Goal: Task Accomplishment & Management: Manage account settings

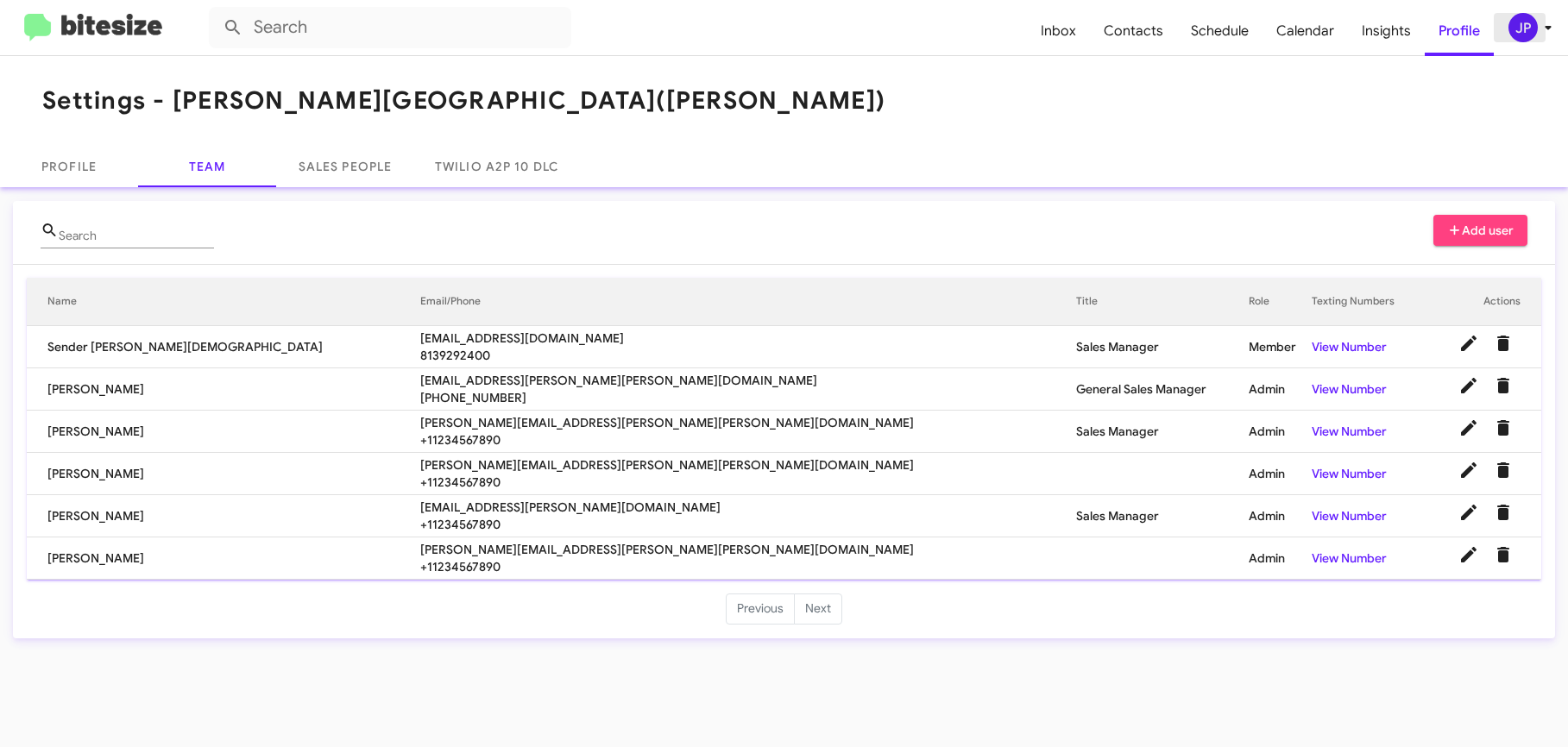
click at [1514, 18] on div "JP" at bounding box center [1523, 28] width 30 height 30
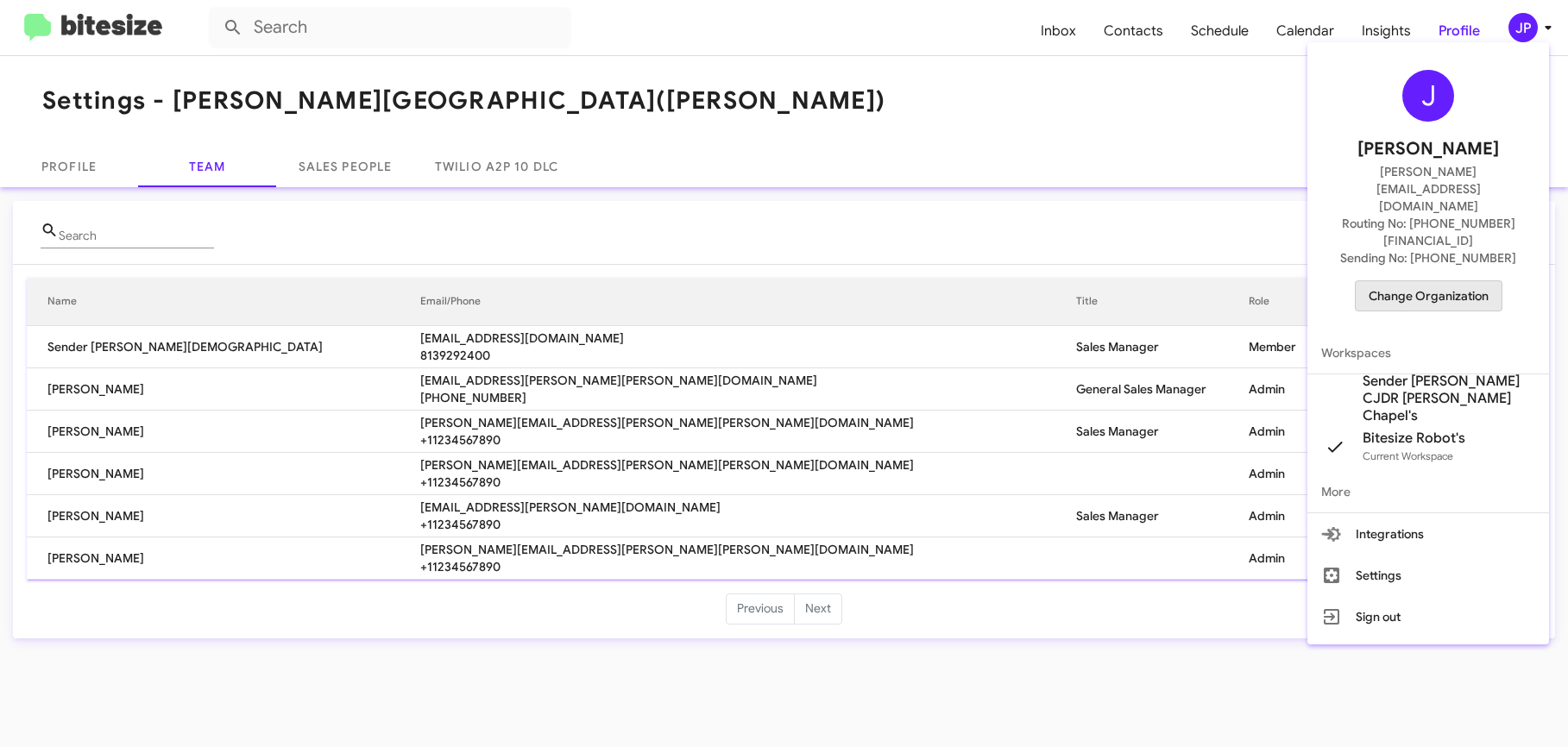
click at [1442, 282] on span "Change Organization" at bounding box center [1429, 296] width 120 height 30
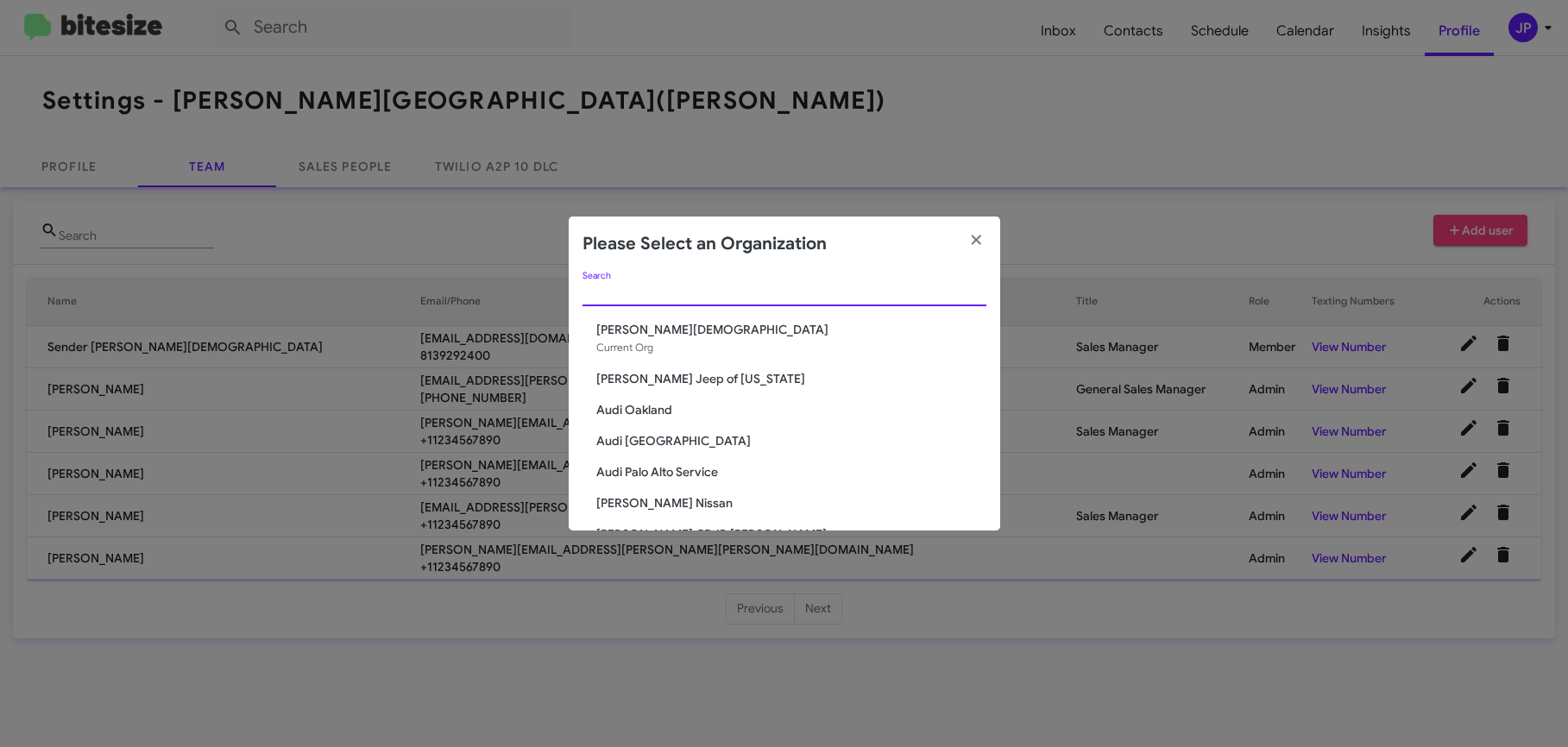
click at [840, 286] on input "Search" at bounding box center [784, 293] width 404 height 14
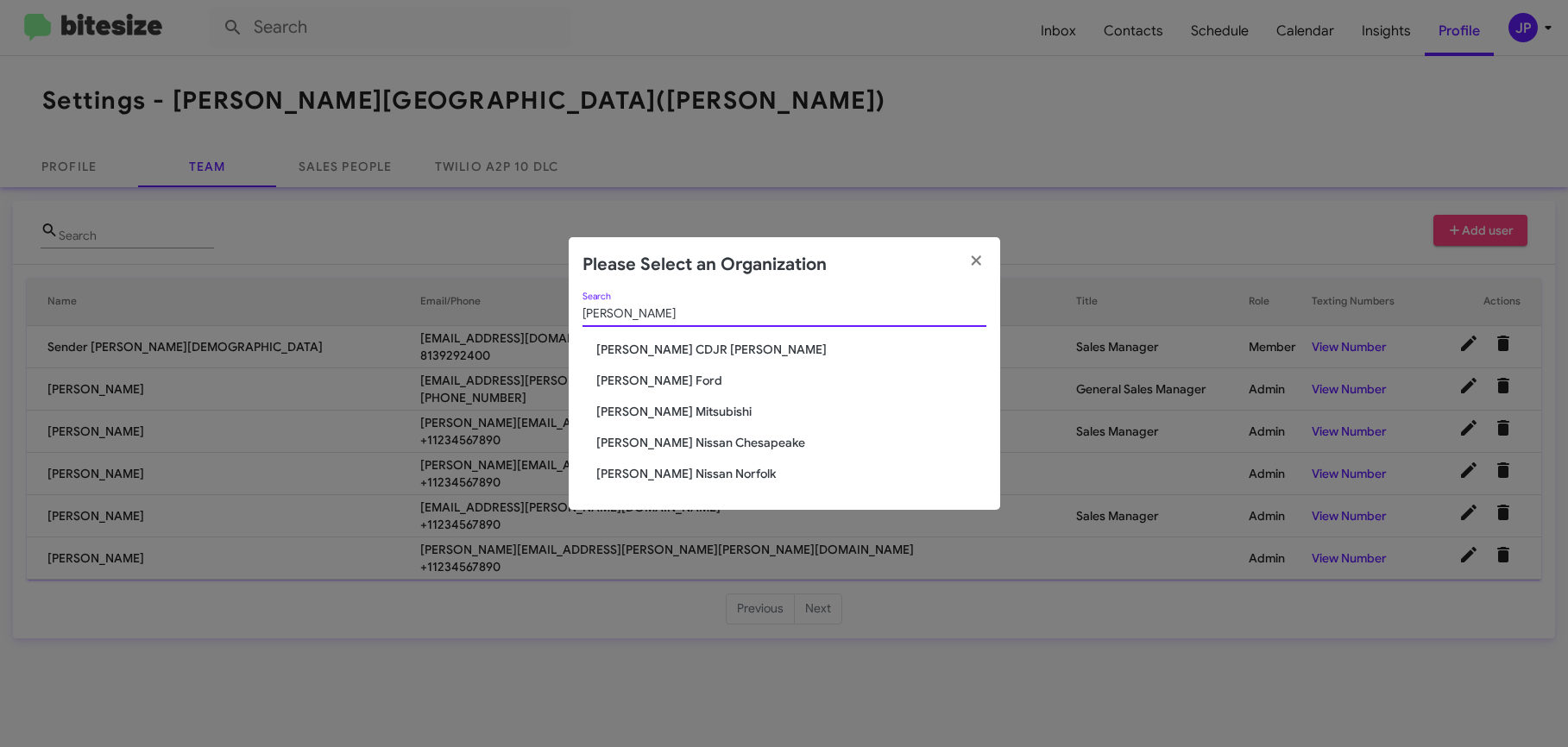
type input "Banister"
click at [645, 410] on span "Banister Mitsubishi" at bounding box center [792, 412] width 390 height 18
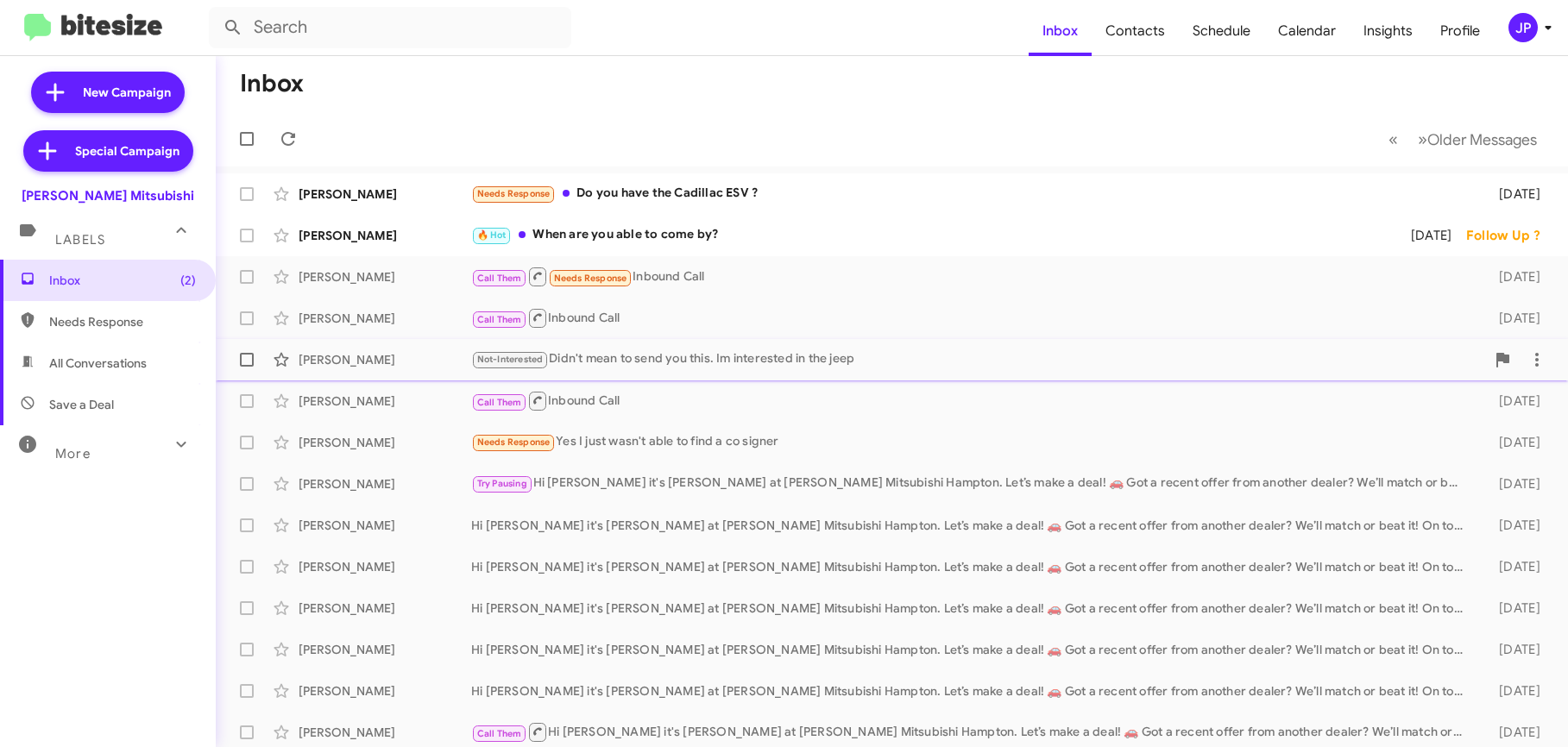
click at [675, 359] on div "Not-Interested Didn't mean to send you this. Im interested in the jeep" at bounding box center [978, 359] width 1014 height 20
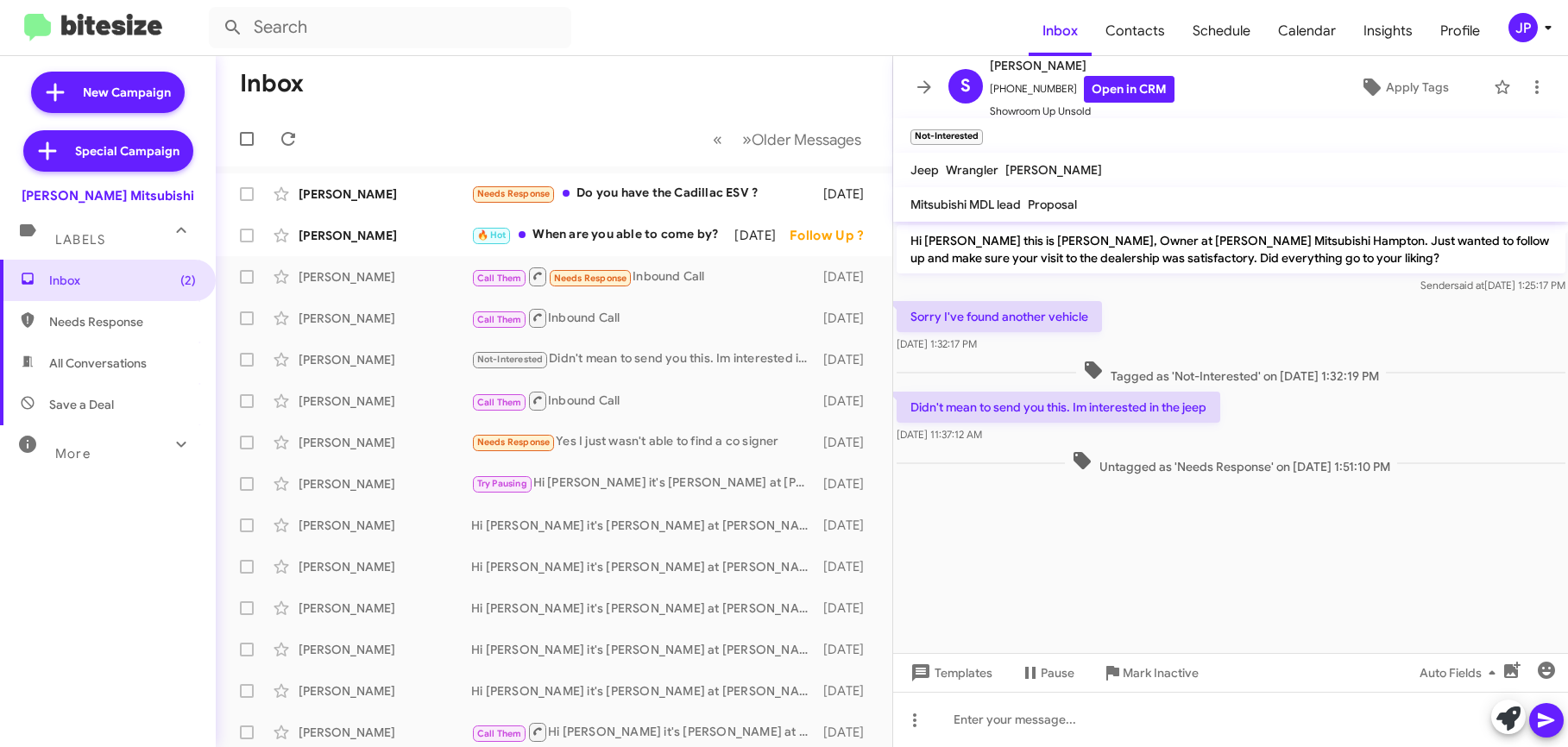
click at [1542, 27] on icon at bounding box center [1548, 28] width 20 height 20
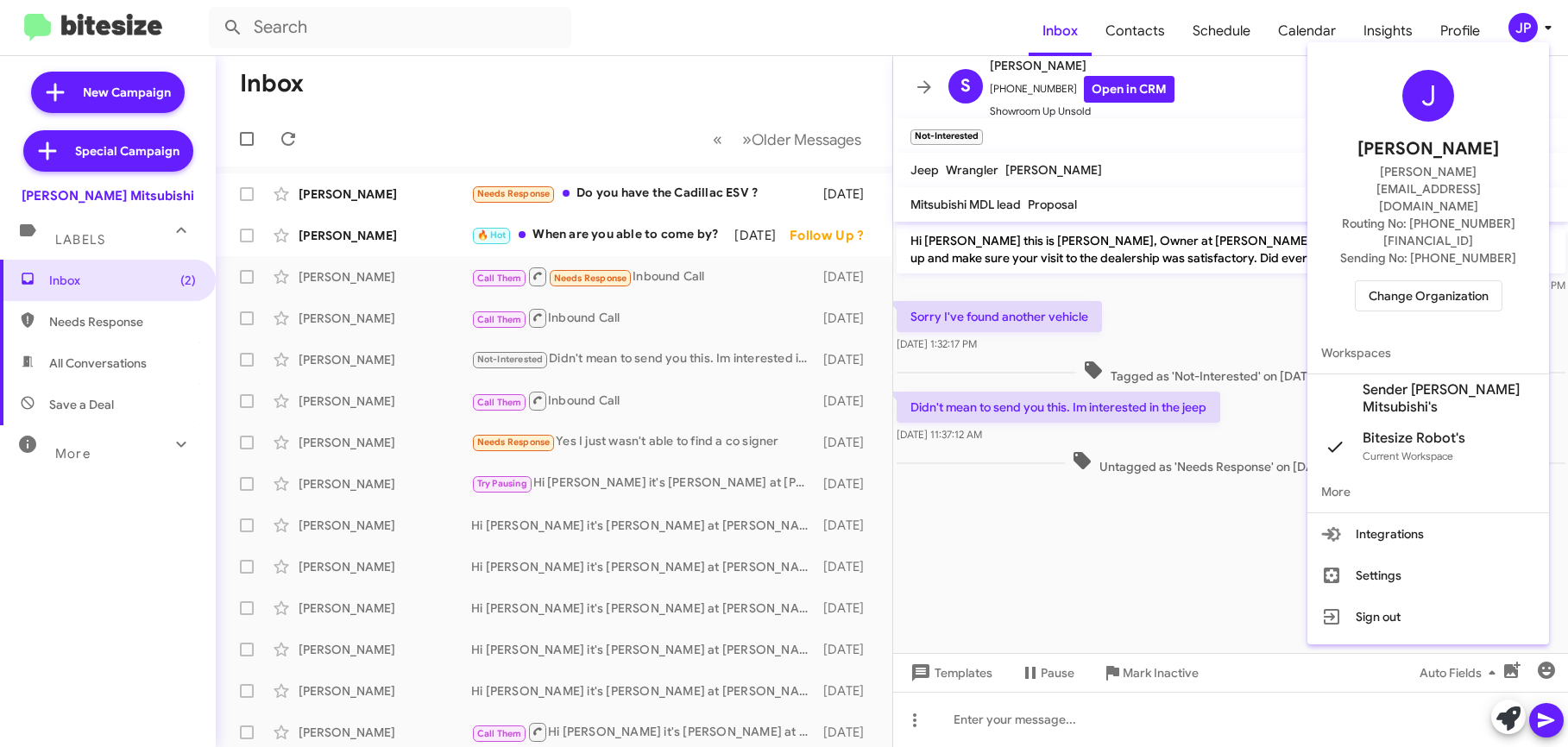
click at [1428, 260] on div "J [PERSON_NAME] [PERSON_NAME][EMAIL_ADDRESS][DOMAIN_NAME] Routing No: [PHONE_NU…" at bounding box center [1429, 190] width 242 height 283
click at [1428, 282] on span "Change Organization" at bounding box center [1429, 296] width 120 height 30
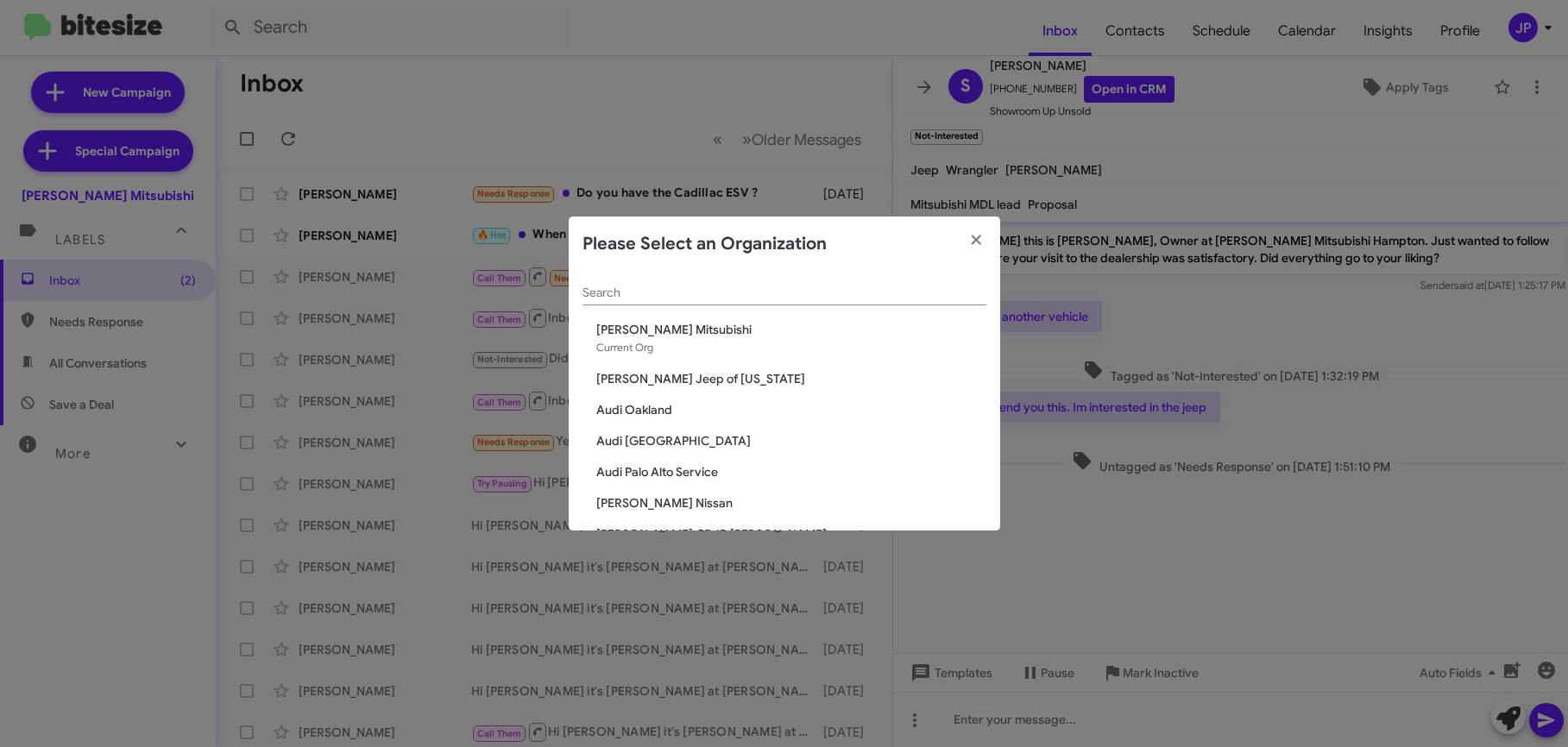
click at [883, 295] on input "Search" at bounding box center [784, 293] width 404 height 14
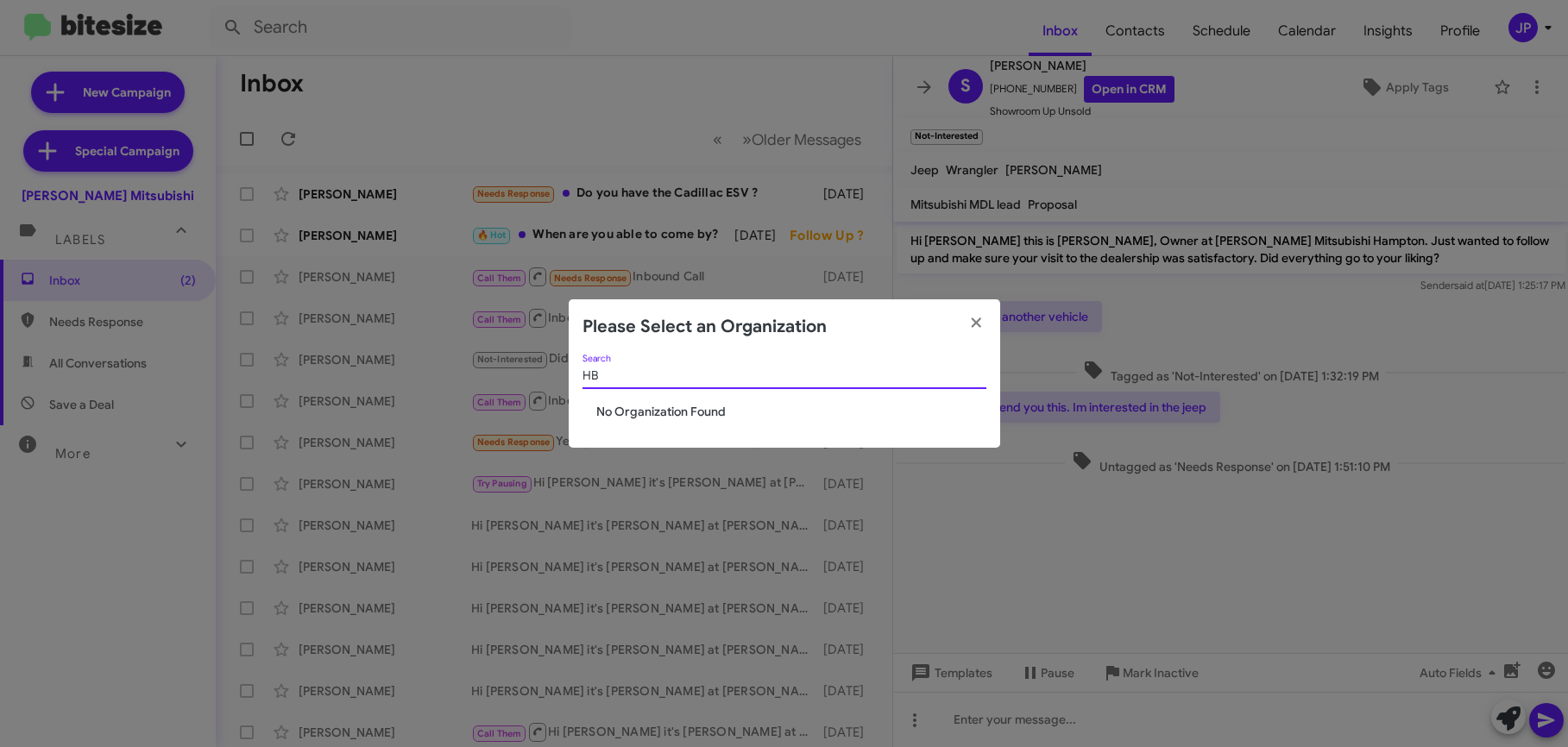
type input "H"
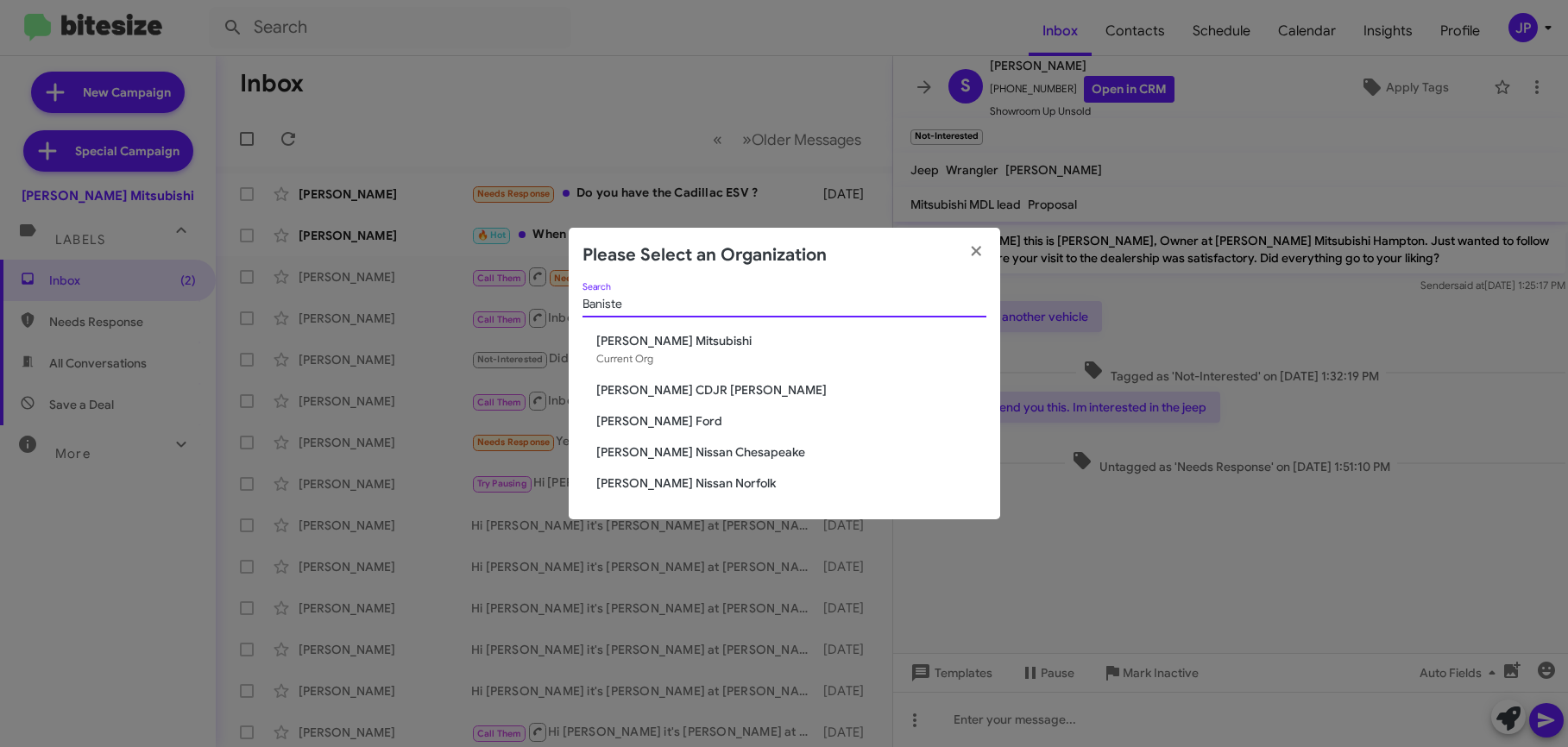
type input "Baniste"
click at [735, 452] on span "[PERSON_NAME] Nissan Chesapeake" at bounding box center [792, 452] width 390 height 18
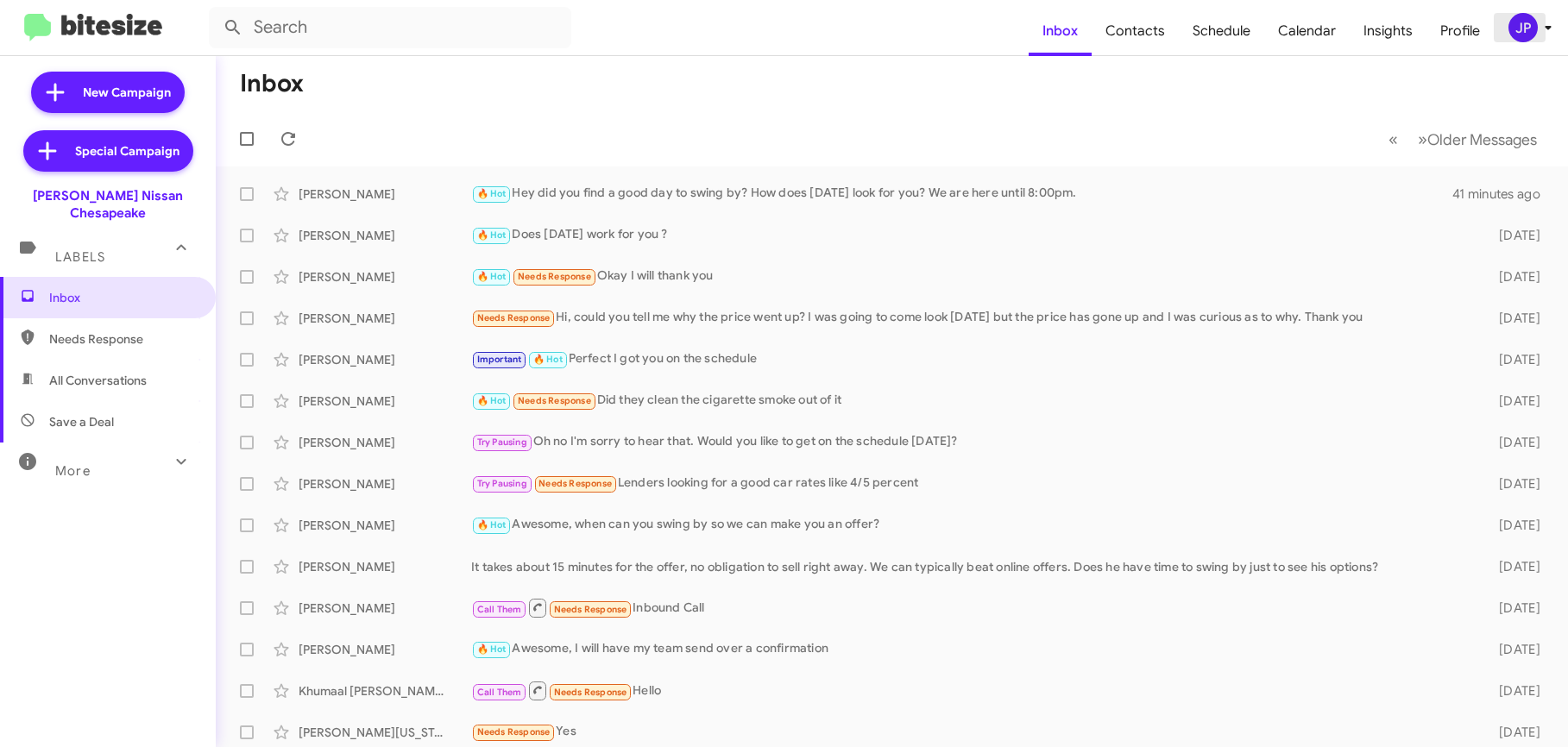
click at [1526, 39] on div "JP" at bounding box center [1523, 28] width 30 height 30
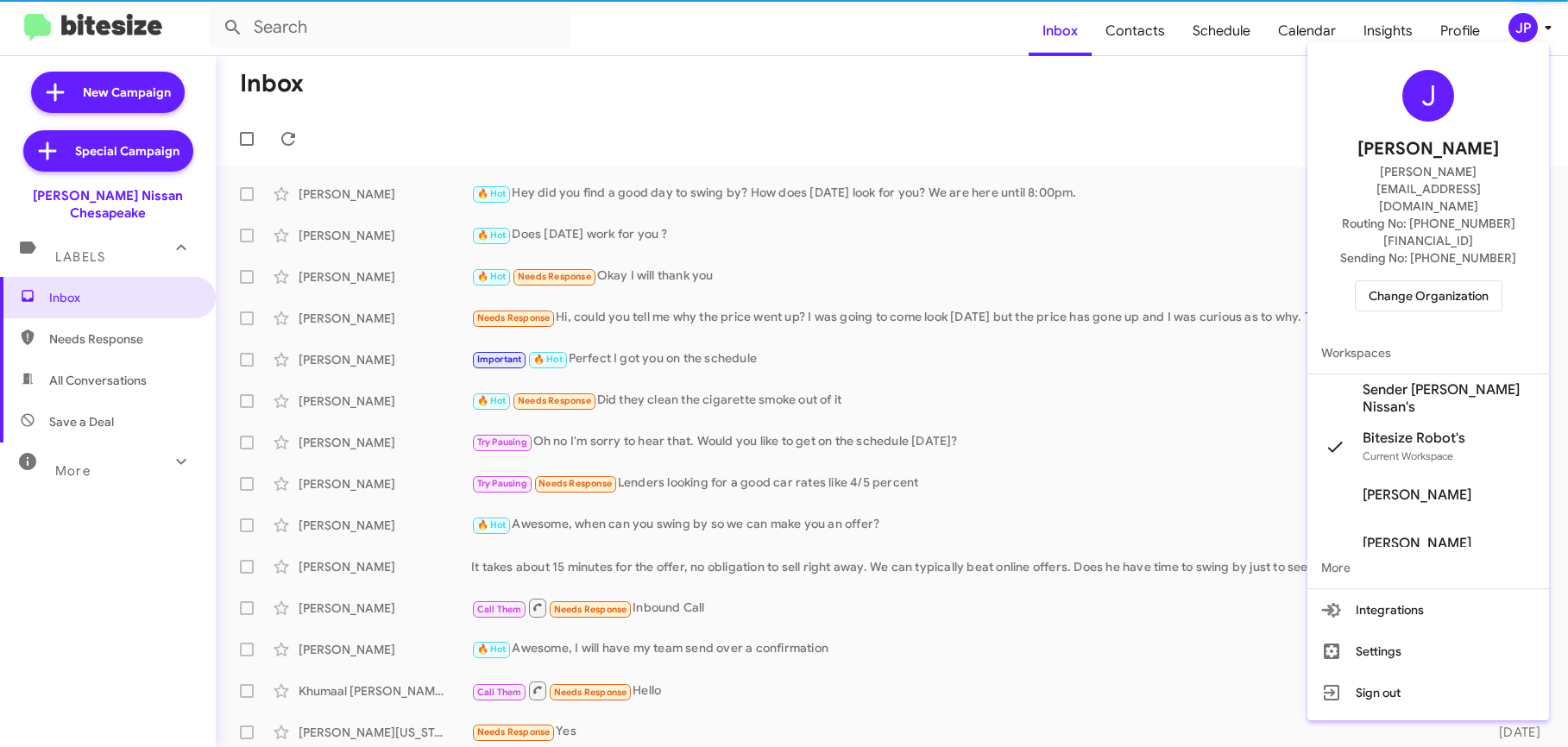
click at [1447, 282] on span "Change Organization" at bounding box center [1429, 296] width 120 height 30
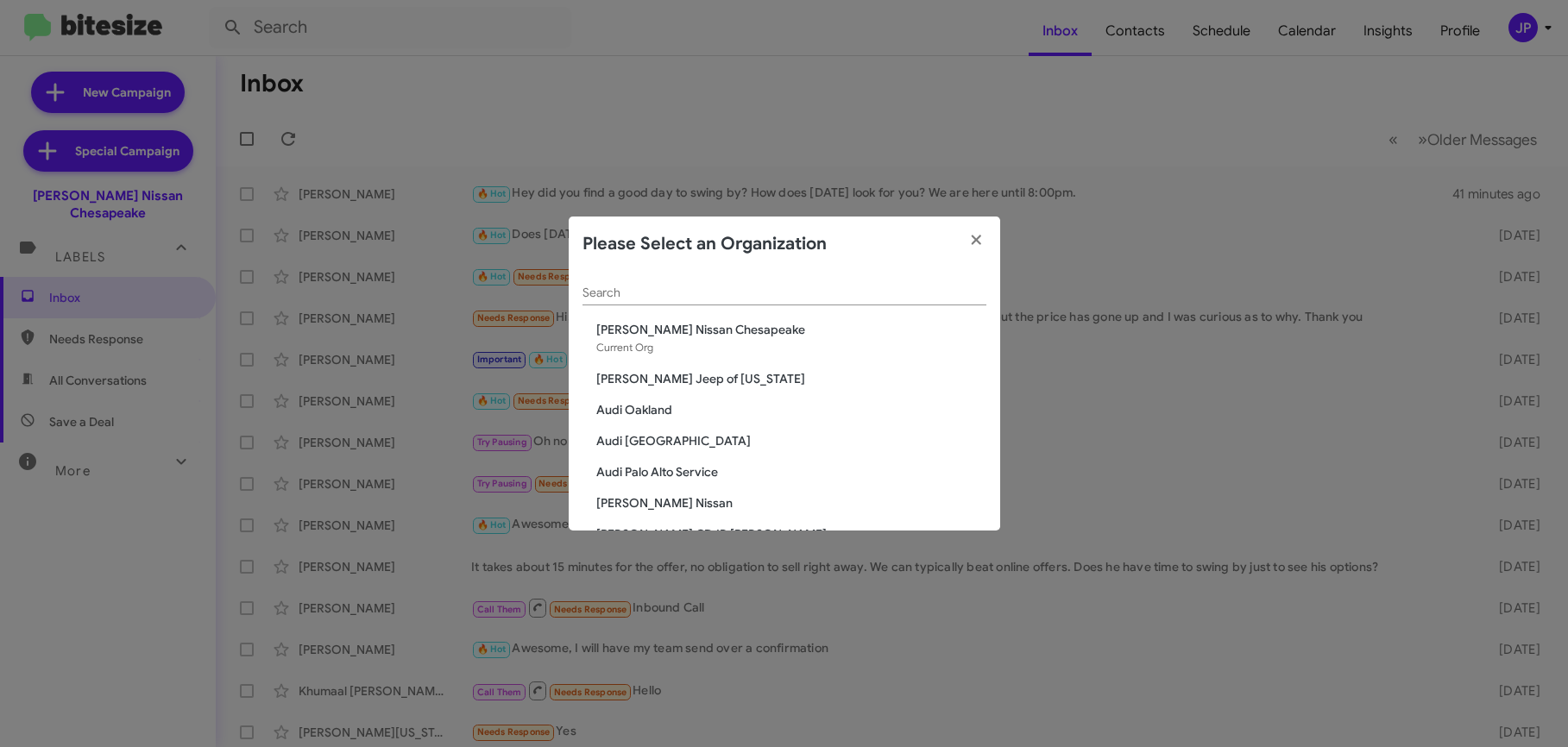
click at [767, 289] on input "Search" at bounding box center [784, 293] width 404 height 14
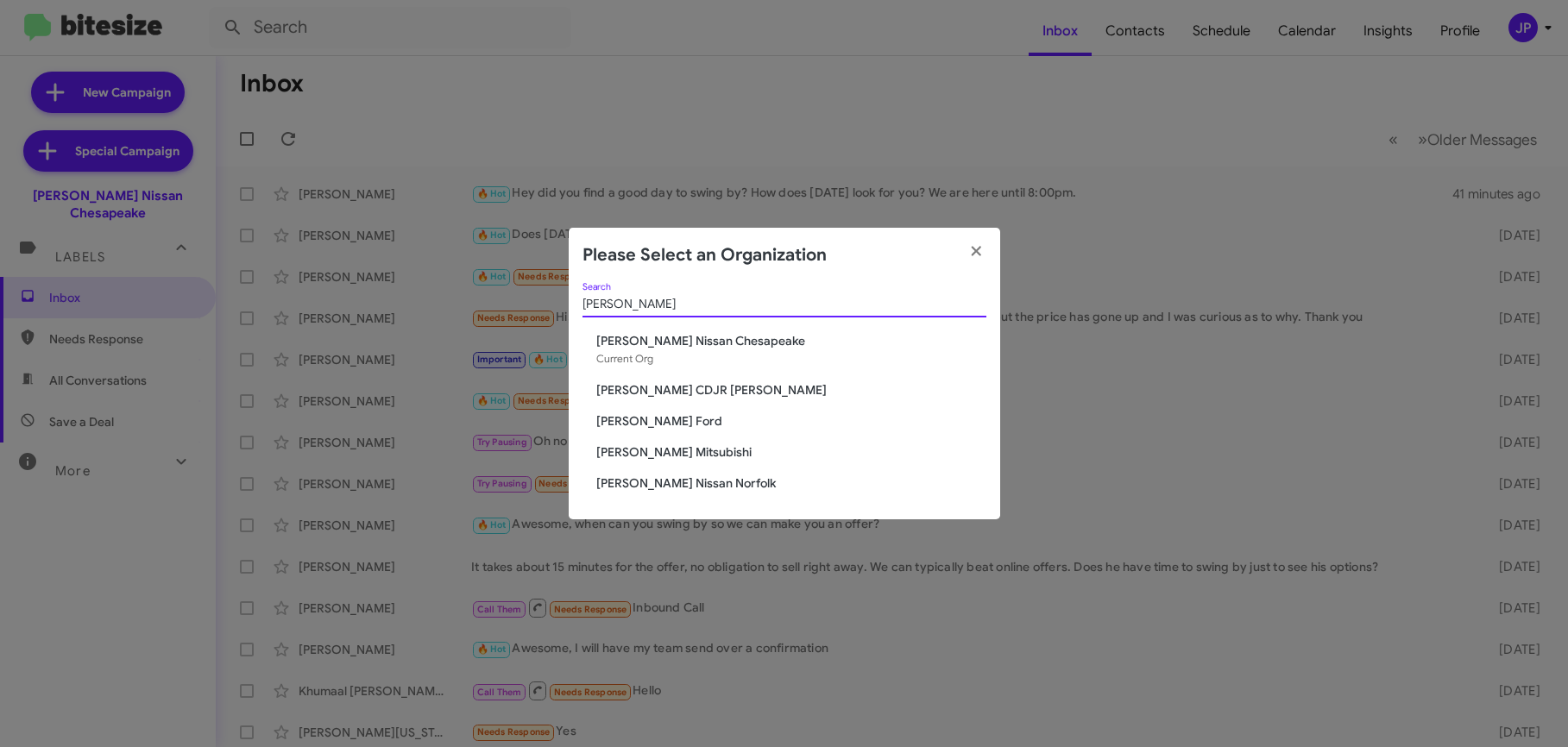
type input "banister"
click at [639, 485] on span "[PERSON_NAME] Nissan Norfolk" at bounding box center [792, 483] width 390 height 18
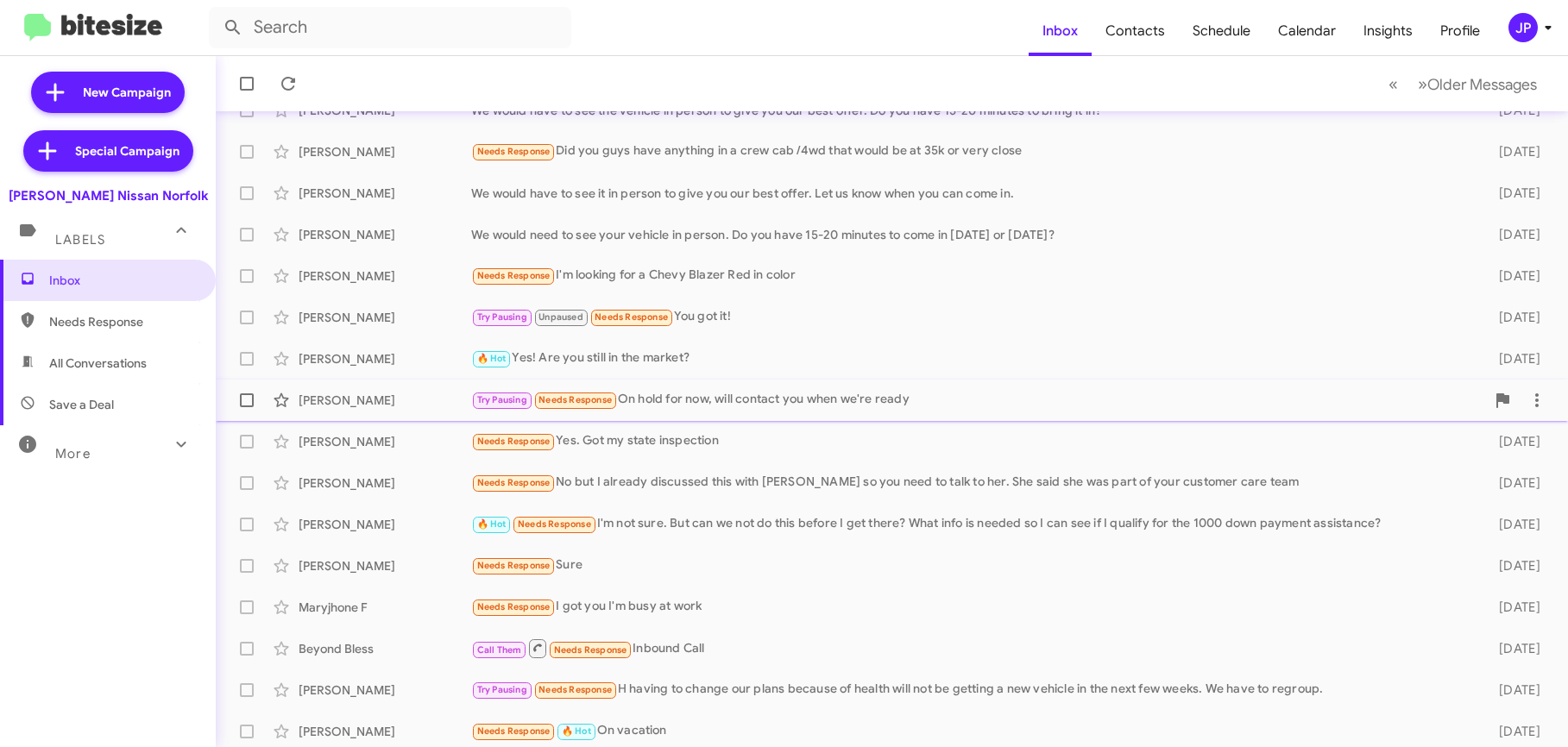
scroll to position [255, 0]
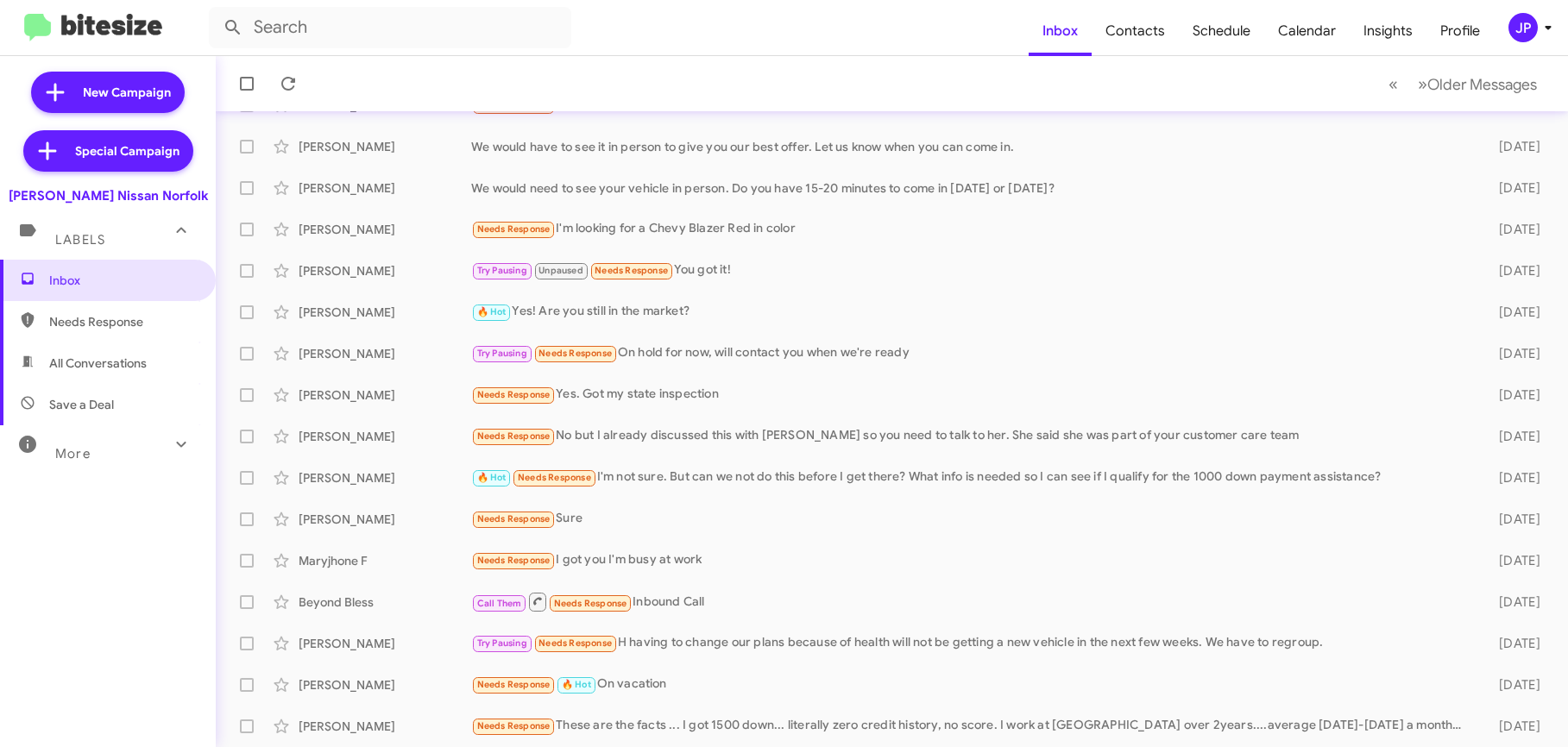
click at [115, 406] on span "Save a Deal" at bounding box center [108, 404] width 216 height 42
type input "in:not-interested"
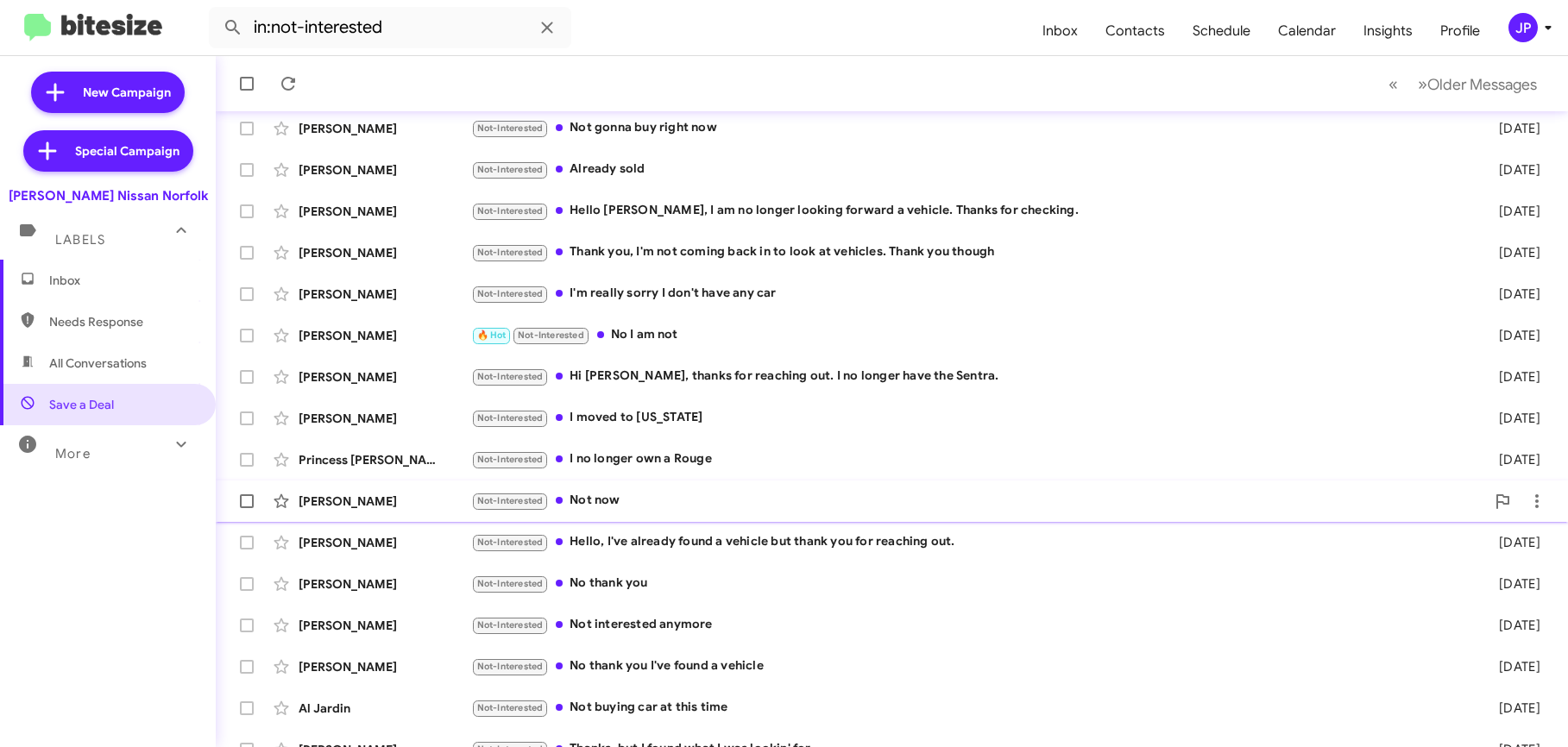
scroll to position [255, 0]
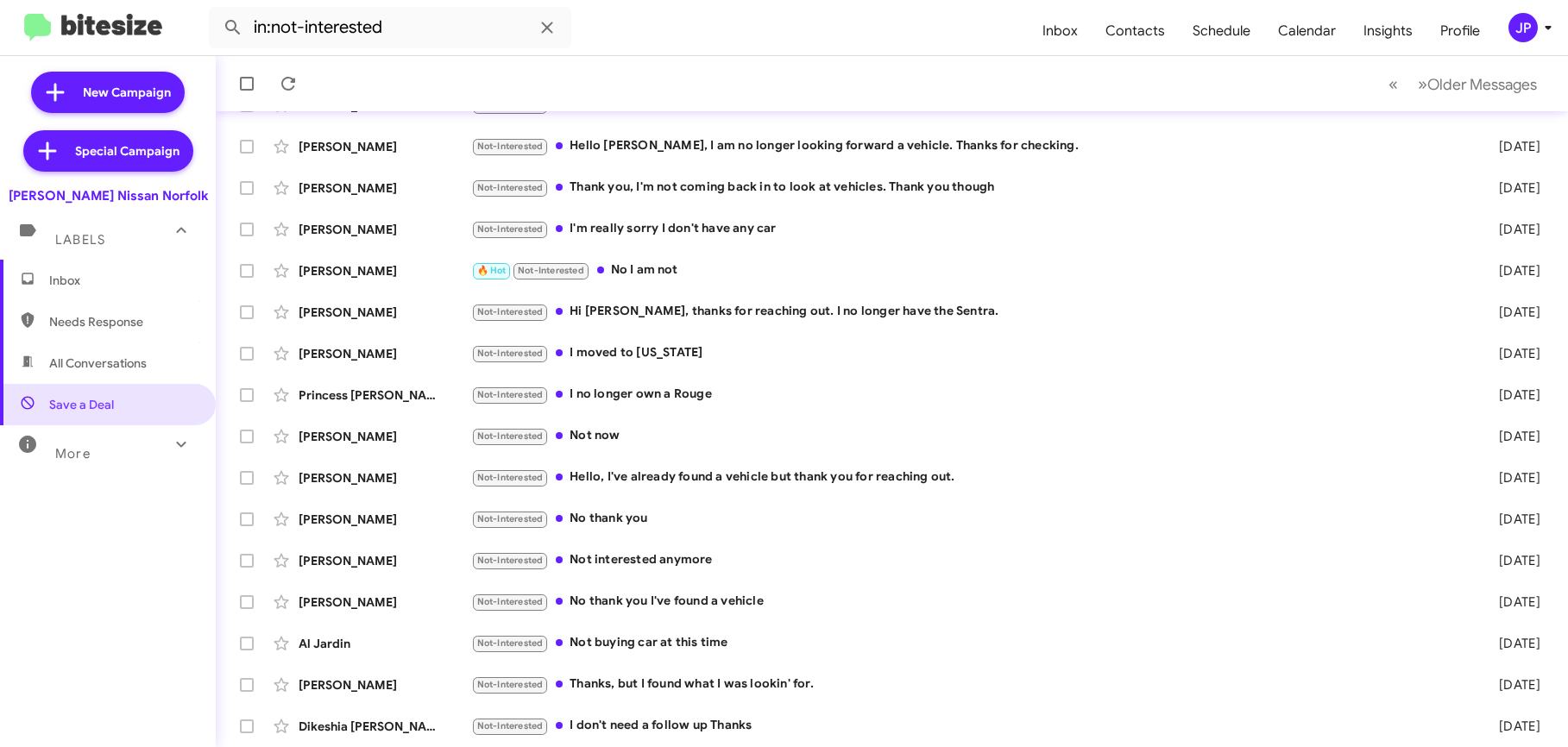
click at [1538, 35] on icon at bounding box center [1548, 28] width 20 height 20
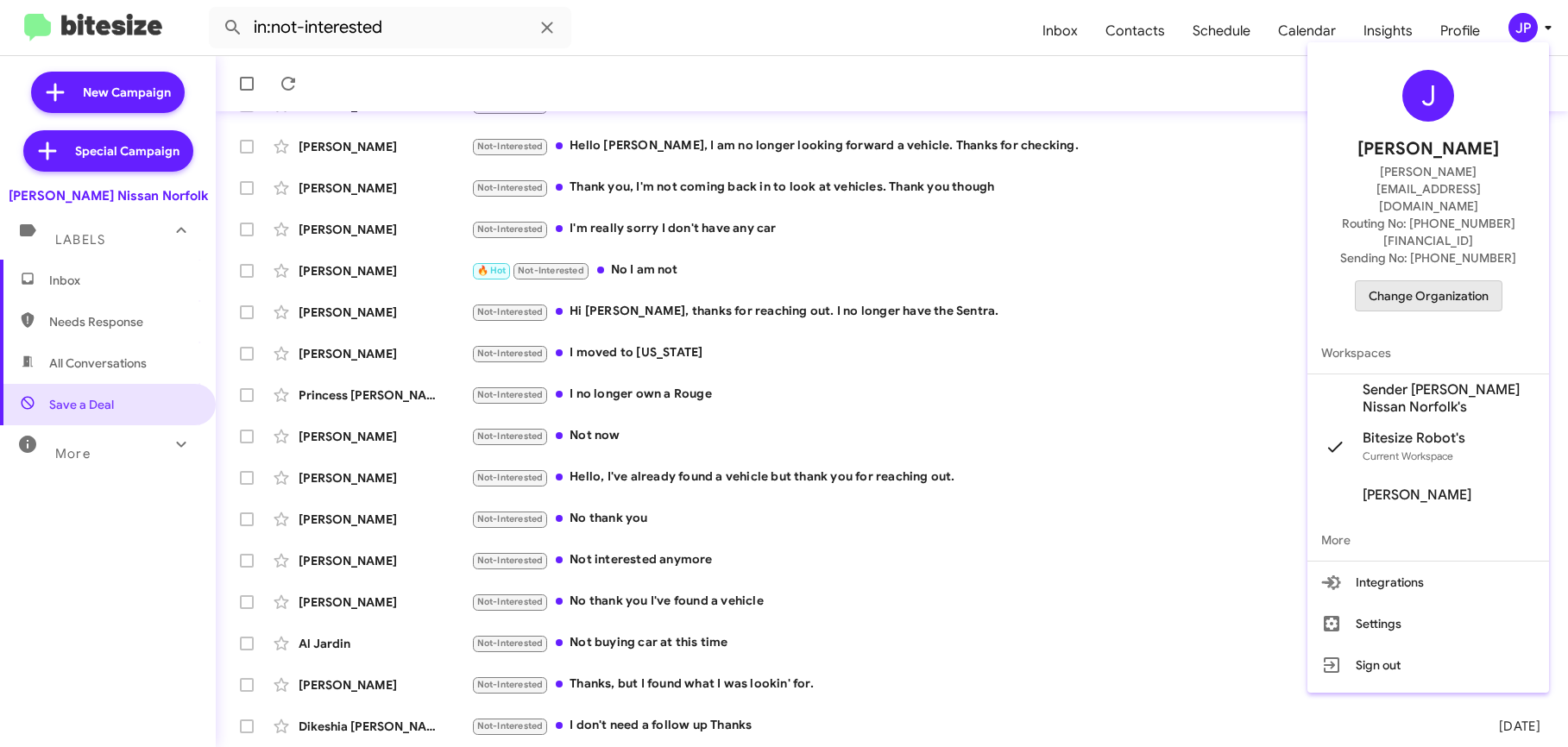
click at [1447, 282] on span "Change Organization" at bounding box center [1429, 296] width 120 height 30
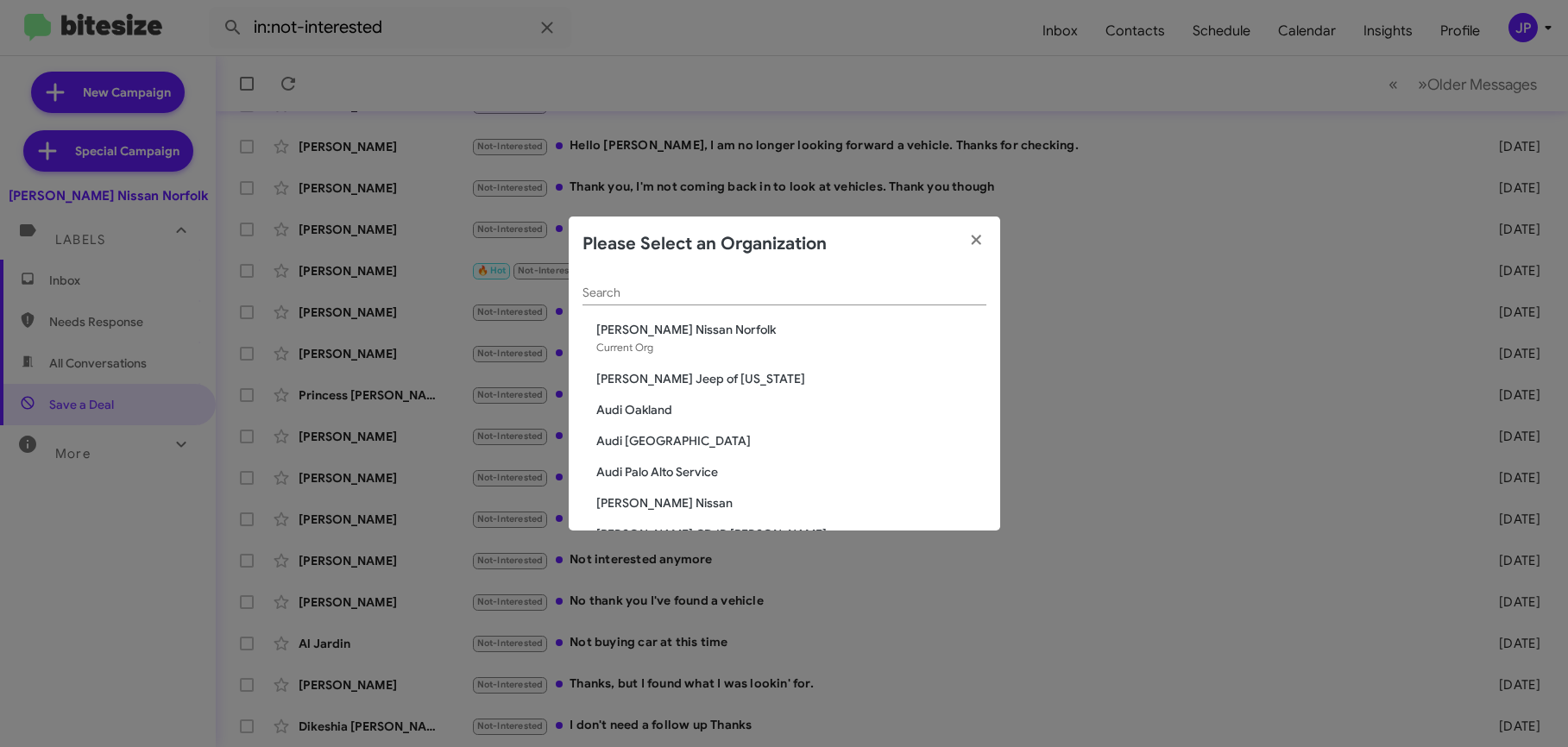
click at [882, 298] on input "Search" at bounding box center [784, 293] width 404 height 14
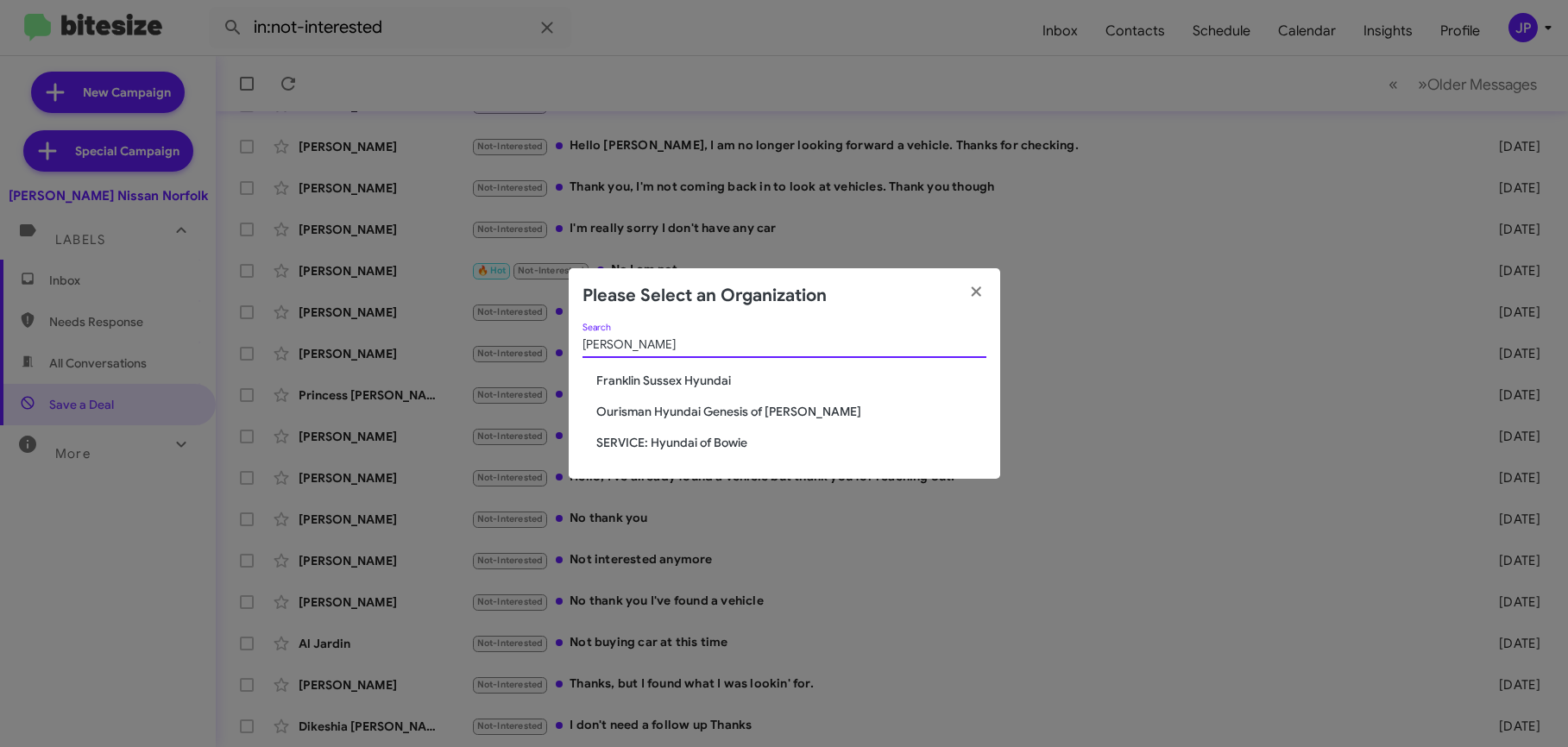
type input "hyunda"
click at [740, 414] on span "Ourisman Hyundai Genesis of [PERSON_NAME]" at bounding box center [792, 412] width 390 height 18
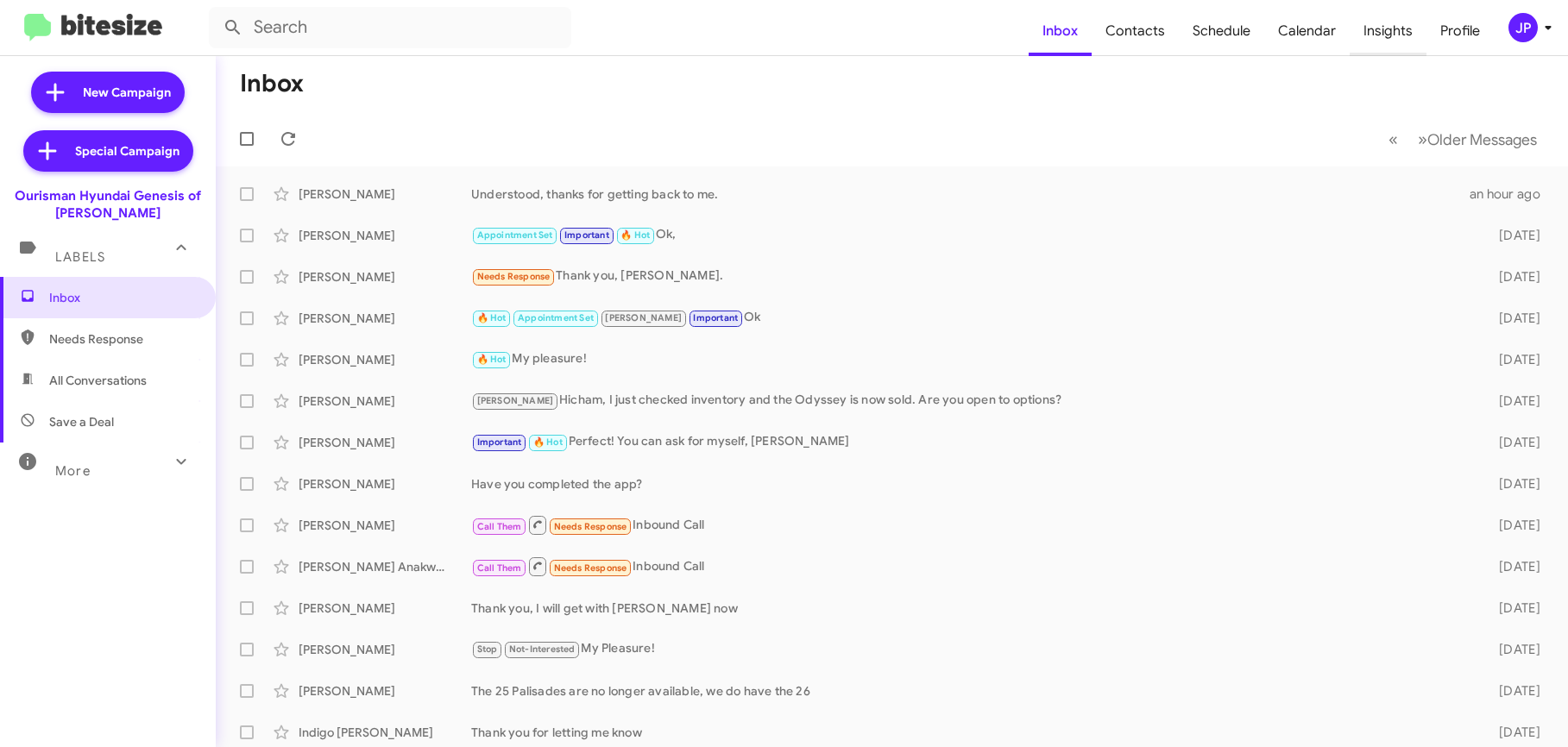
click at [1384, 44] on span "Insights" at bounding box center [1388, 32] width 77 height 50
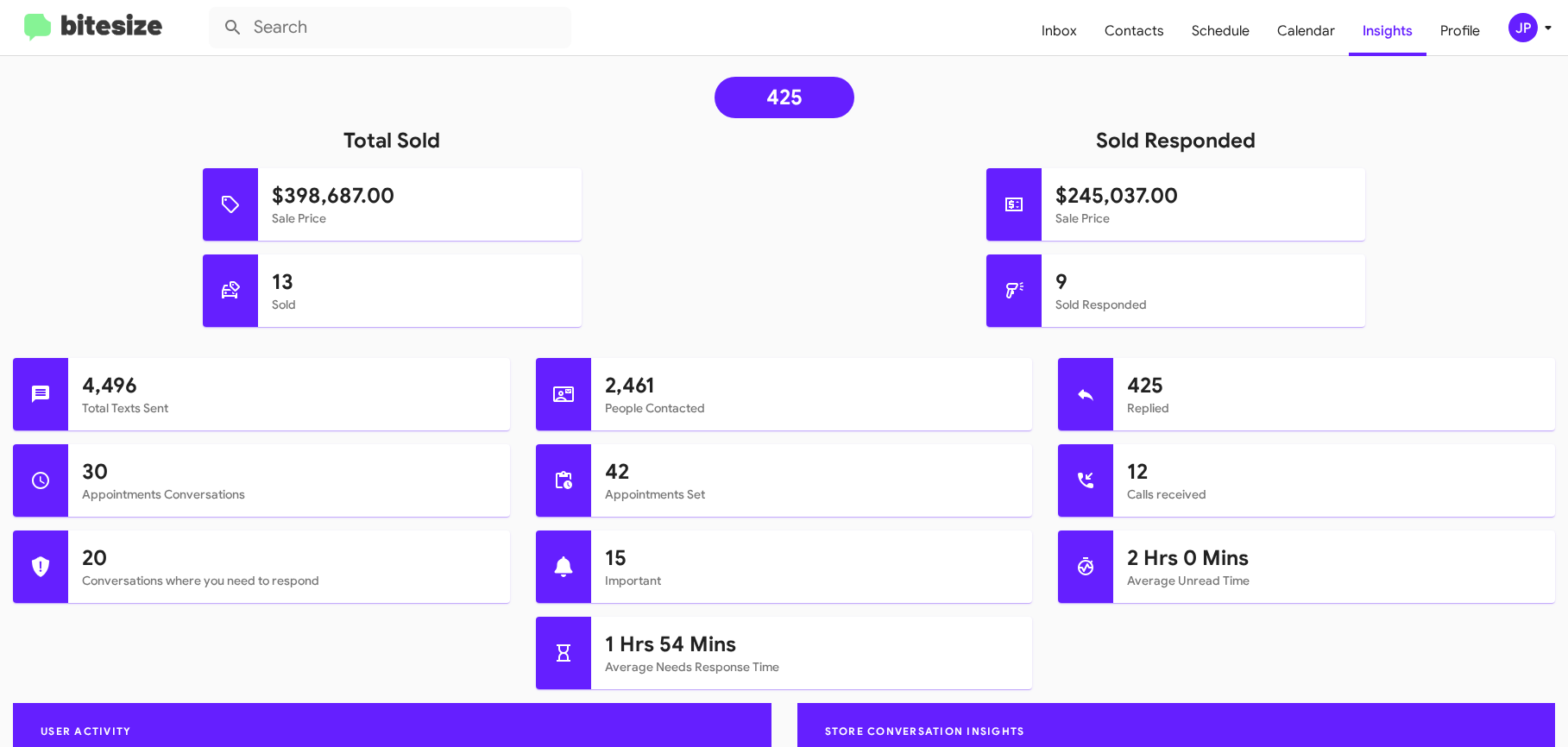
scroll to position [345, 0]
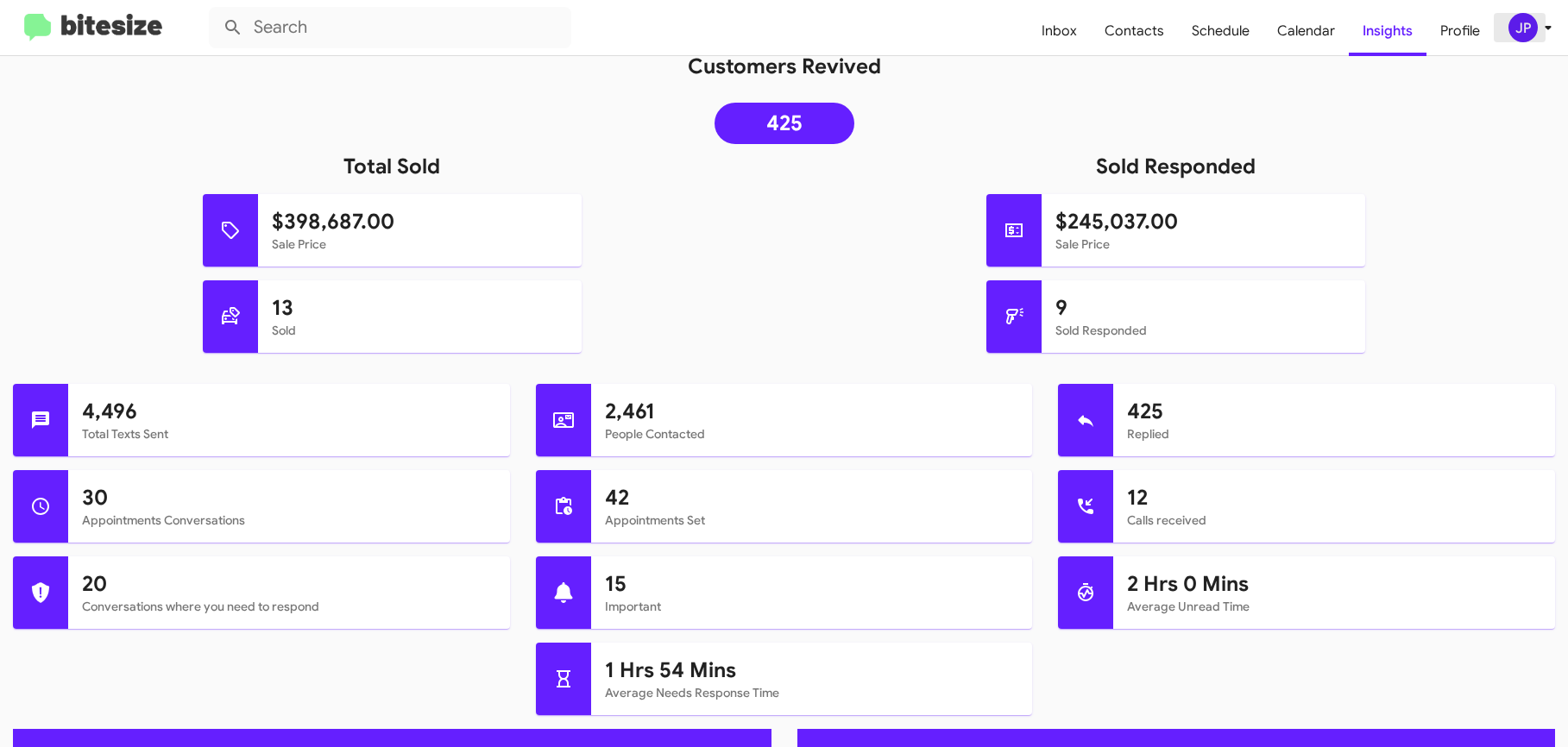
click at [1523, 17] on div "JP" at bounding box center [1523, 28] width 30 height 30
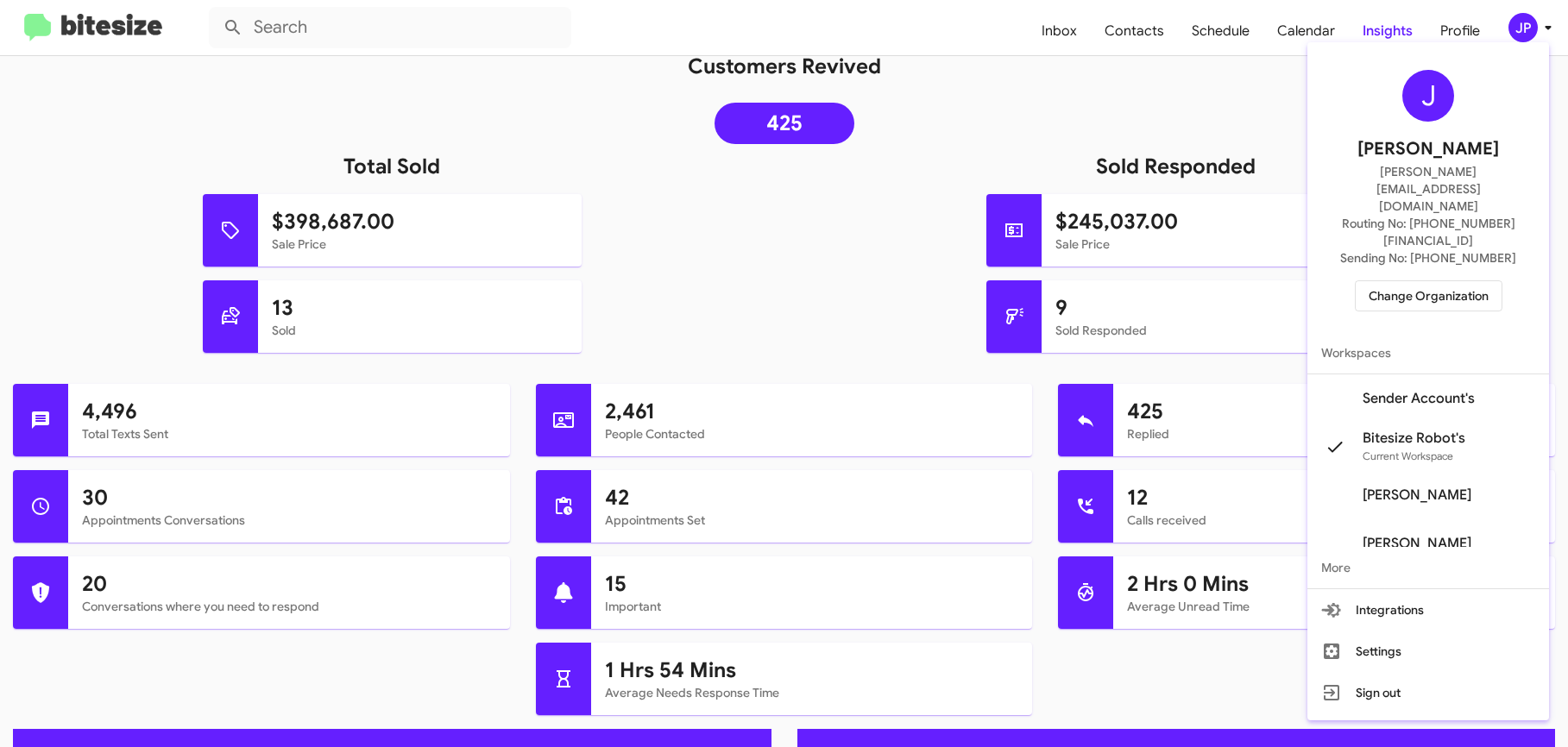
click at [1422, 281] on button "Change Organization" at bounding box center [1429, 295] width 148 height 31
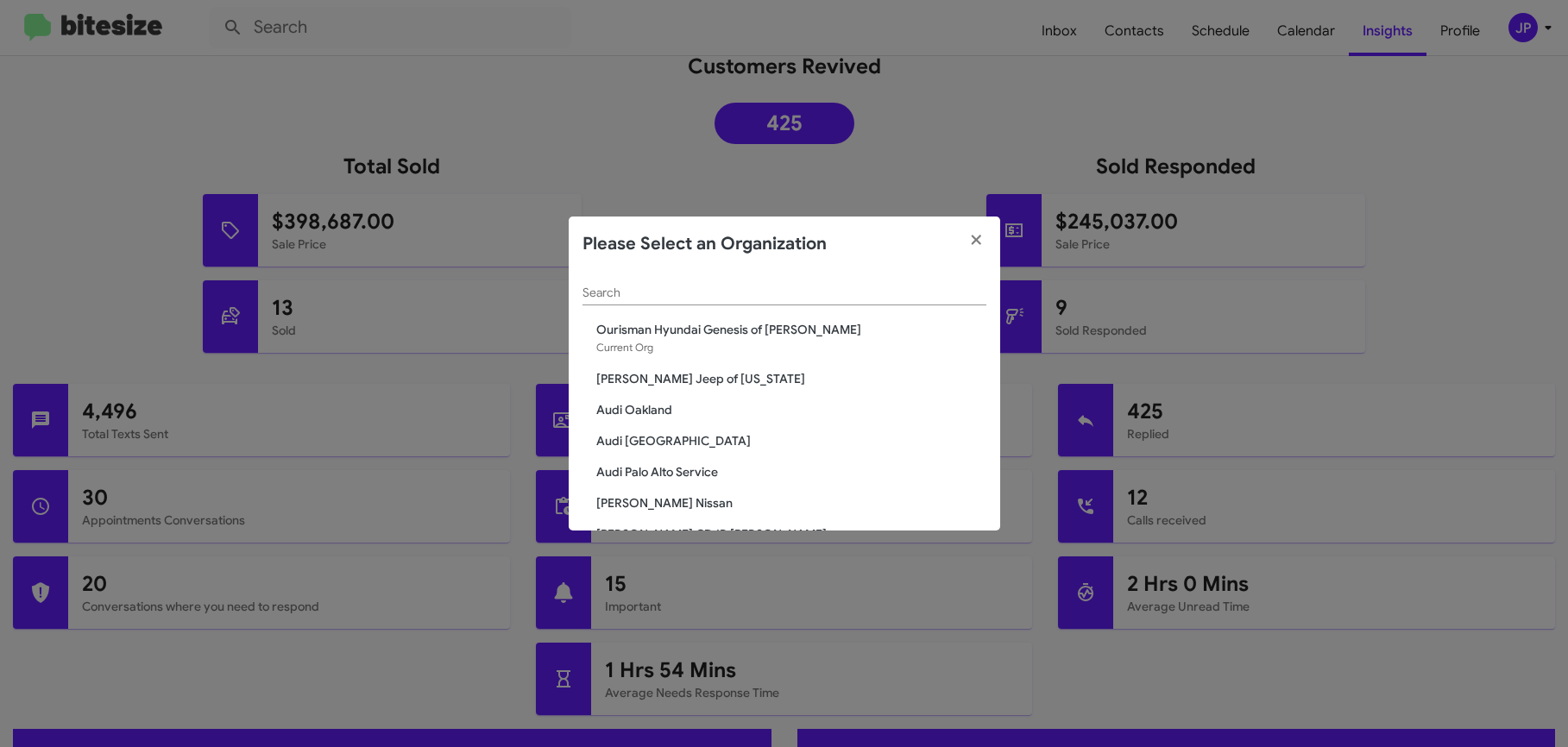
click at [716, 284] on div "Search" at bounding box center [784, 289] width 404 height 33
type input "[PERSON_NAME]"
click at [656, 390] on div "Bowie Search Ourisman Hyundai Genesis of Bowie Current Org CDJR of Bowie Chevro…" at bounding box center [784, 401] width 431 height 259
click at [659, 385] on span "CDJR of [PERSON_NAME]" at bounding box center [792, 378] width 390 height 18
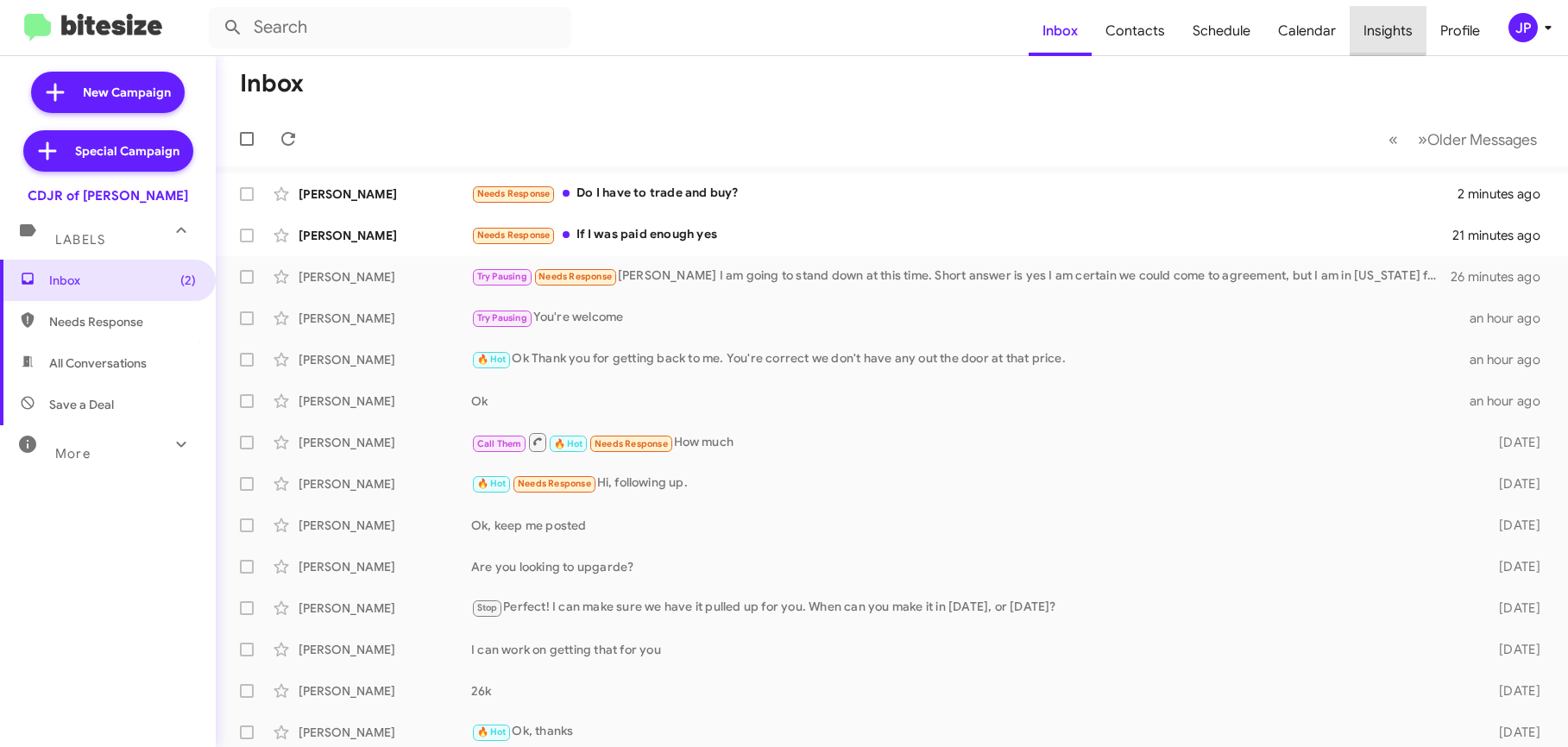
click at [1385, 30] on span "Insights" at bounding box center [1388, 32] width 77 height 50
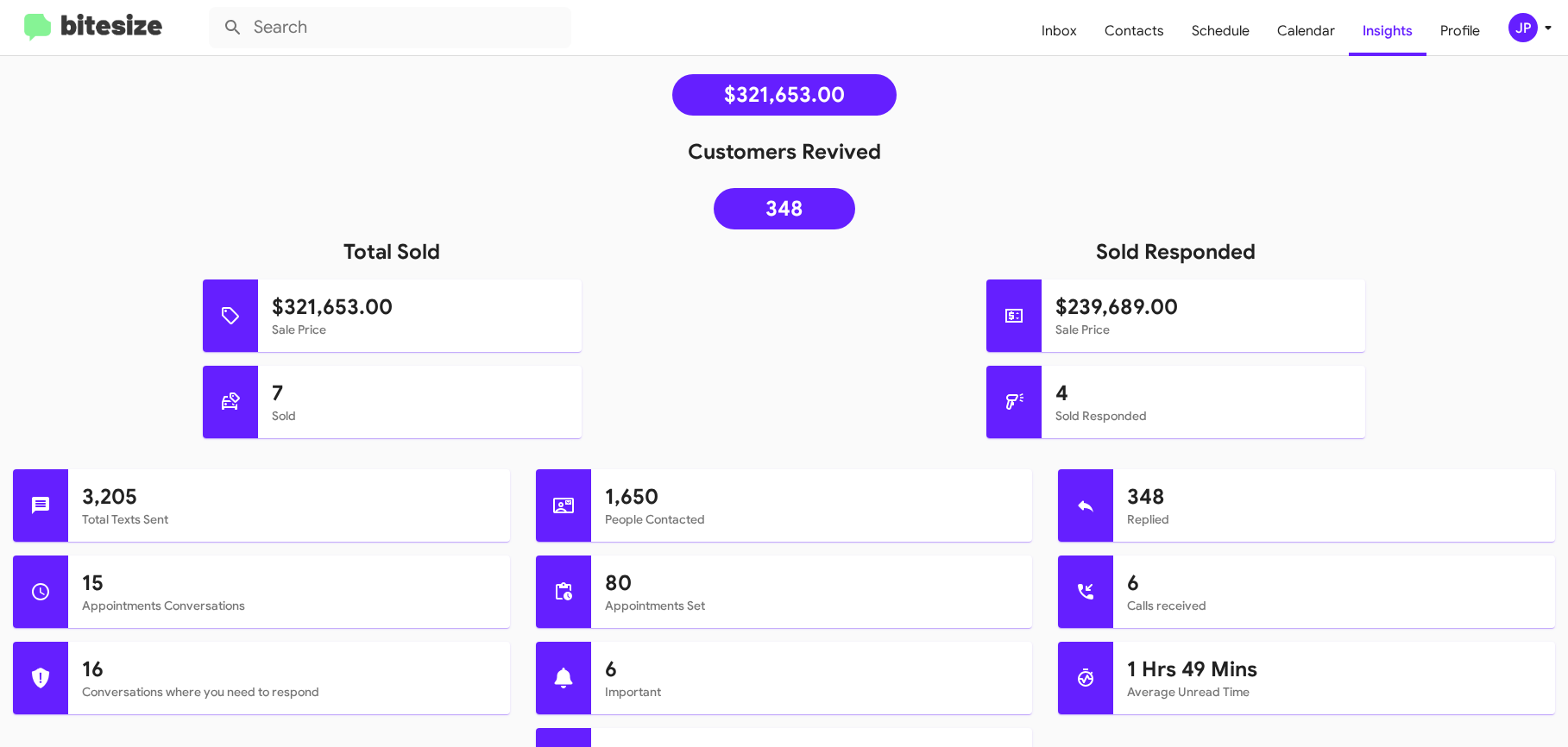
scroll to position [264, 0]
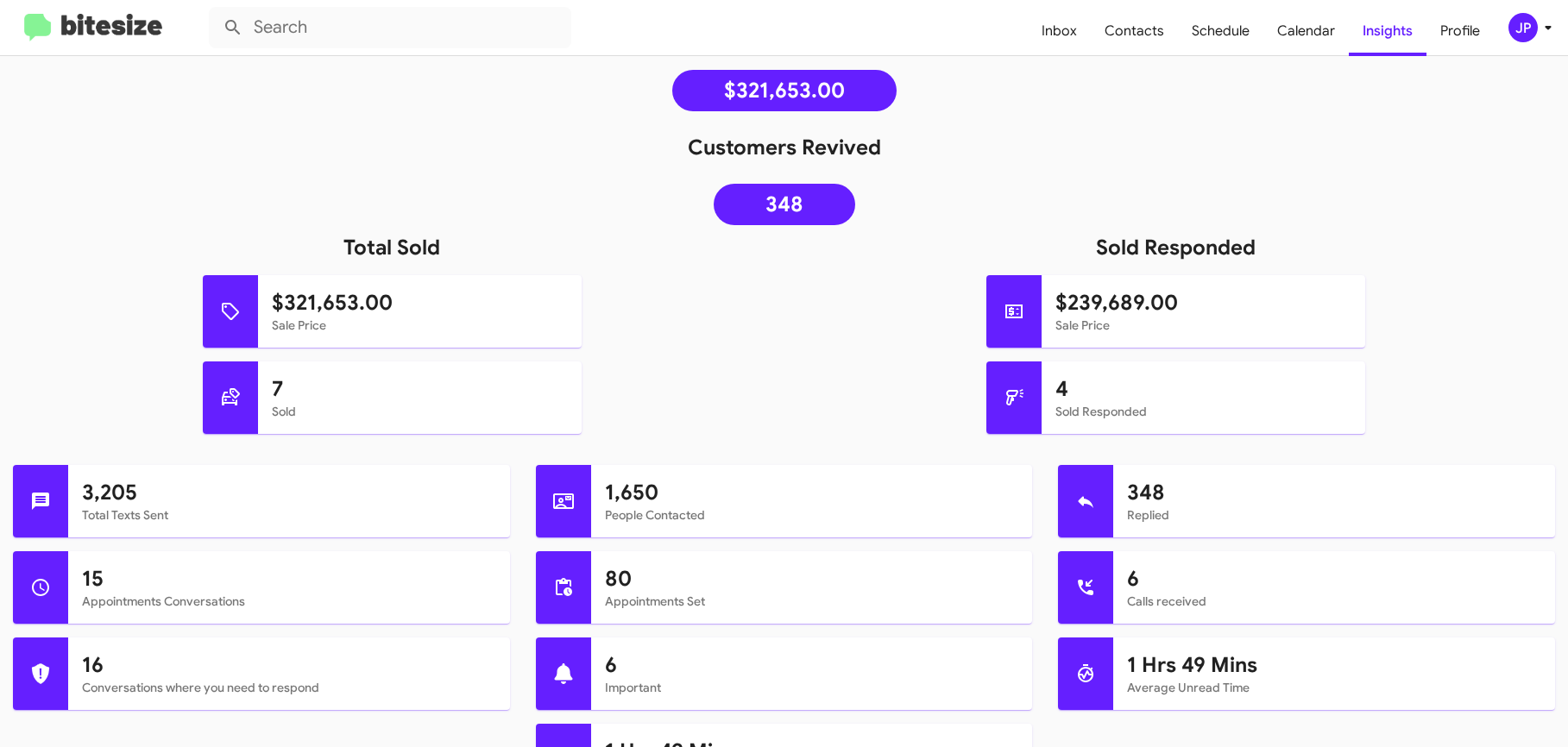
click at [1531, 24] on div "JP" at bounding box center [1523, 28] width 30 height 30
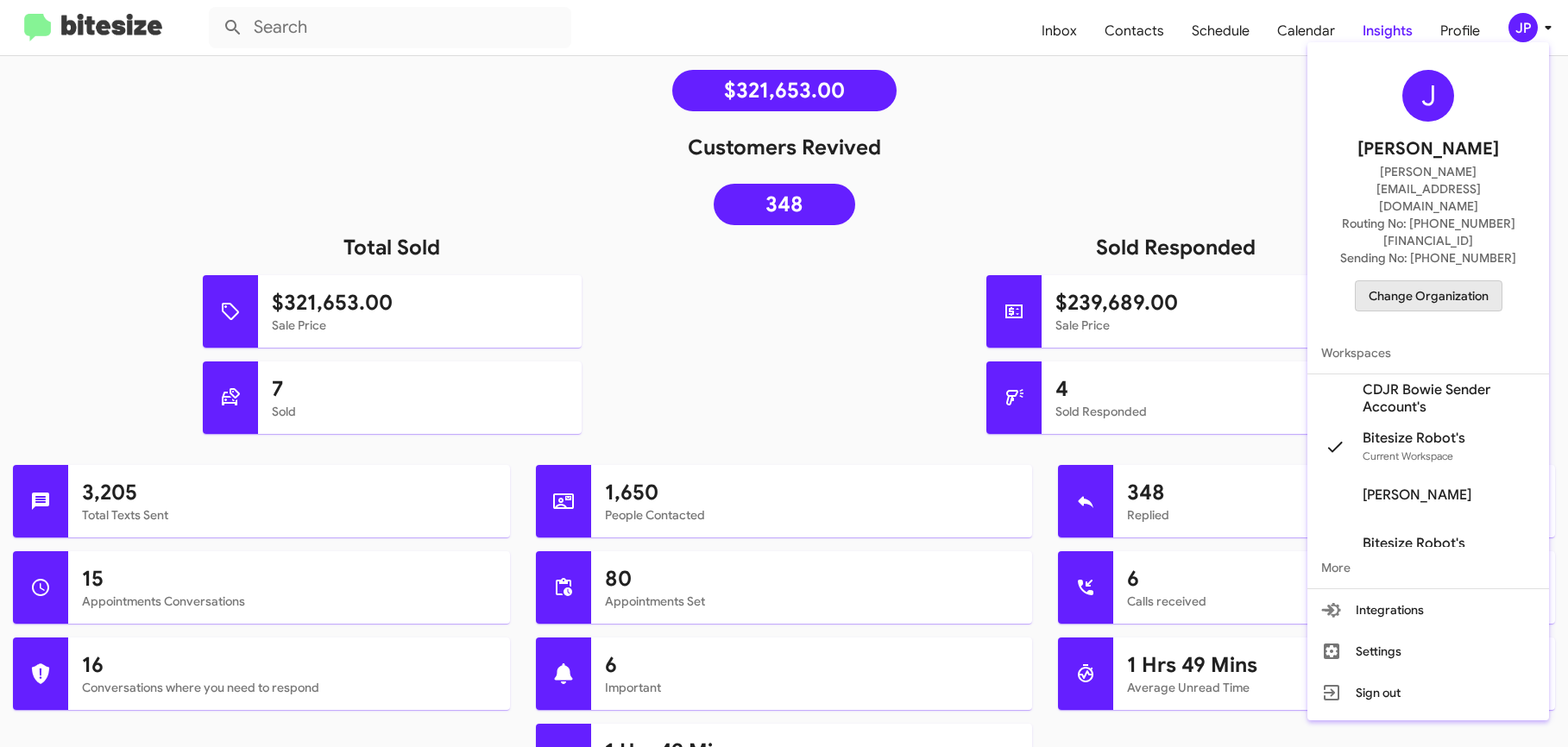
click at [1466, 282] on span "Change Organization" at bounding box center [1429, 296] width 120 height 30
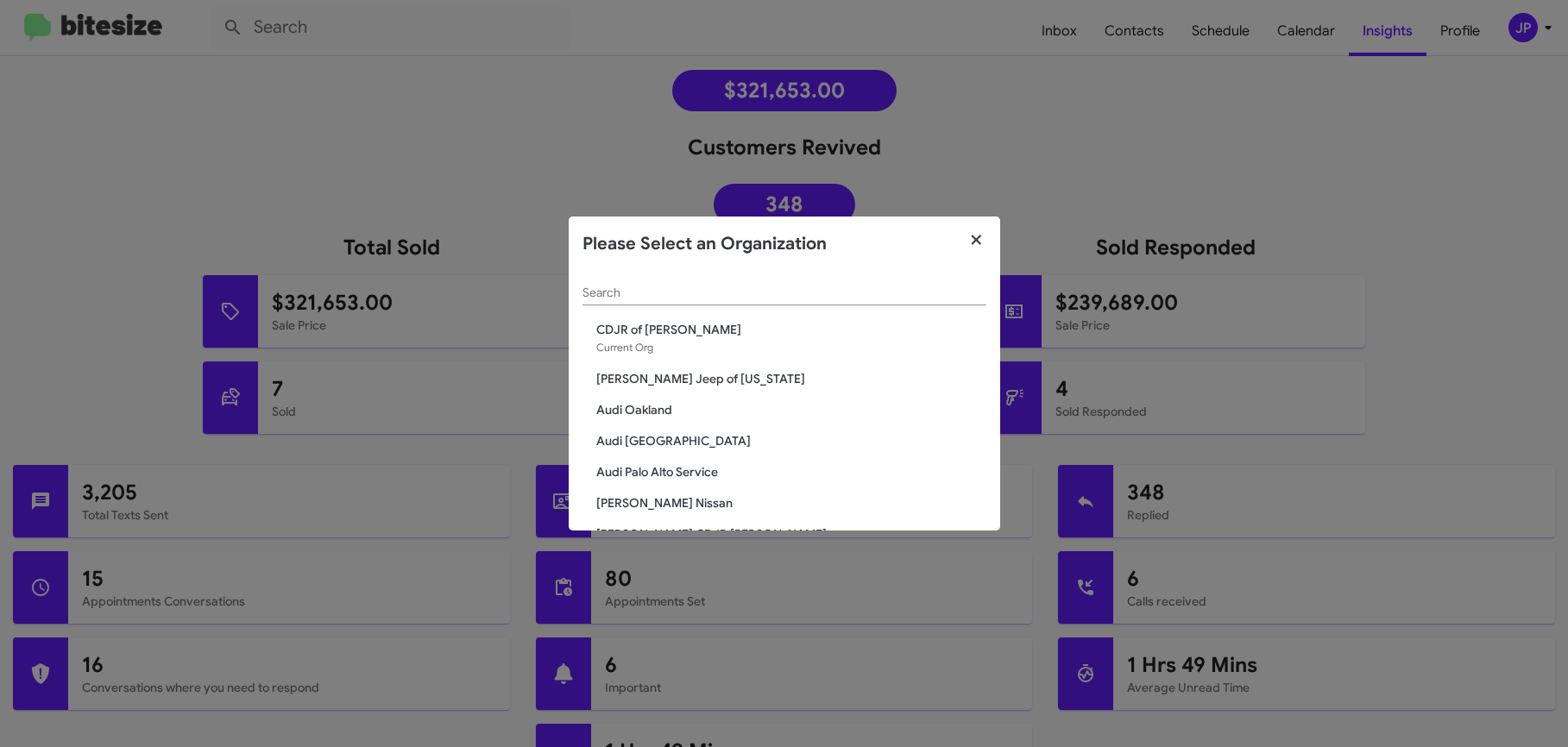
click at [979, 239] on icon "button" at bounding box center [976, 240] width 20 height 16
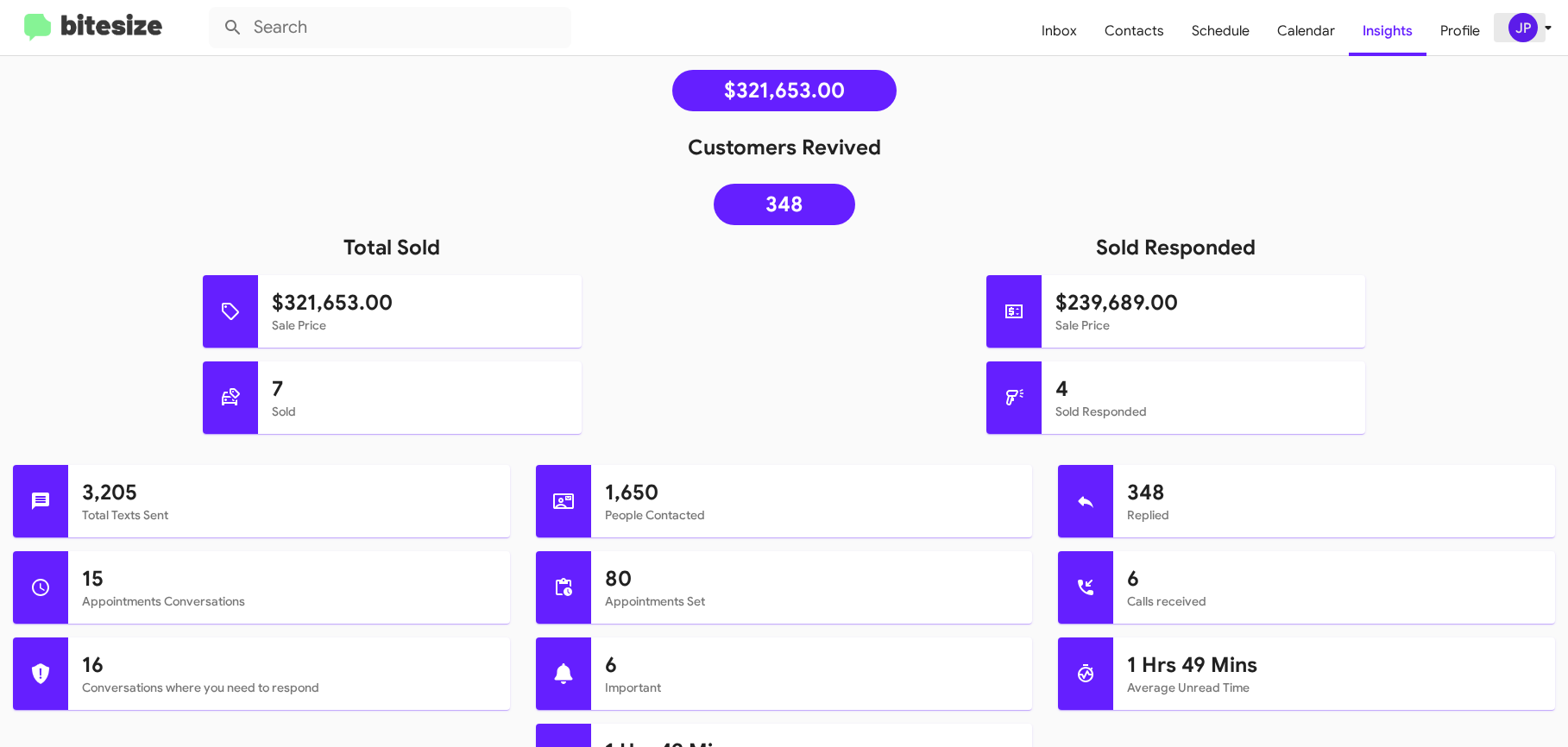
click at [1526, 33] on div "JP" at bounding box center [1523, 28] width 30 height 30
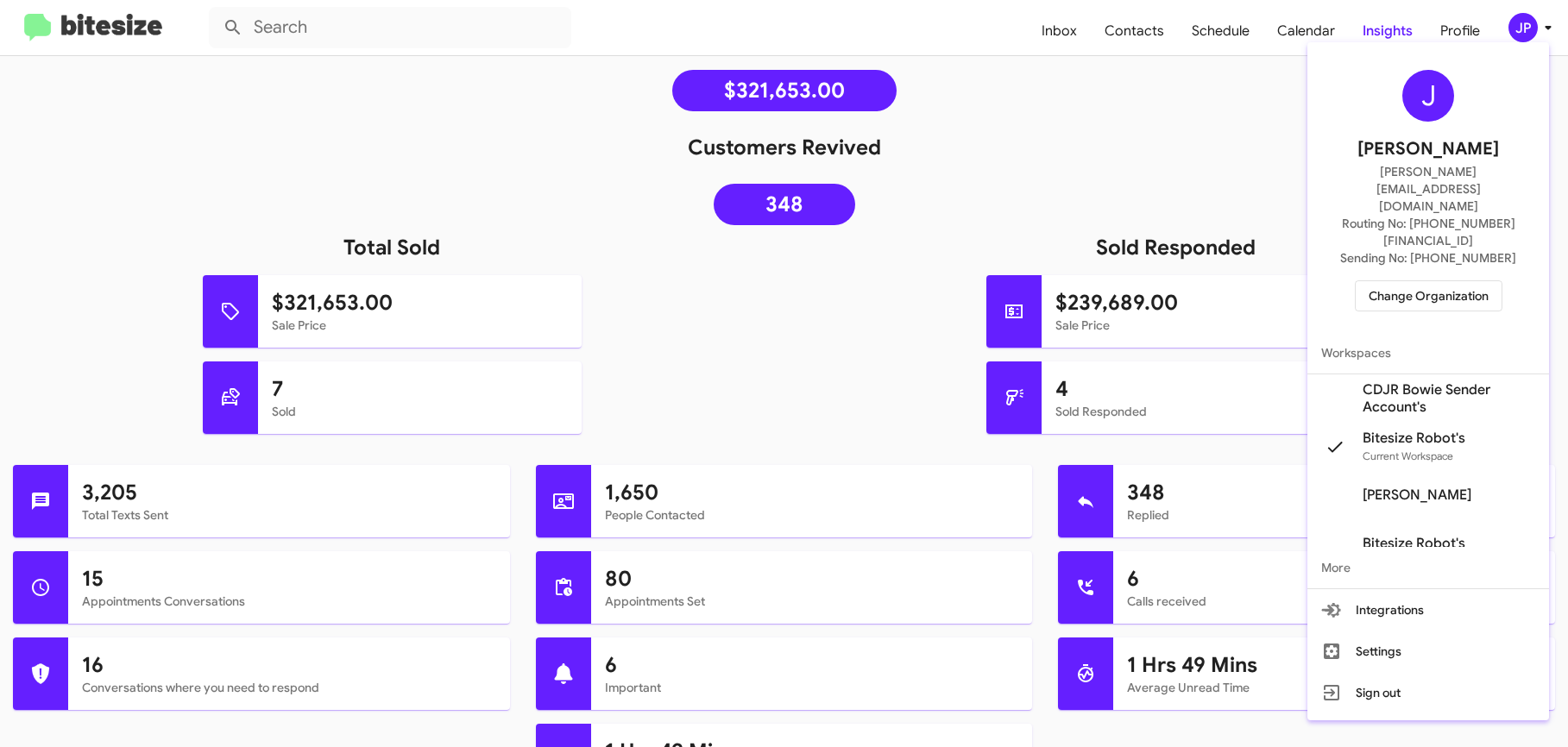
click at [1456, 282] on span "Change Organization" at bounding box center [1429, 296] width 120 height 30
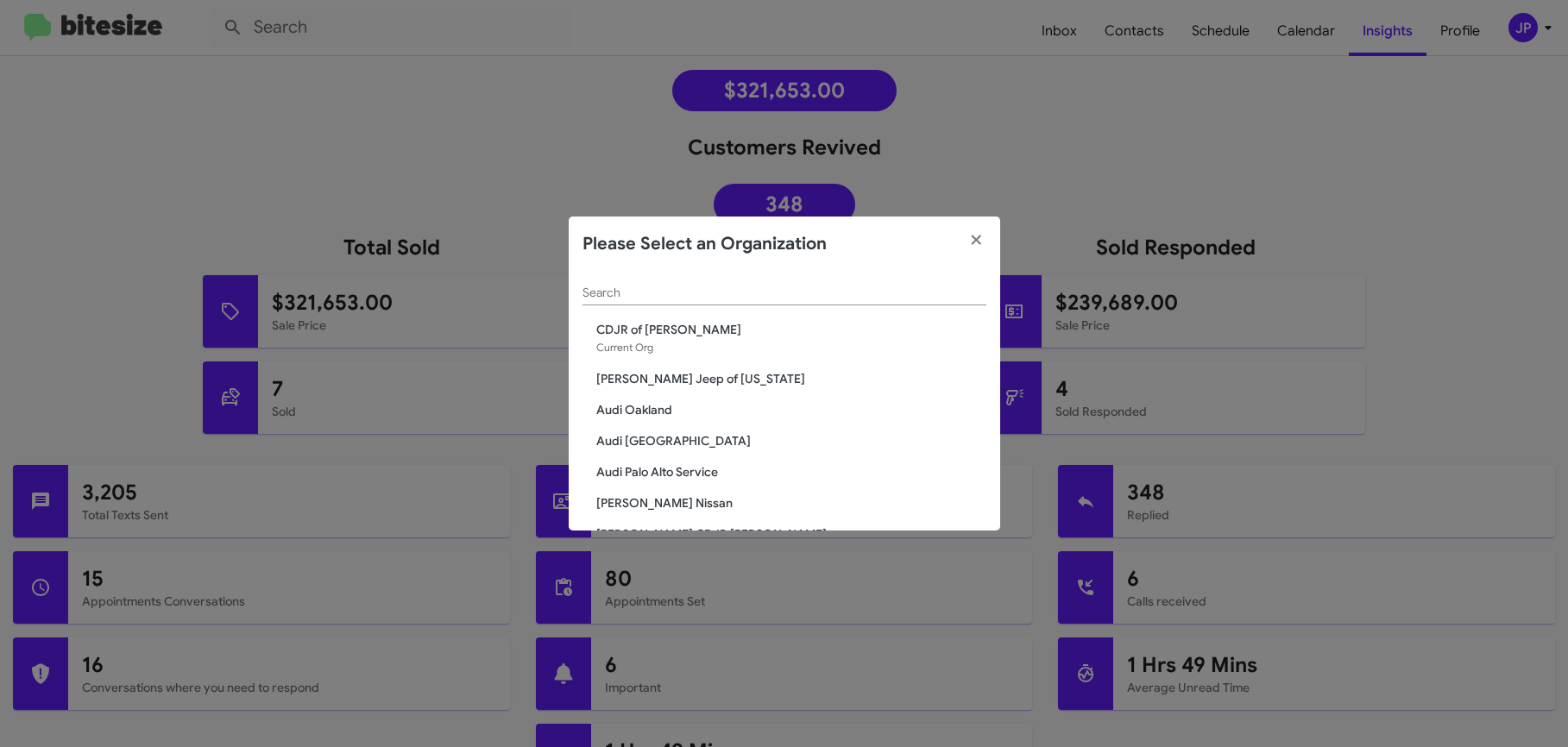
click at [588, 299] on input "Search" at bounding box center [784, 293] width 404 height 14
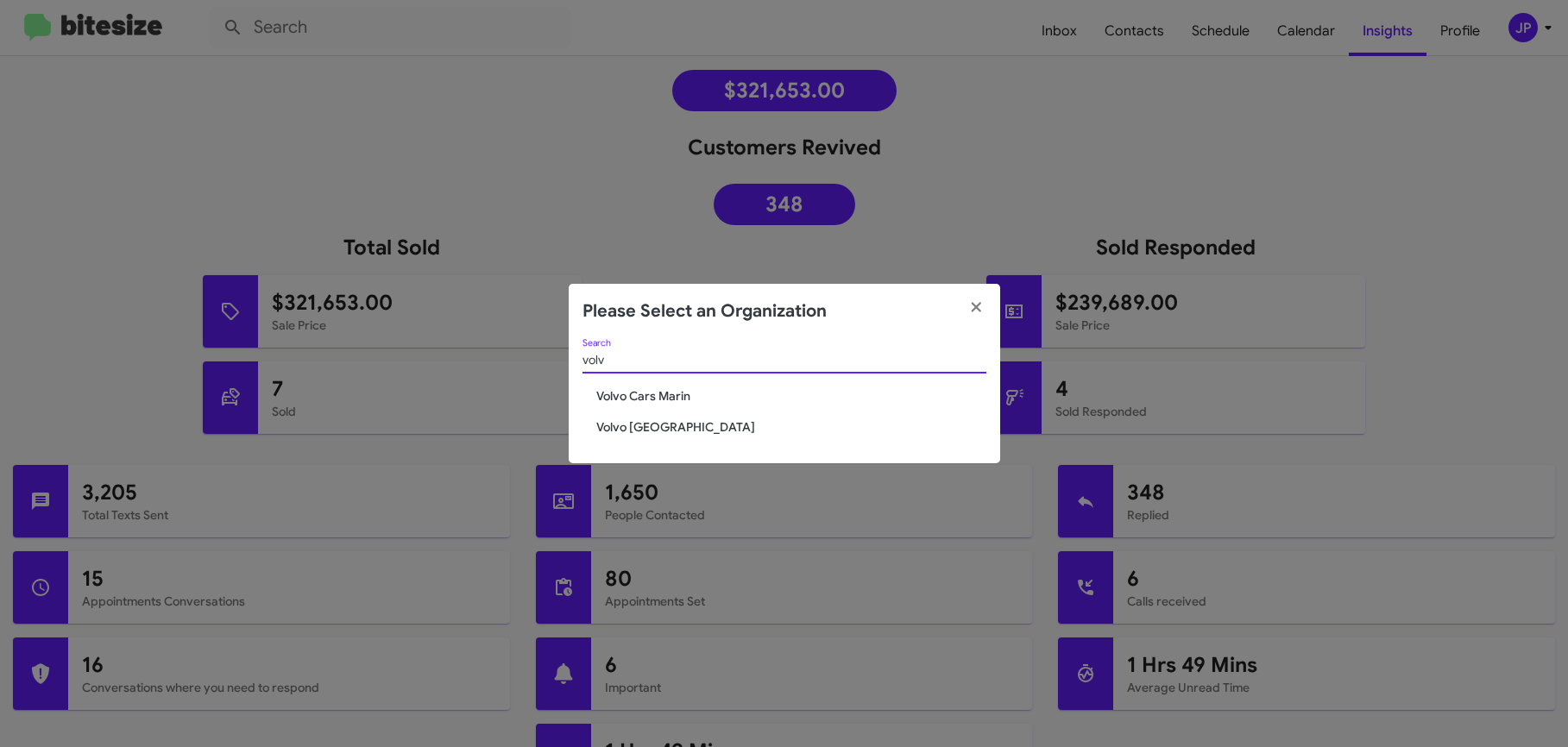
type input "volv"
click at [664, 432] on span "Volvo Palo Alto" at bounding box center [792, 426] width 390 height 18
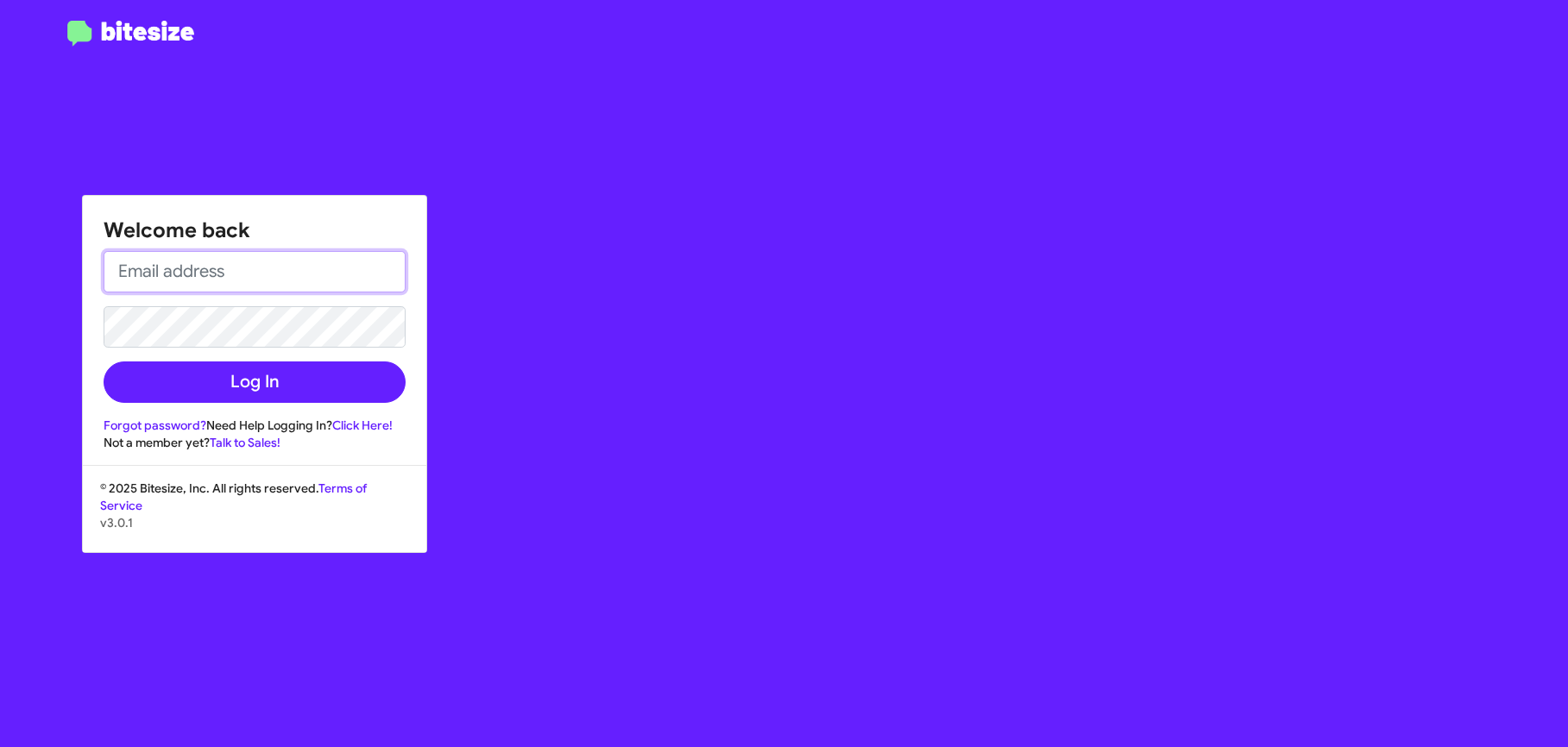
type input "[PERSON_NAME][EMAIL_ADDRESS][DOMAIN_NAME]"
click at [225, 419] on div "Forgot password? Need Help Logging In? Click Here!" at bounding box center [254, 426] width 302 height 18
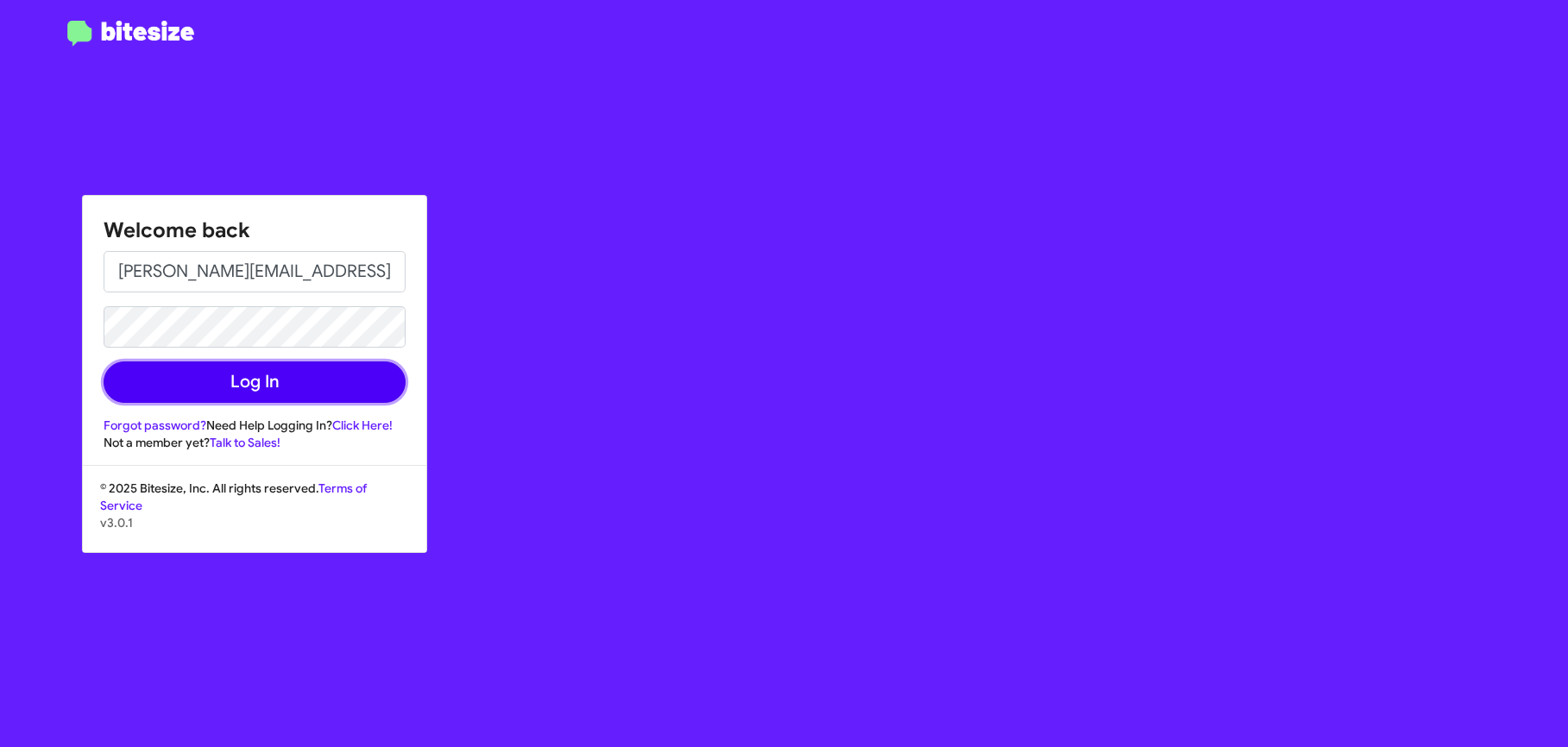
click at [238, 390] on button "Log In" at bounding box center [254, 382] width 302 height 42
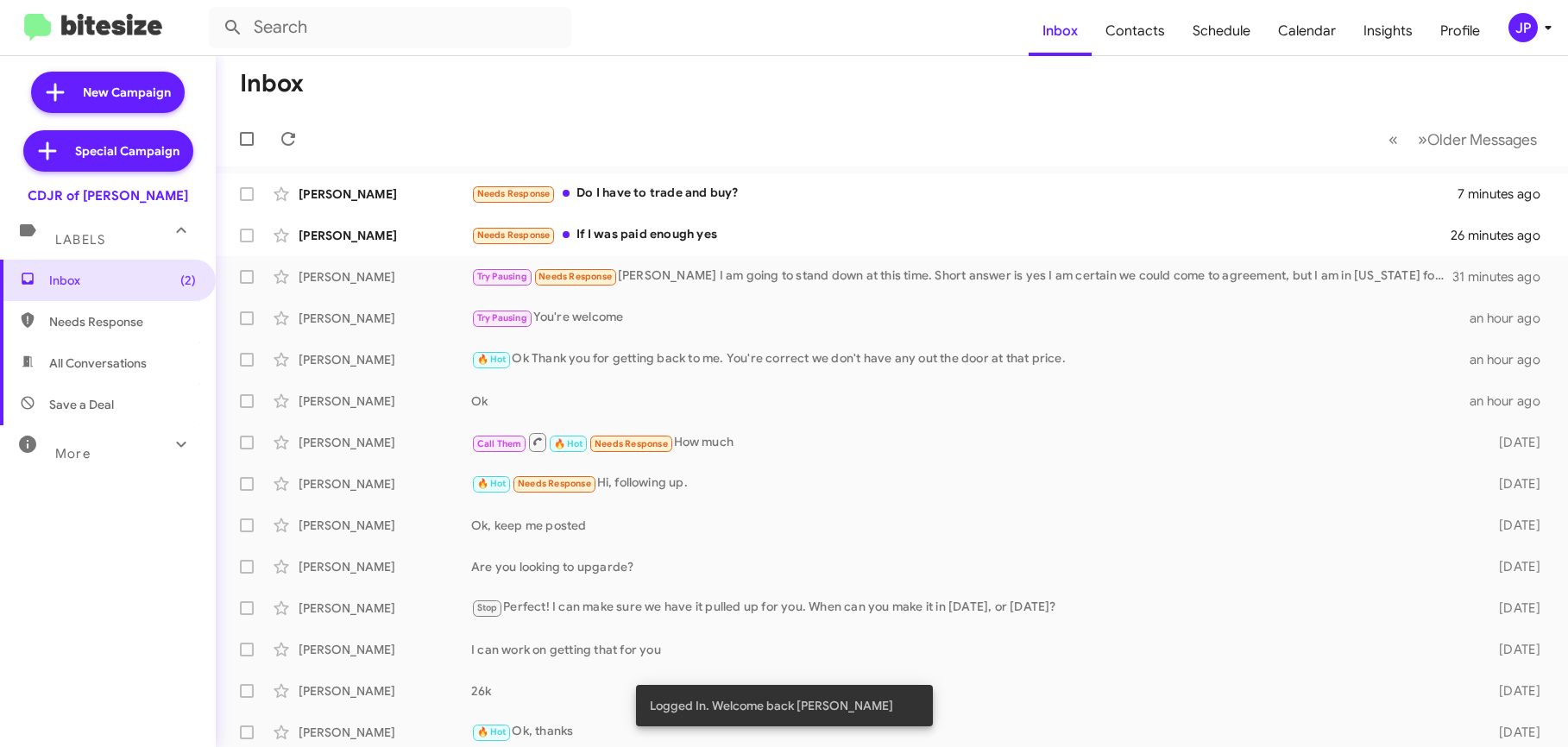
click at [1549, 24] on icon at bounding box center [1548, 28] width 20 height 20
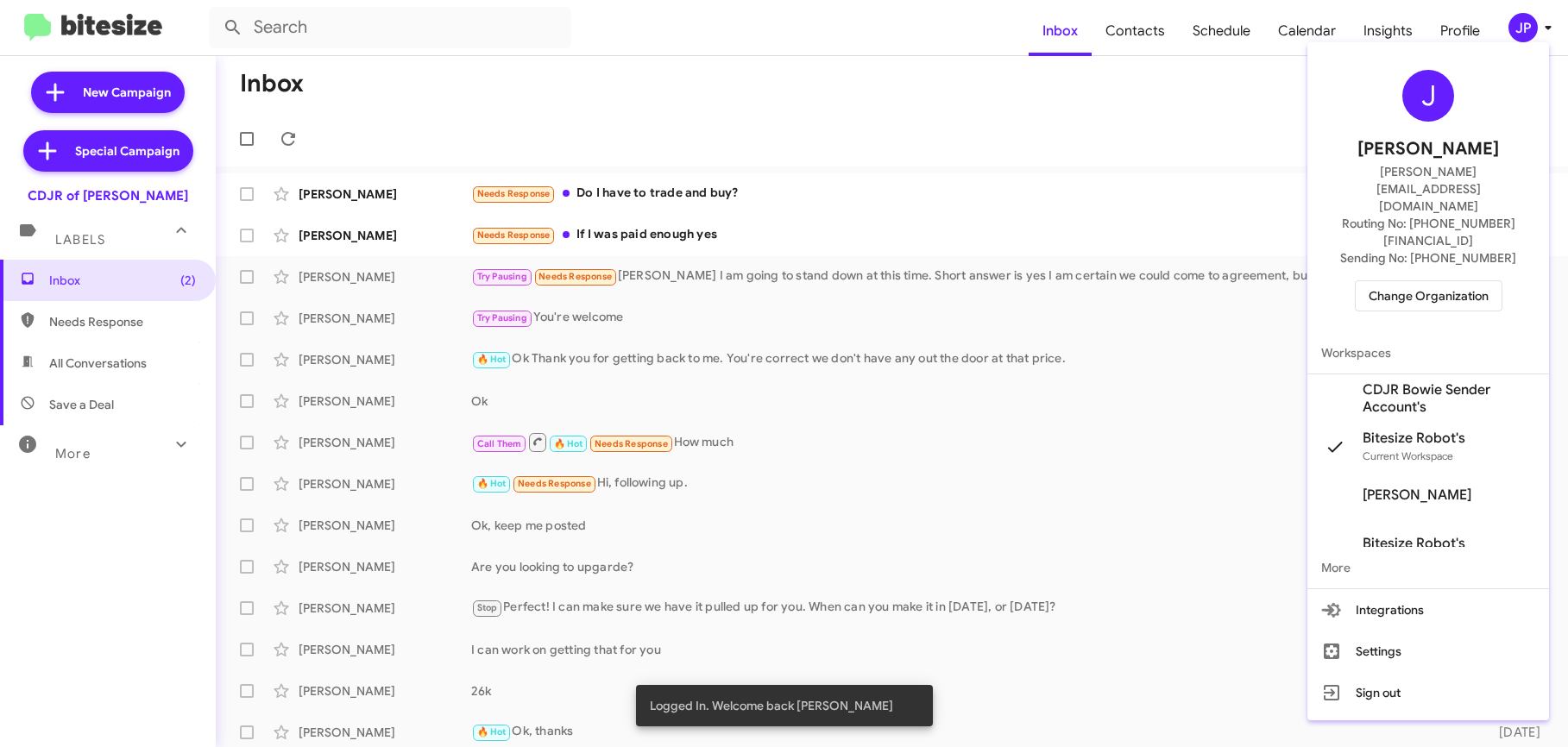
click at [1454, 282] on span "Change Organization" at bounding box center [1429, 296] width 120 height 30
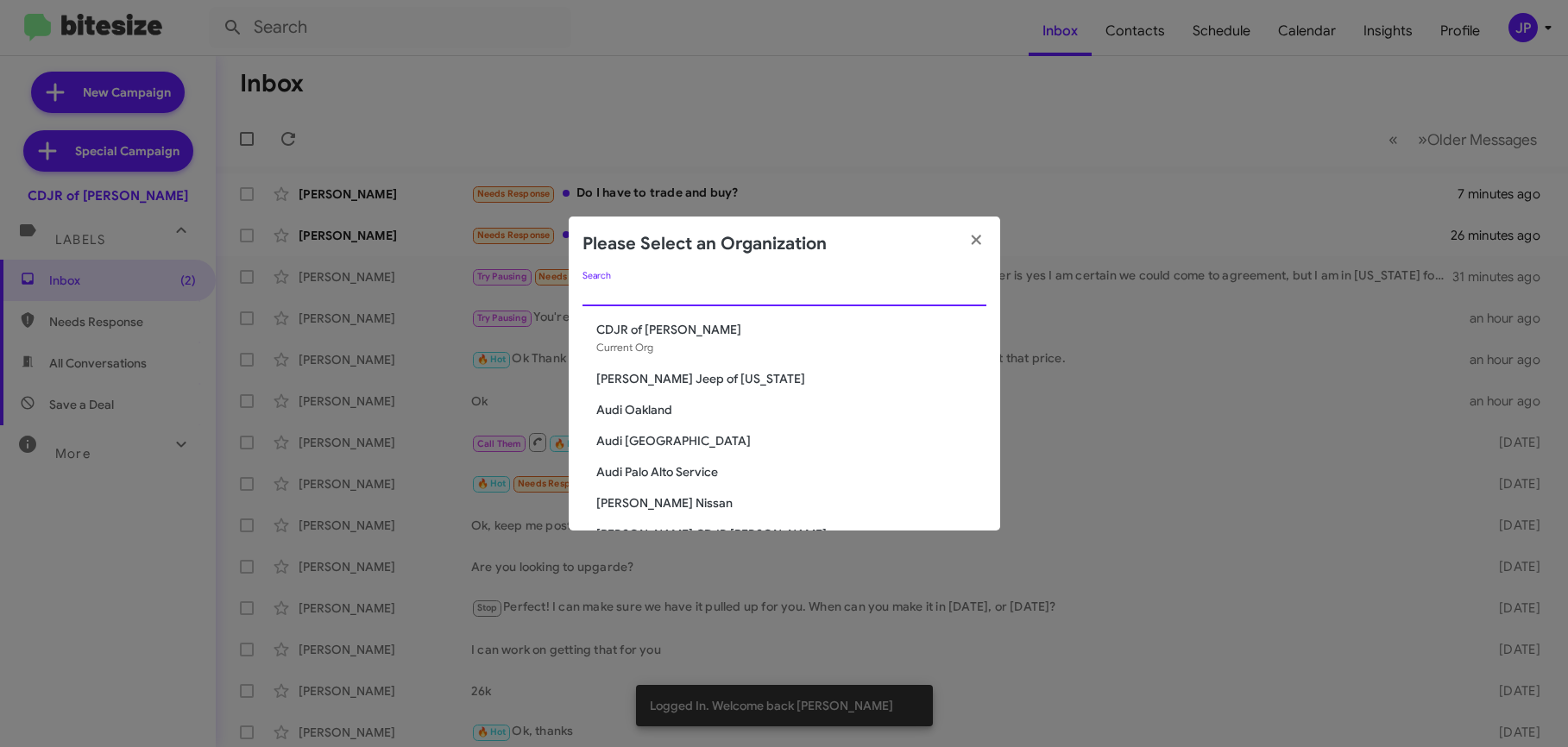
click at [729, 293] on input "Search" at bounding box center [784, 293] width 404 height 14
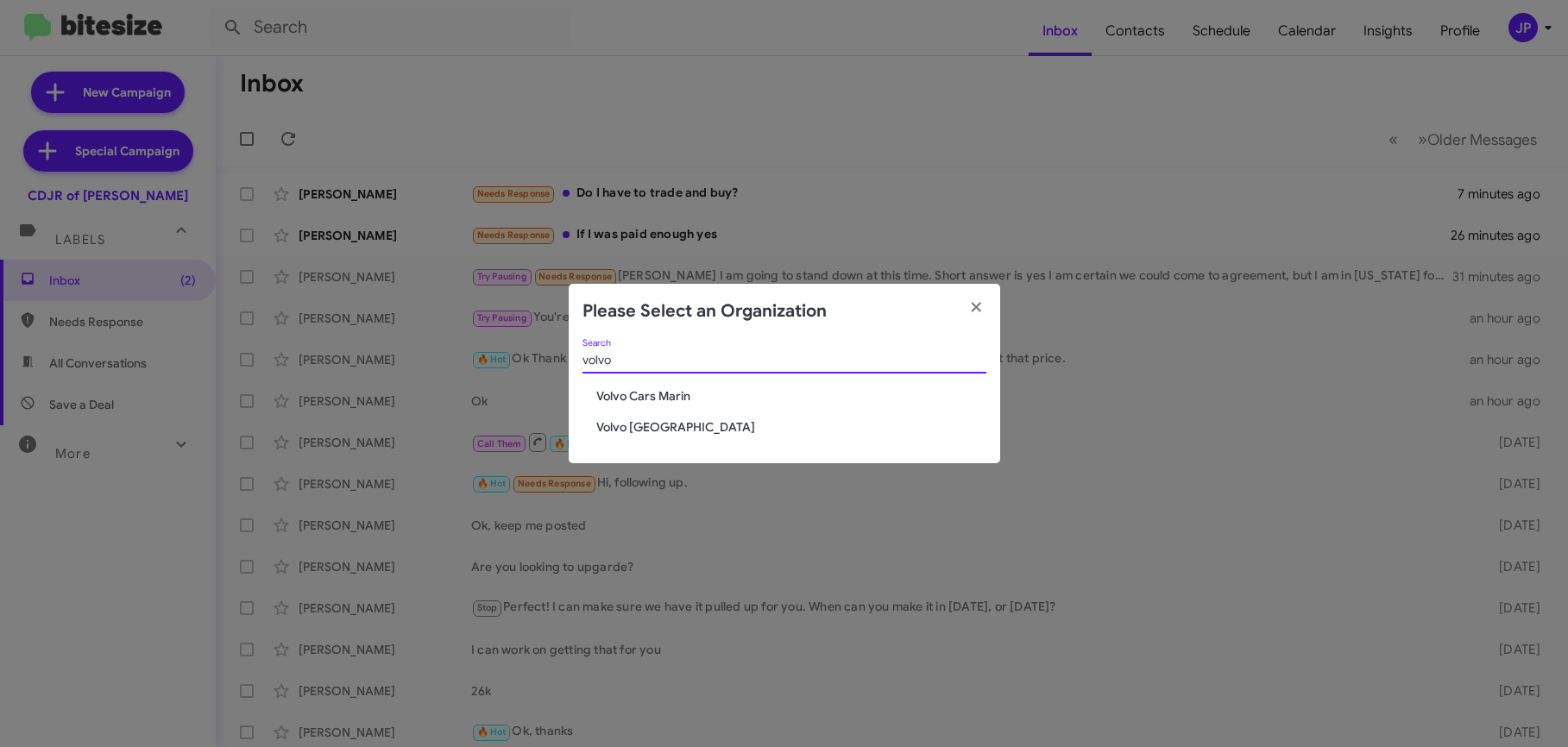
type input "volvo"
drag, startPoint x: 655, startPoint y: 426, endPoint x: 655, endPoint y: 413, distance: 13.0
click at [655, 413] on div "volvo Search Volvo Cars Marin Volvo Palo Alto" at bounding box center [784, 401] width 431 height 125
click at [648, 424] on span "Volvo Palo Alto" at bounding box center [792, 426] width 390 height 18
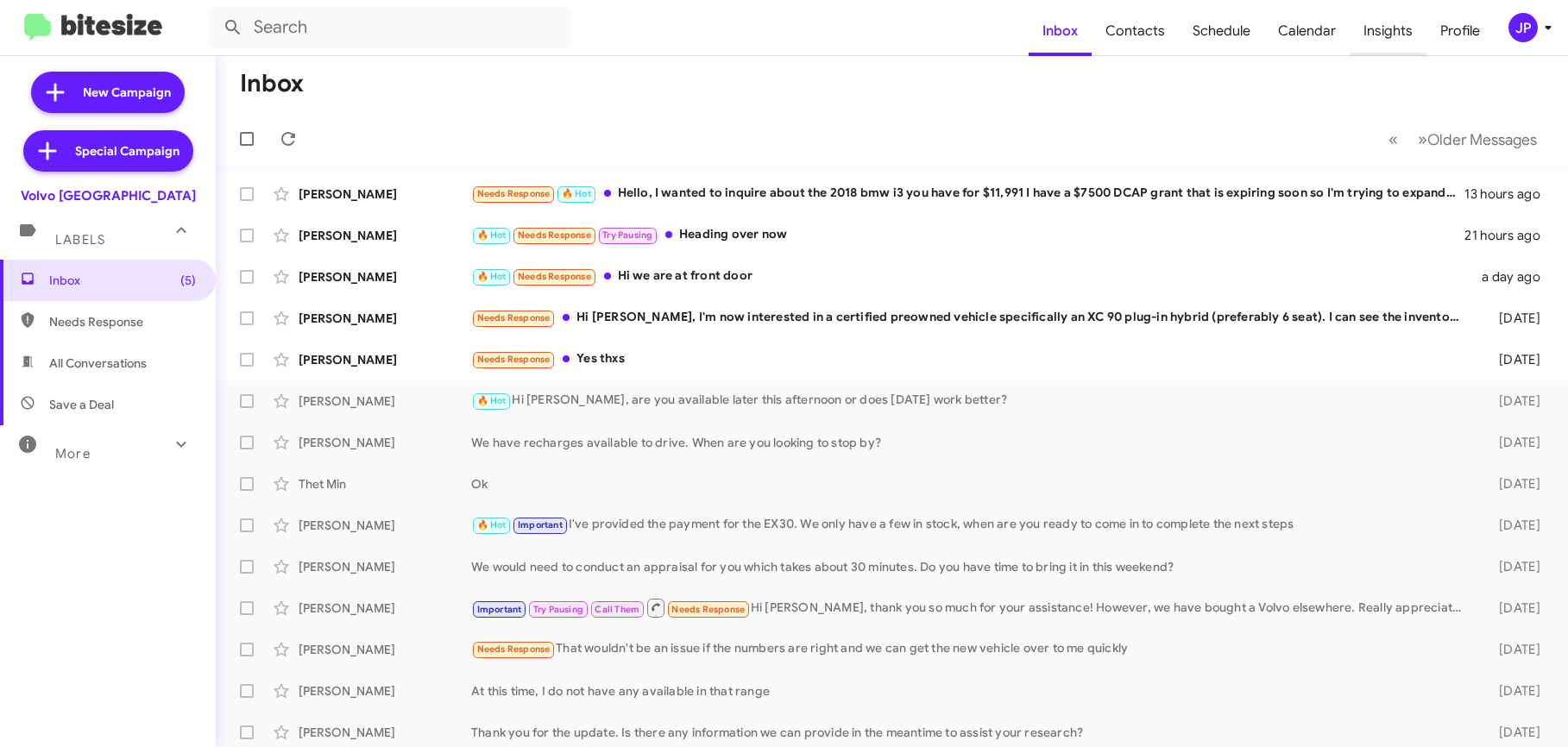
click at [1413, 36] on span "Insights" at bounding box center [1388, 32] width 77 height 50
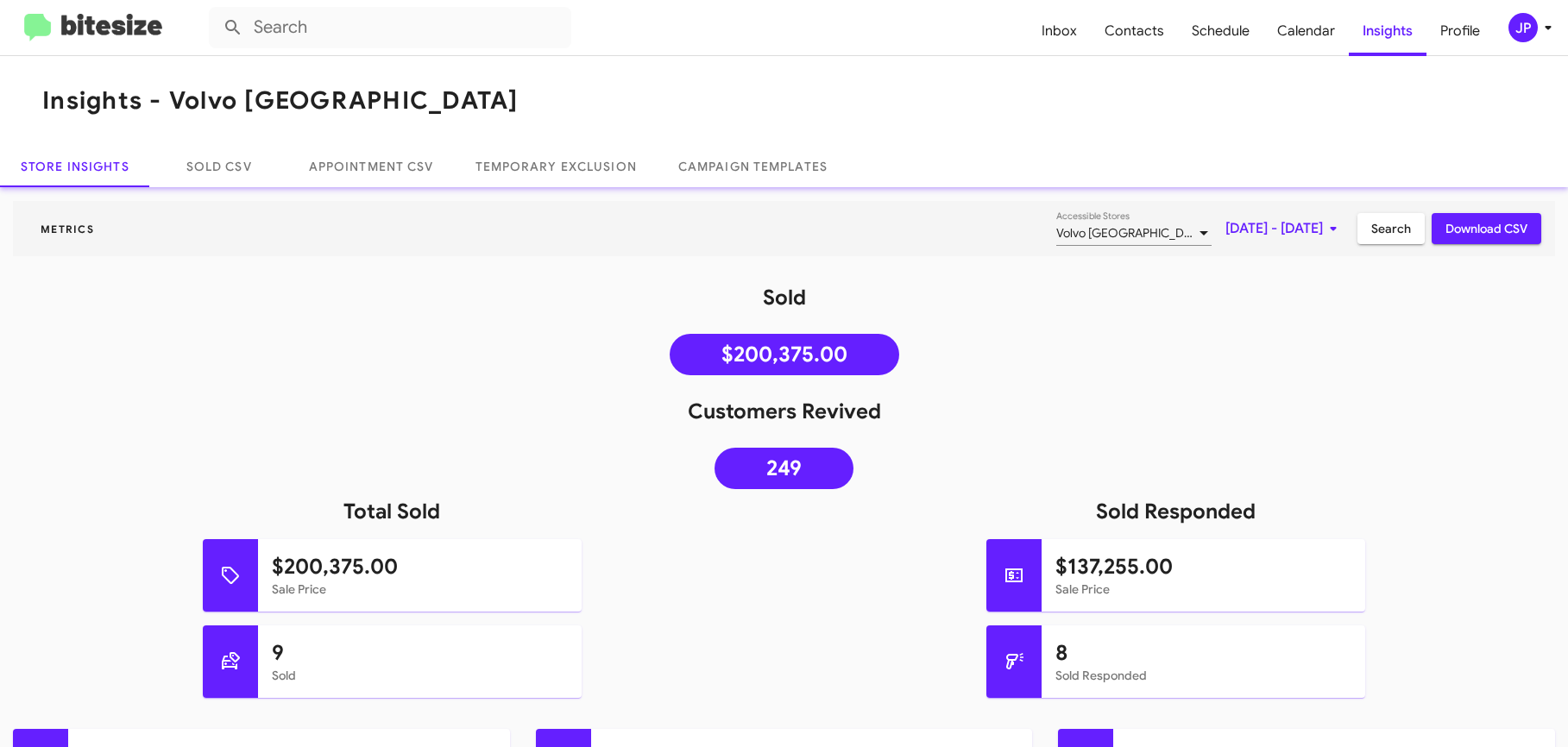
click at [1226, 241] on span "[DATE] - [DATE]" at bounding box center [1285, 228] width 118 height 31
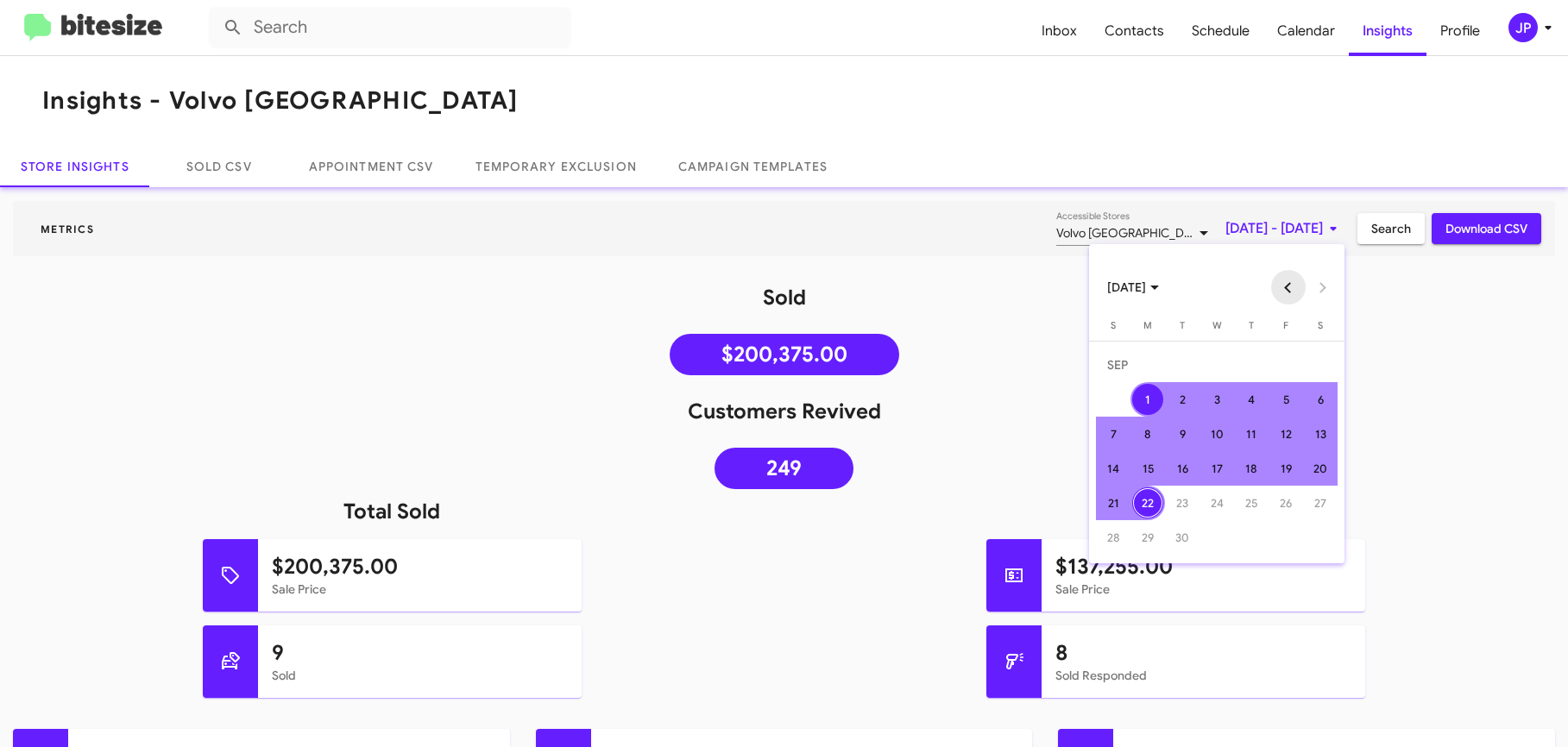
click at [1291, 293] on button "Previous month" at bounding box center [1288, 287] width 34 height 34
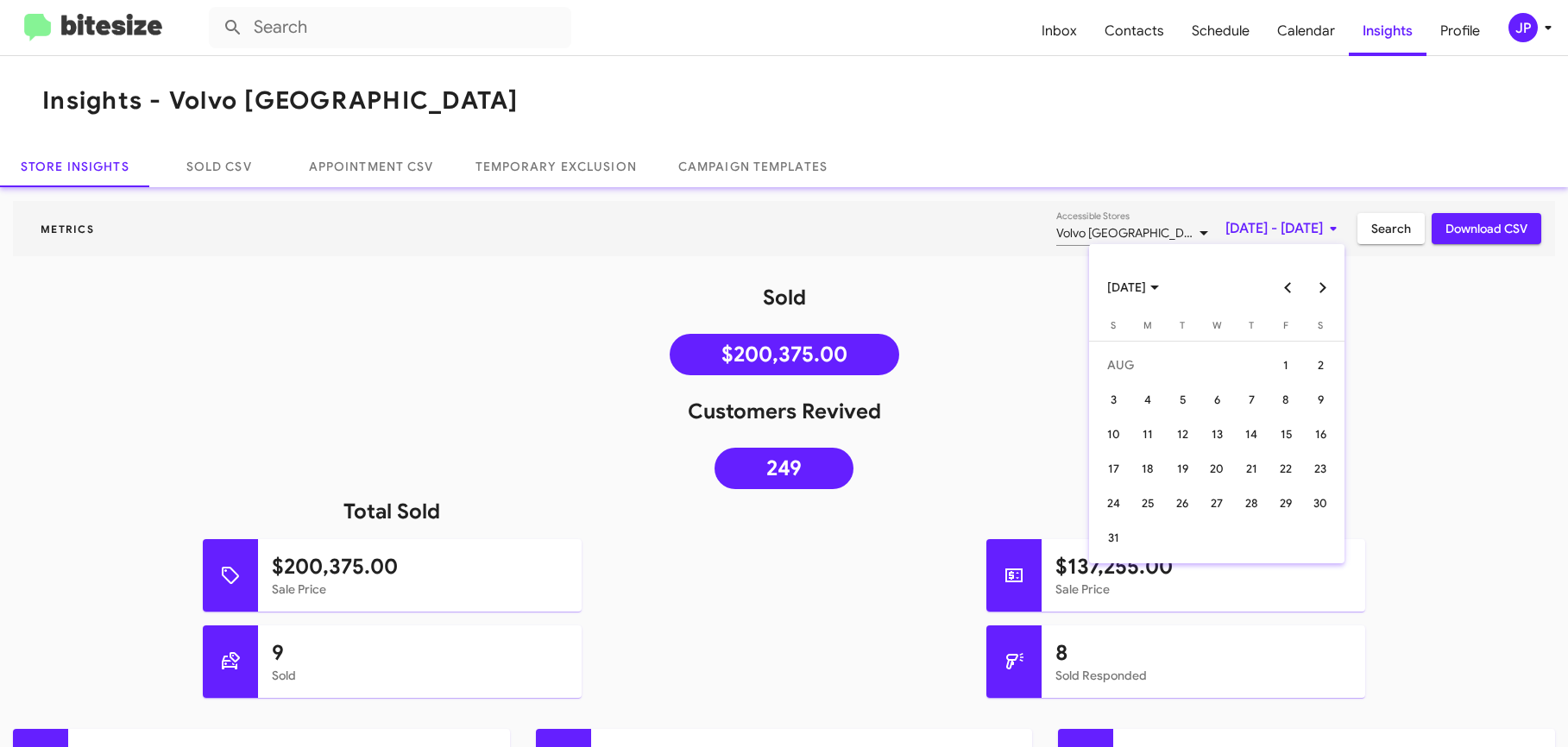
click at [1291, 293] on button "Previous month" at bounding box center [1288, 287] width 34 height 34
click at [1122, 497] on div "22" at bounding box center [1113, 503] width 31 height 31
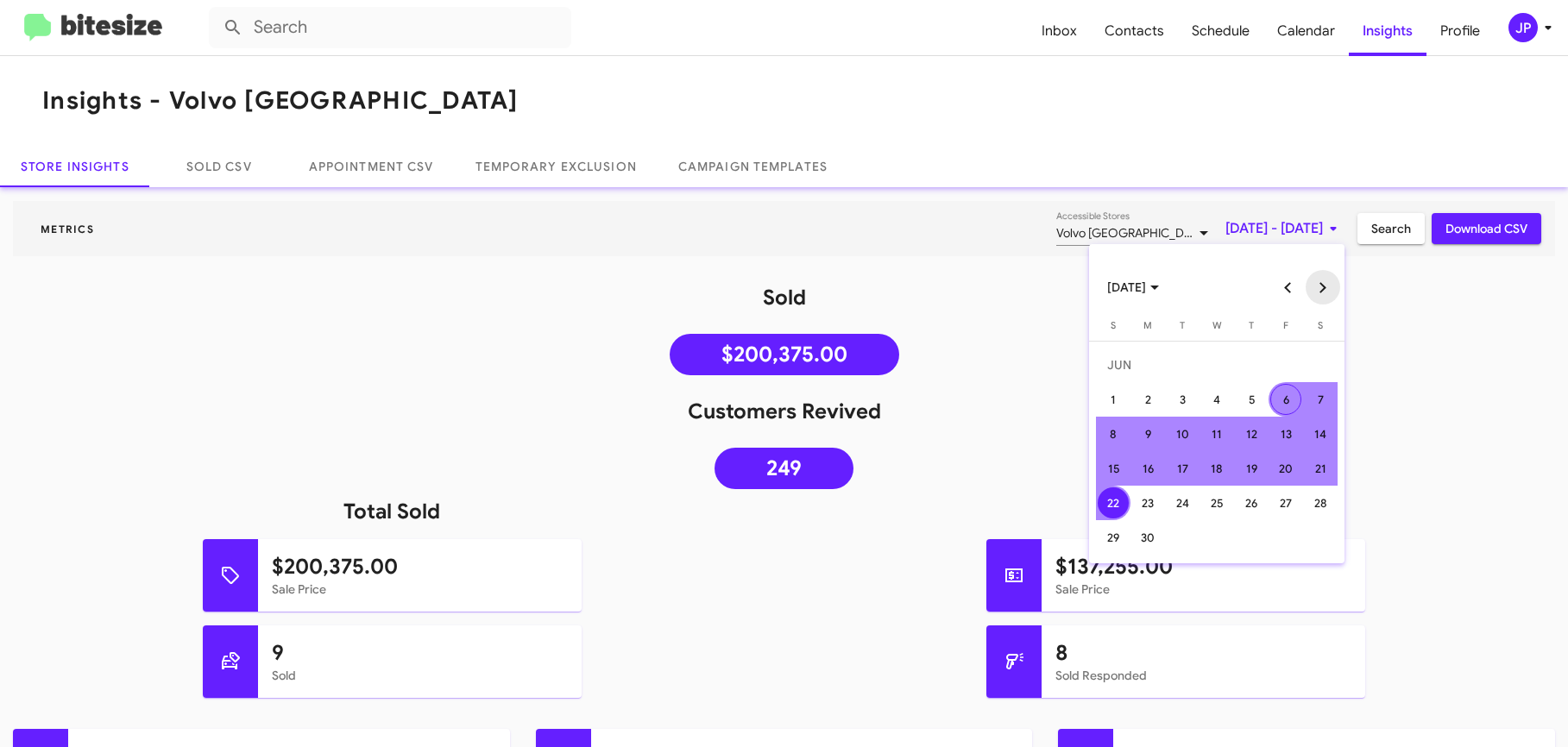
click at [1317, 282] on button "Next month" at bounding box center [1323, 287] width 34 height 34
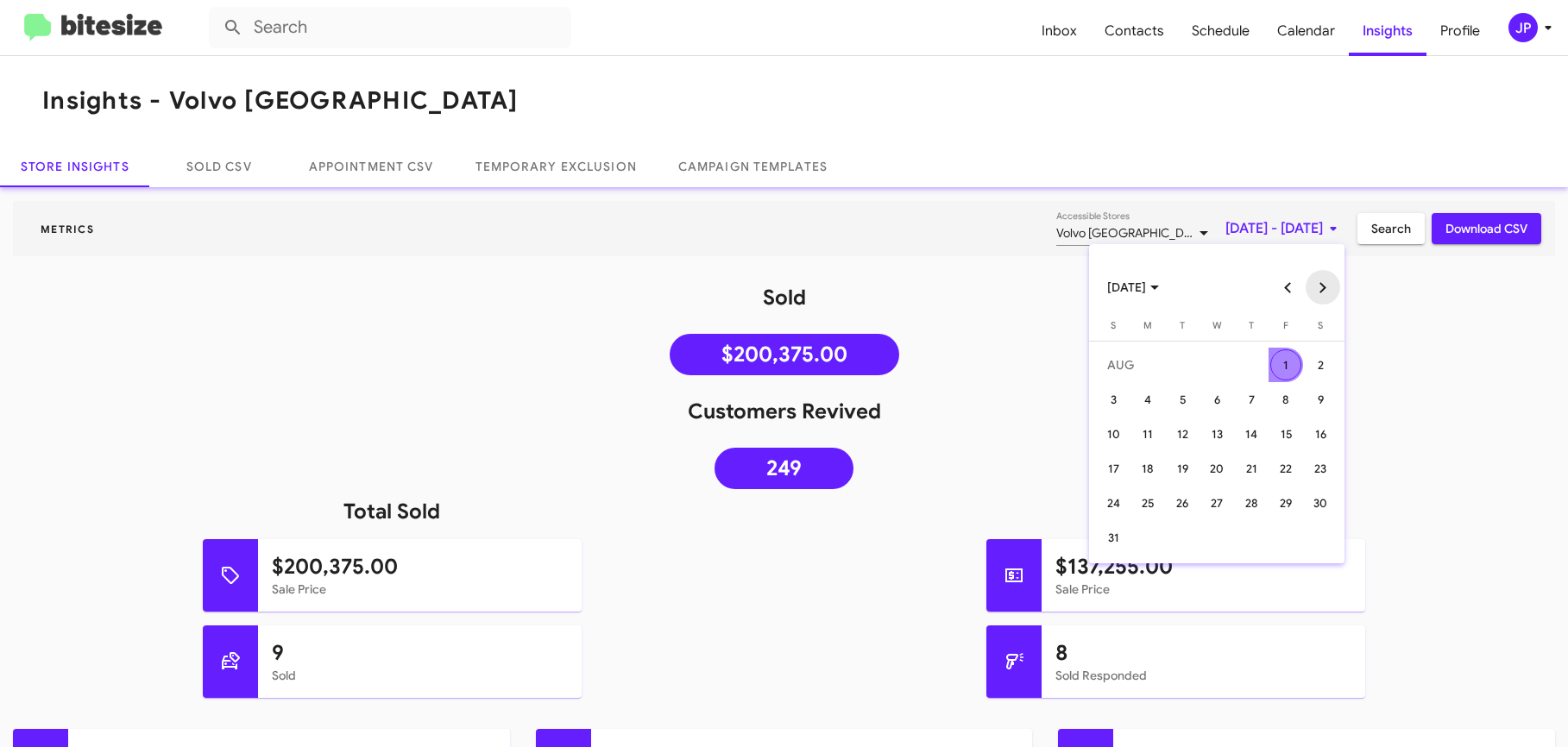
click at [1317, 282] on button "Next month" at bounding box center [1323, 287] width 34 height 34
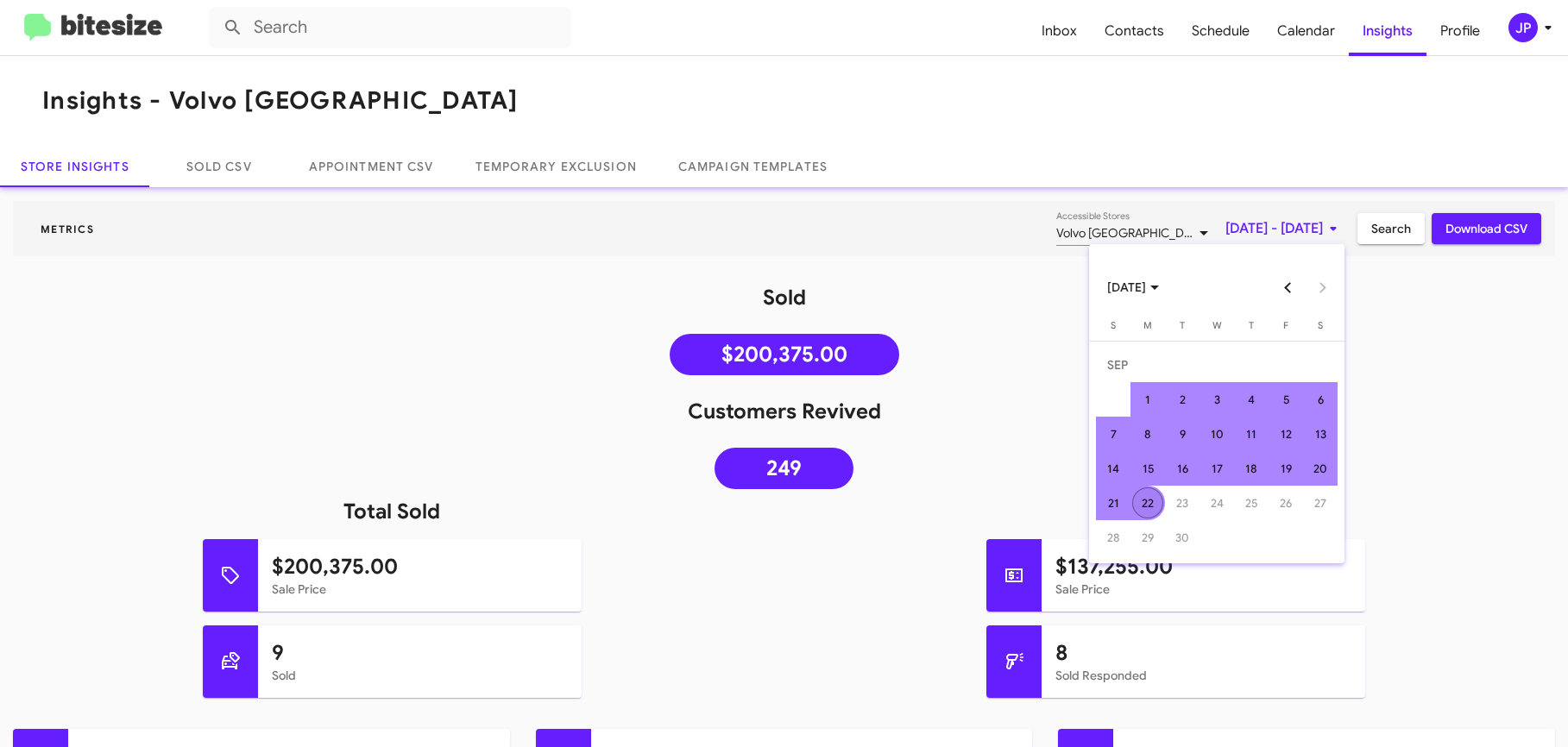
click at [1151, 501] on div "22" at bounding box center [1147, 503] width 31 height 31
click at [1479, 426] on div "Customers Revived 249" at bounding box center [784, 448] width 1568 height 100
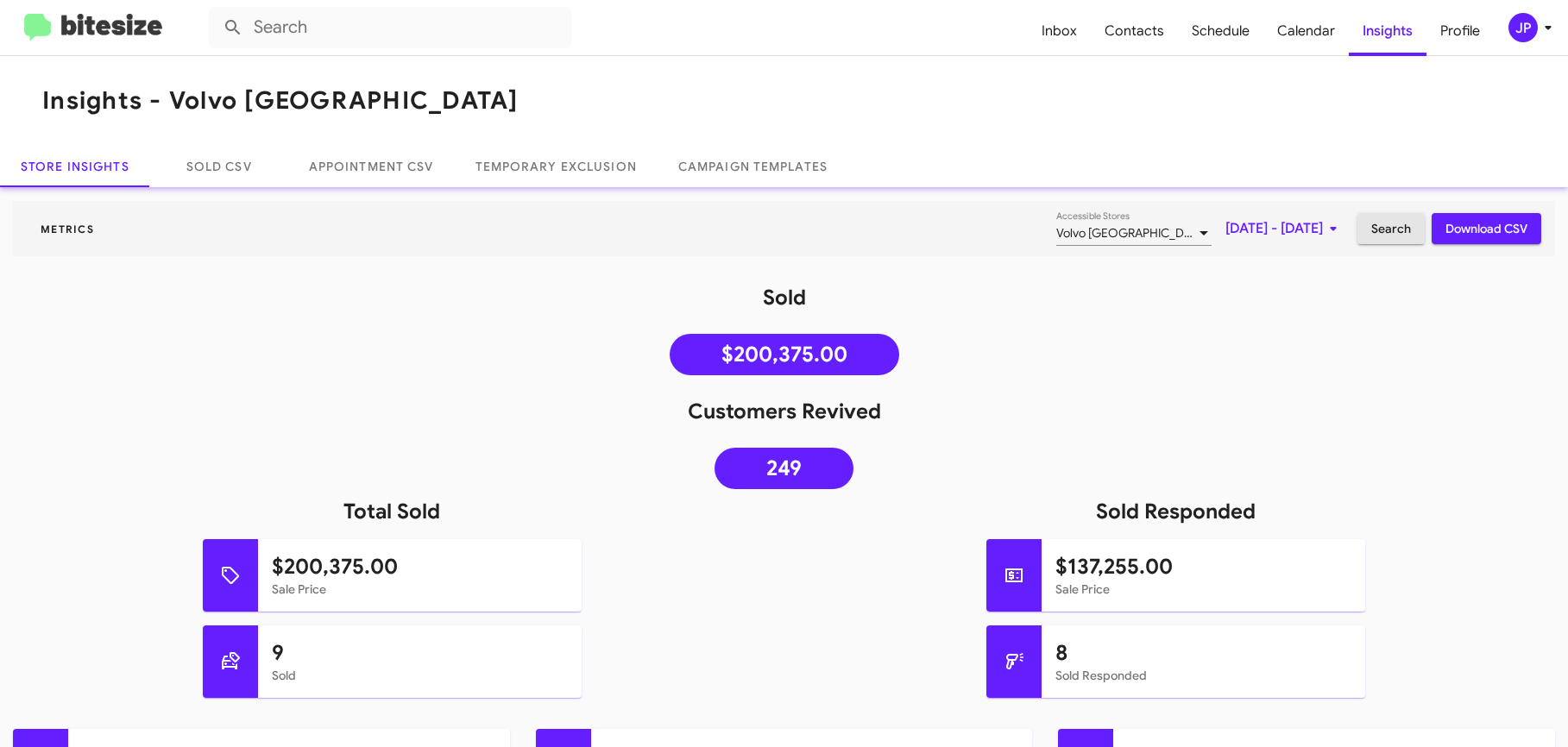
click at [1372, 218] on span "Search" at bounding box center [1391, 228] width 40 height 31
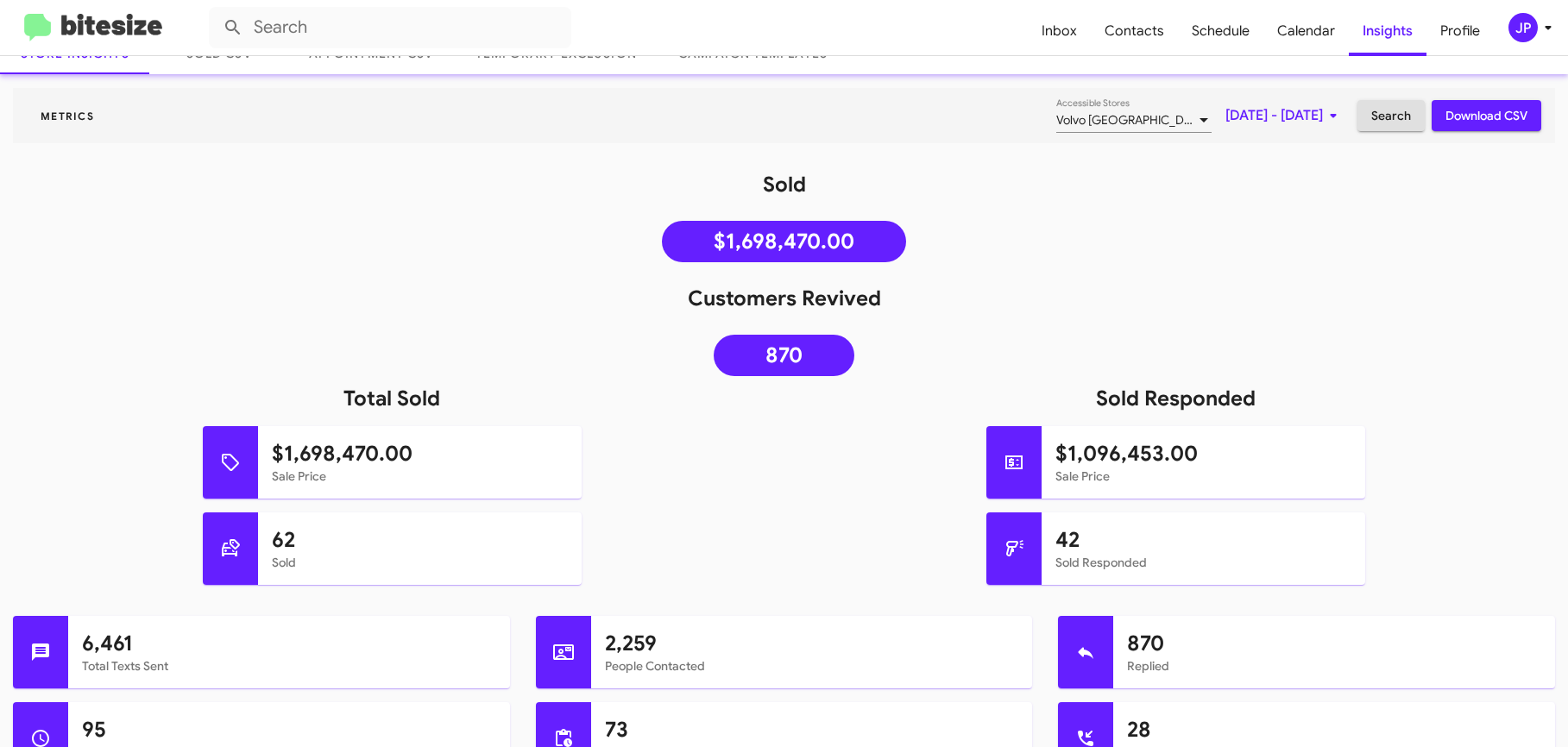
scroll to position [117, 0]
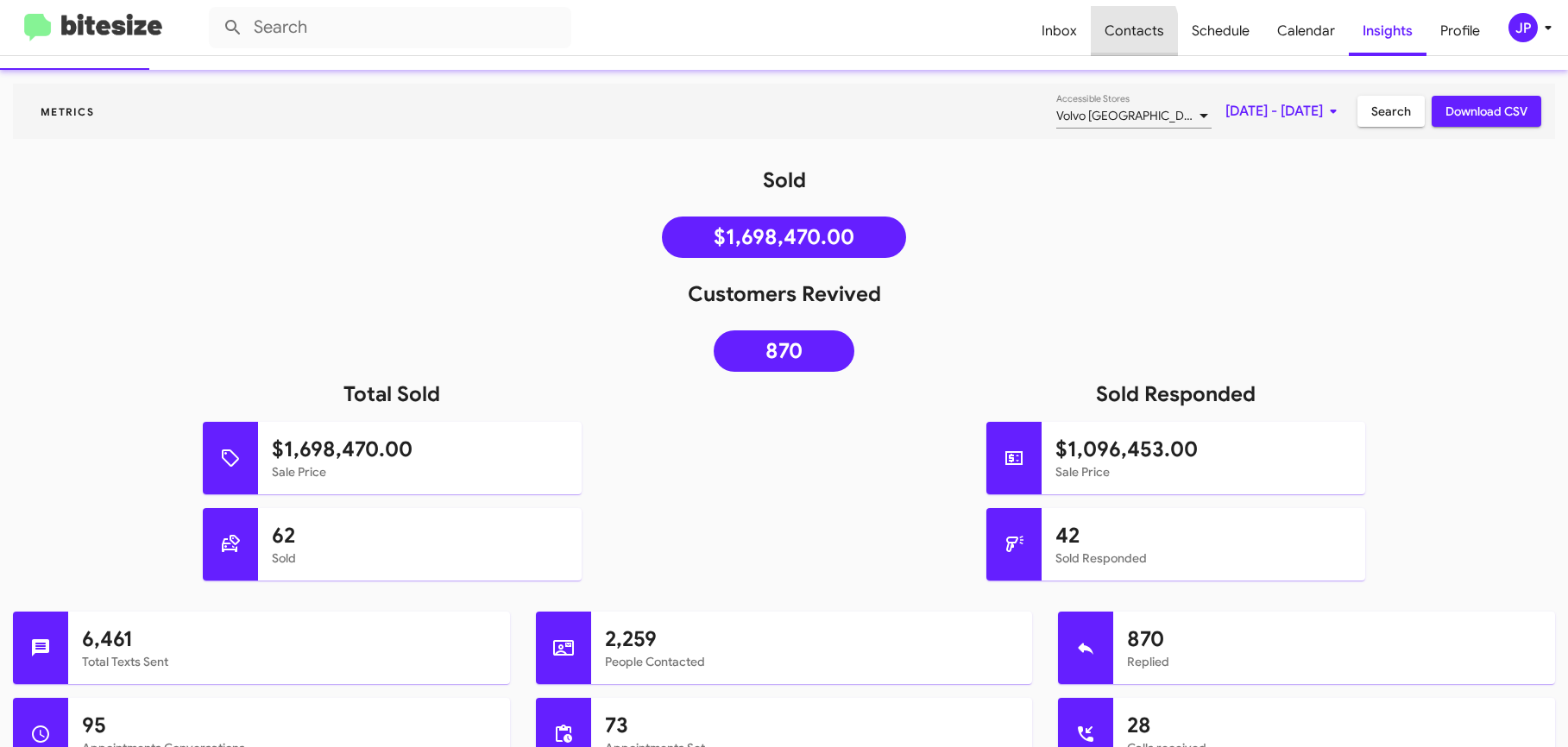
click at [1103, 34] on span "Contacts" at bounding box center [1135, 32] width 87 height 50
type input "in:groups"
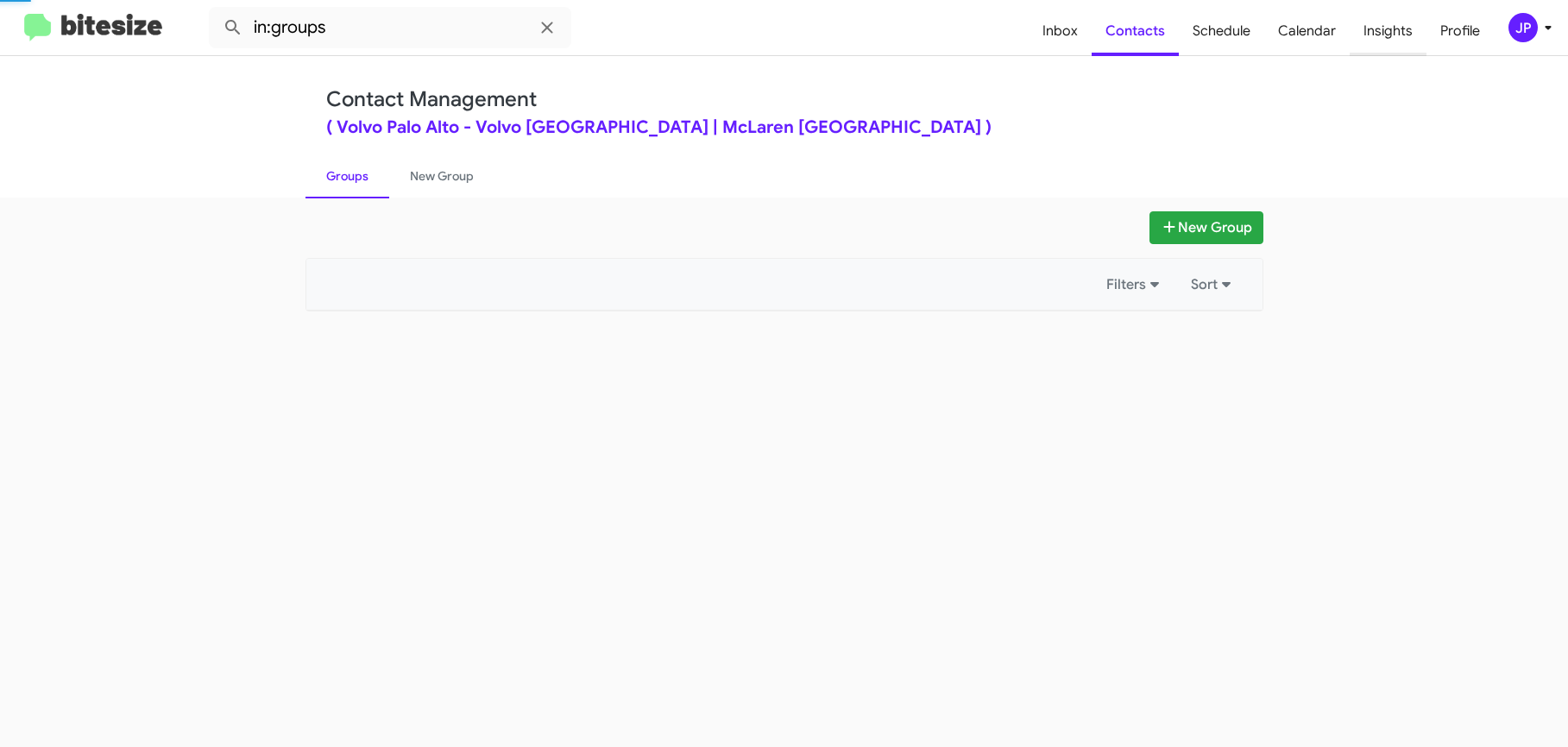
click at [1389, 33] on span "Insights" at bounding box center [1388, 32] width 77 height 50
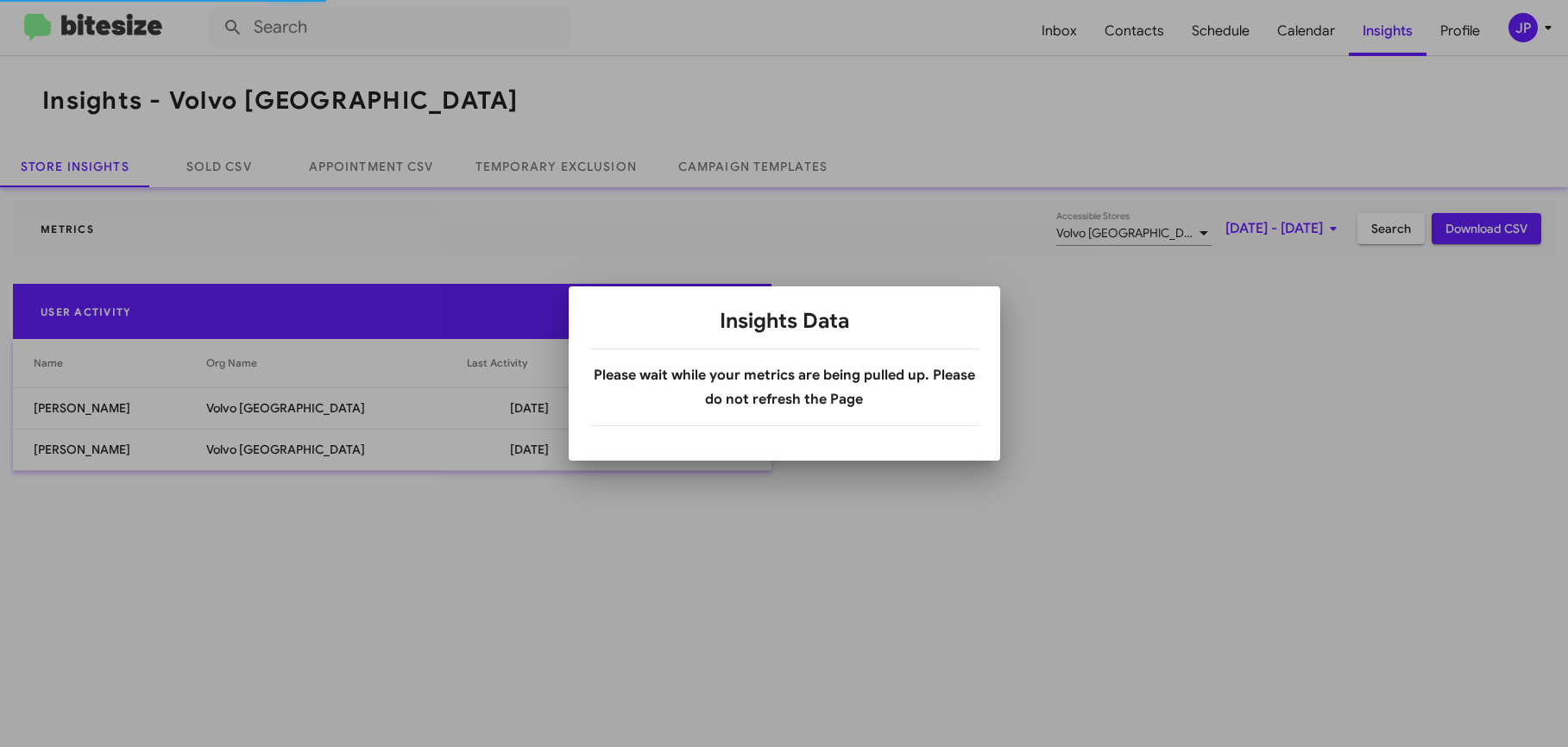
click at [226, 166] on div at bounding box center [784, 374] width 1568 height 747
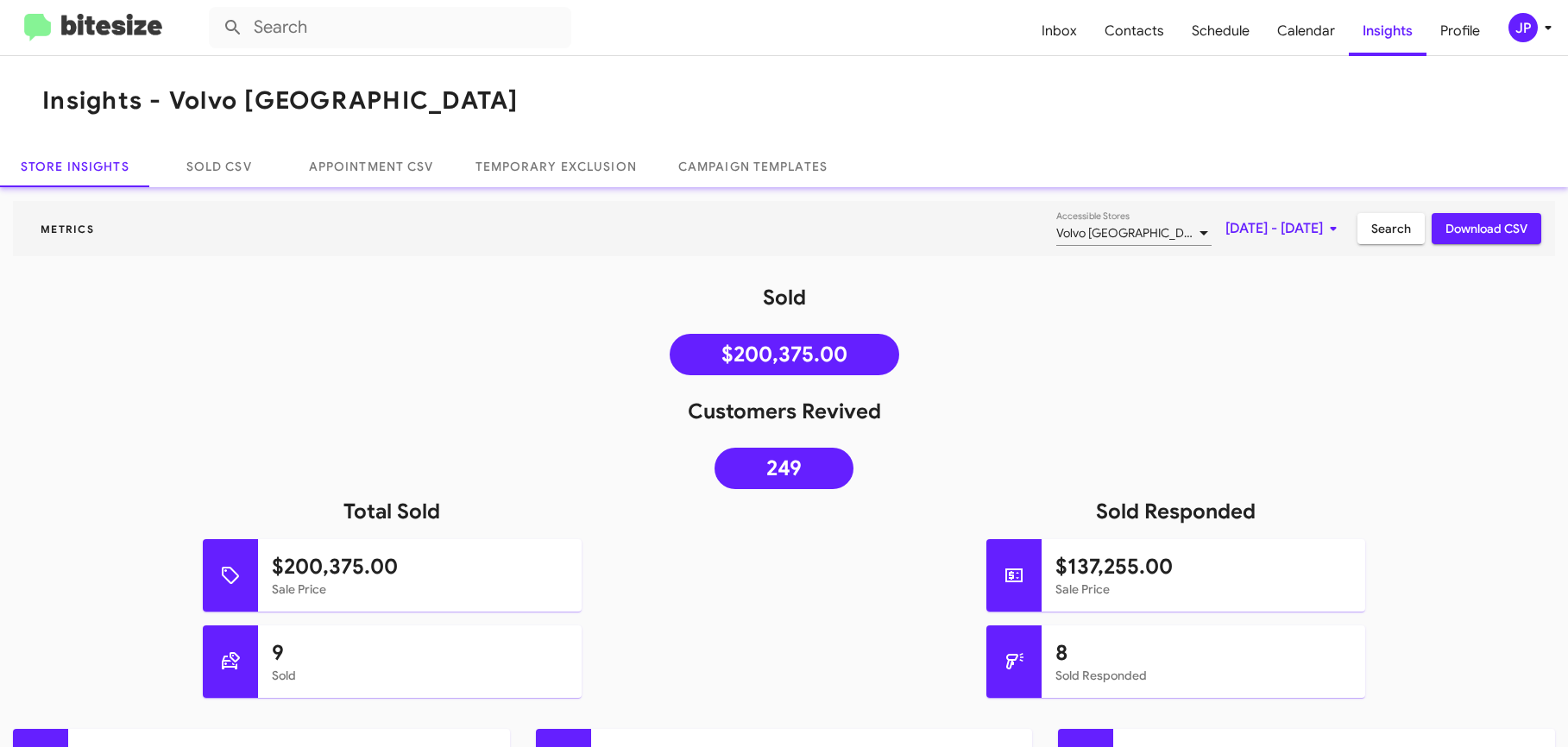
click at [240, 157] on link "Sold CSV" at bounding box center [219, 166] width 138 height 42
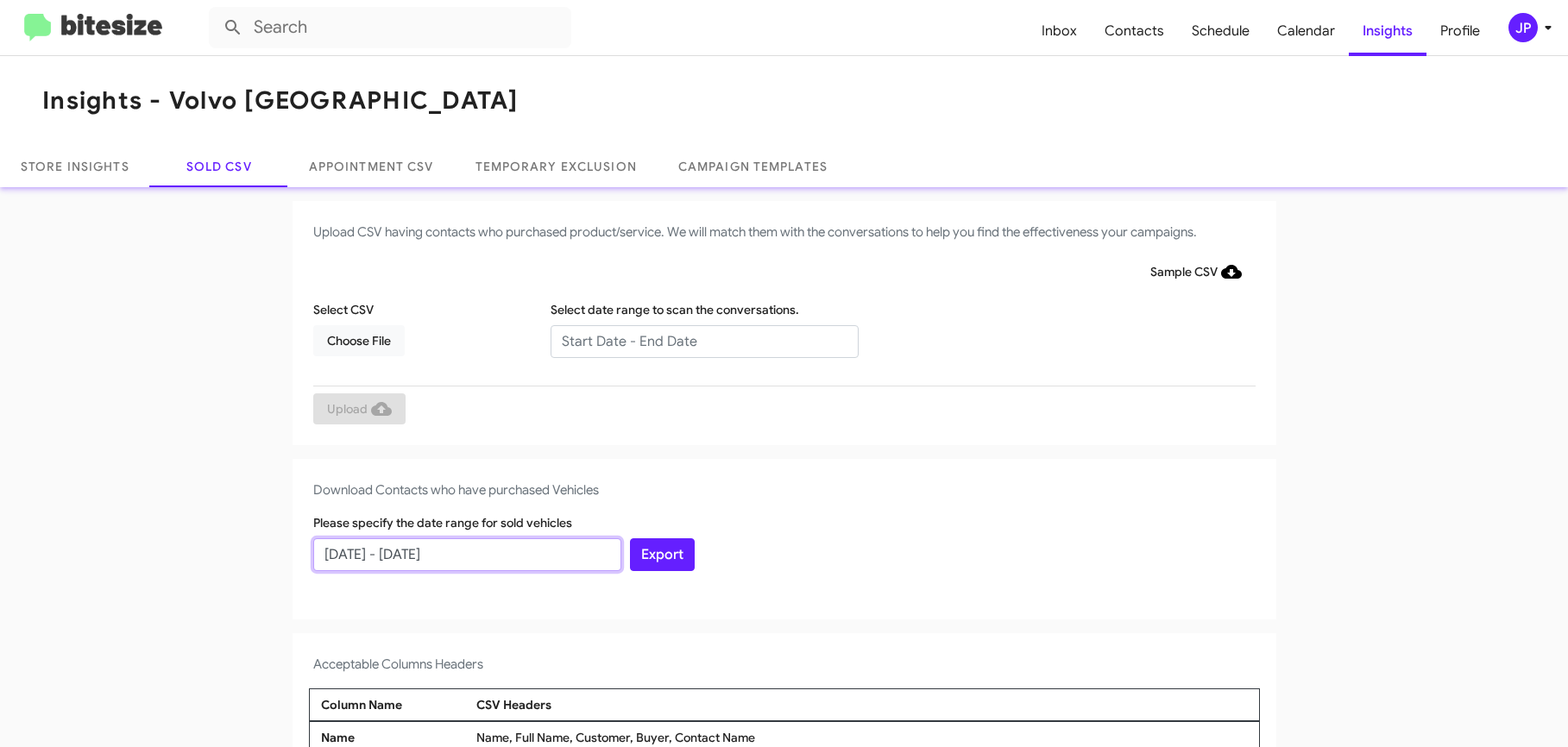
click at [385, 561] on input "08/23/2025 - 09/22/2025" at bounding box center [468, 554] width 309 height 33
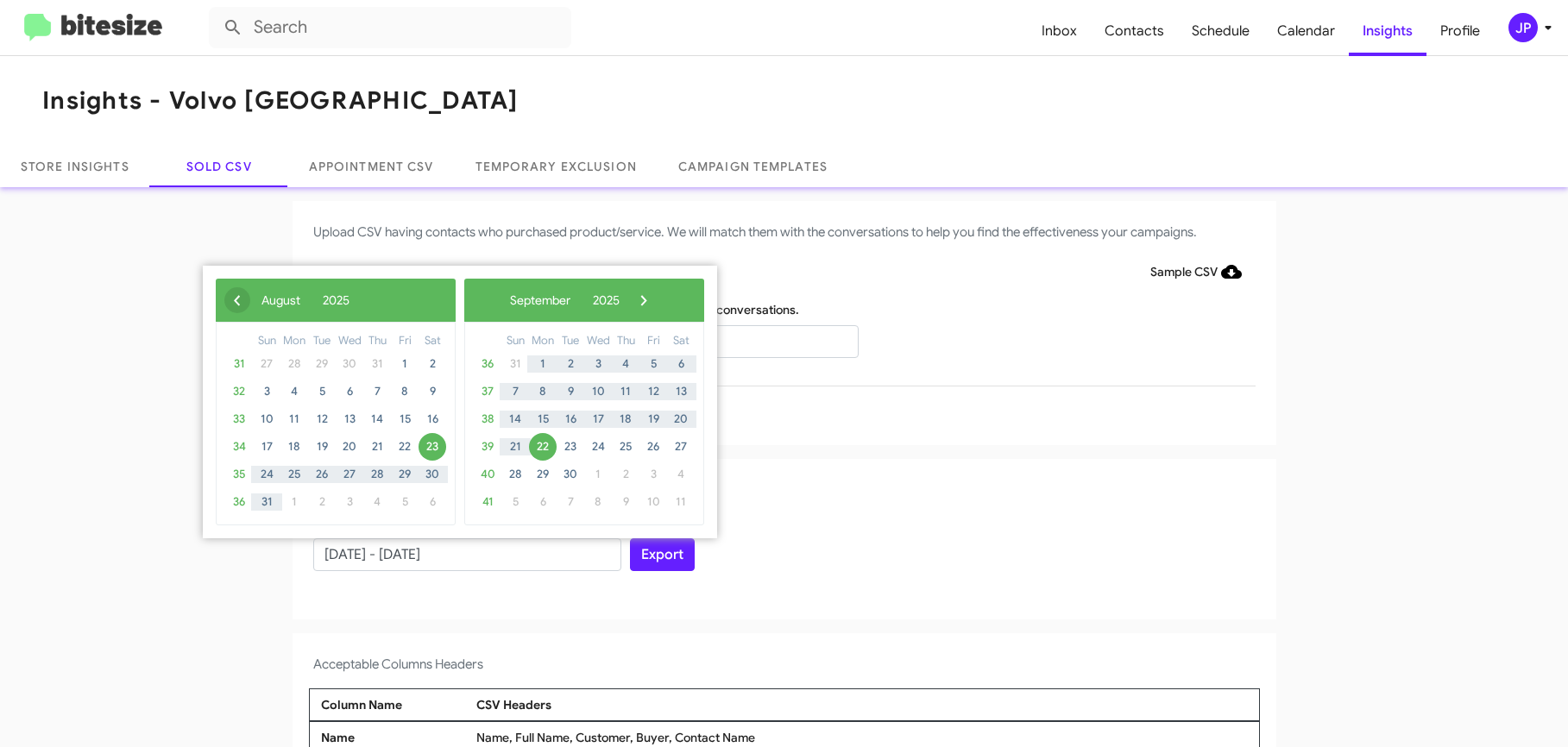
click at [234, 297] on span "‹" at bounding box center [237, 300] width 26 height 26
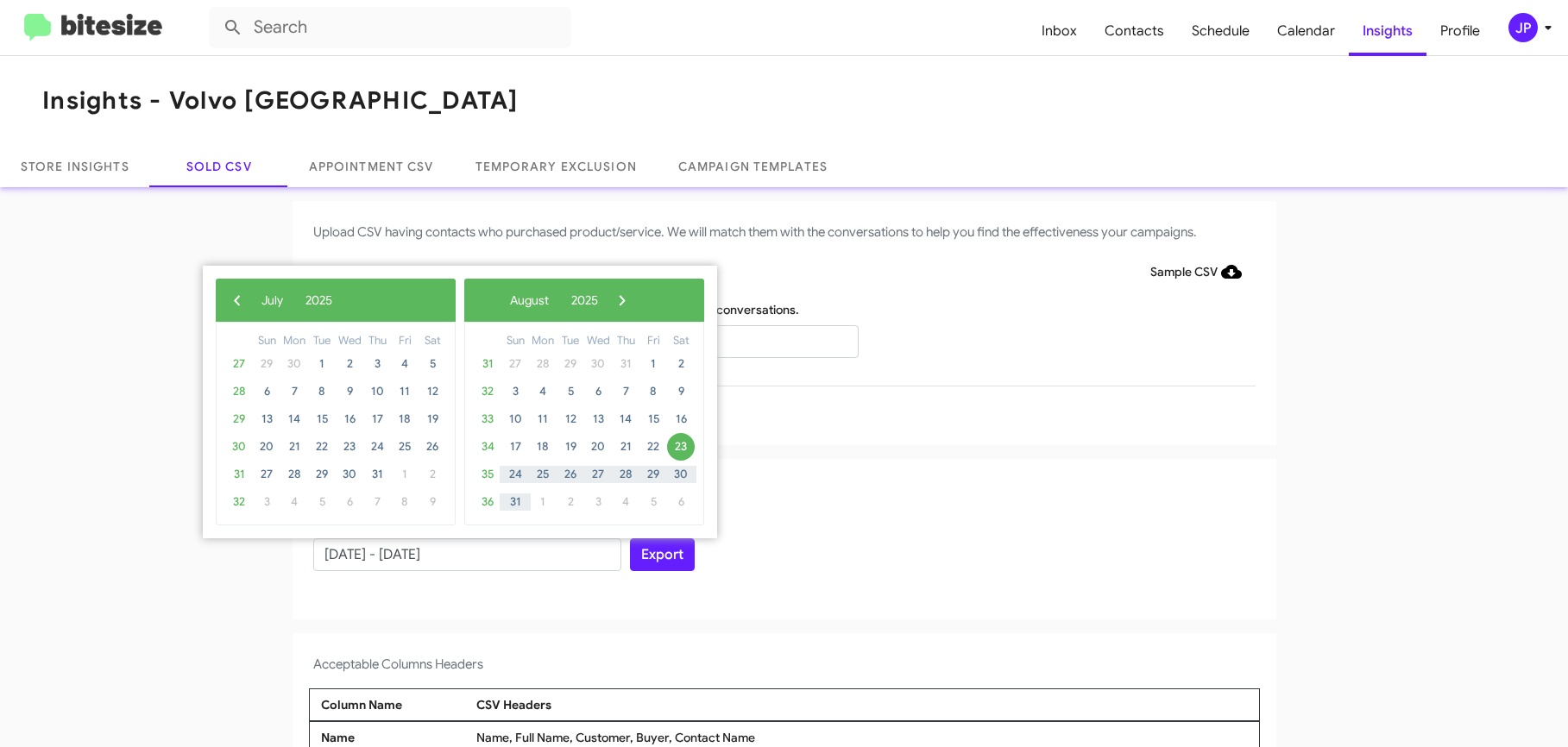
click at [234, 297] on span "‹" at bounding box center [237, 300] width 26 height 26
click at [270, 448] on span "22" at bounding box center [267, 447] width 28 height 28
click at [618, 308] on span "›" at bounding box center [605, 300] width 26 height 26
click at [635, 308] on span "›" at bounding box center [623, 300] width 26 height 26
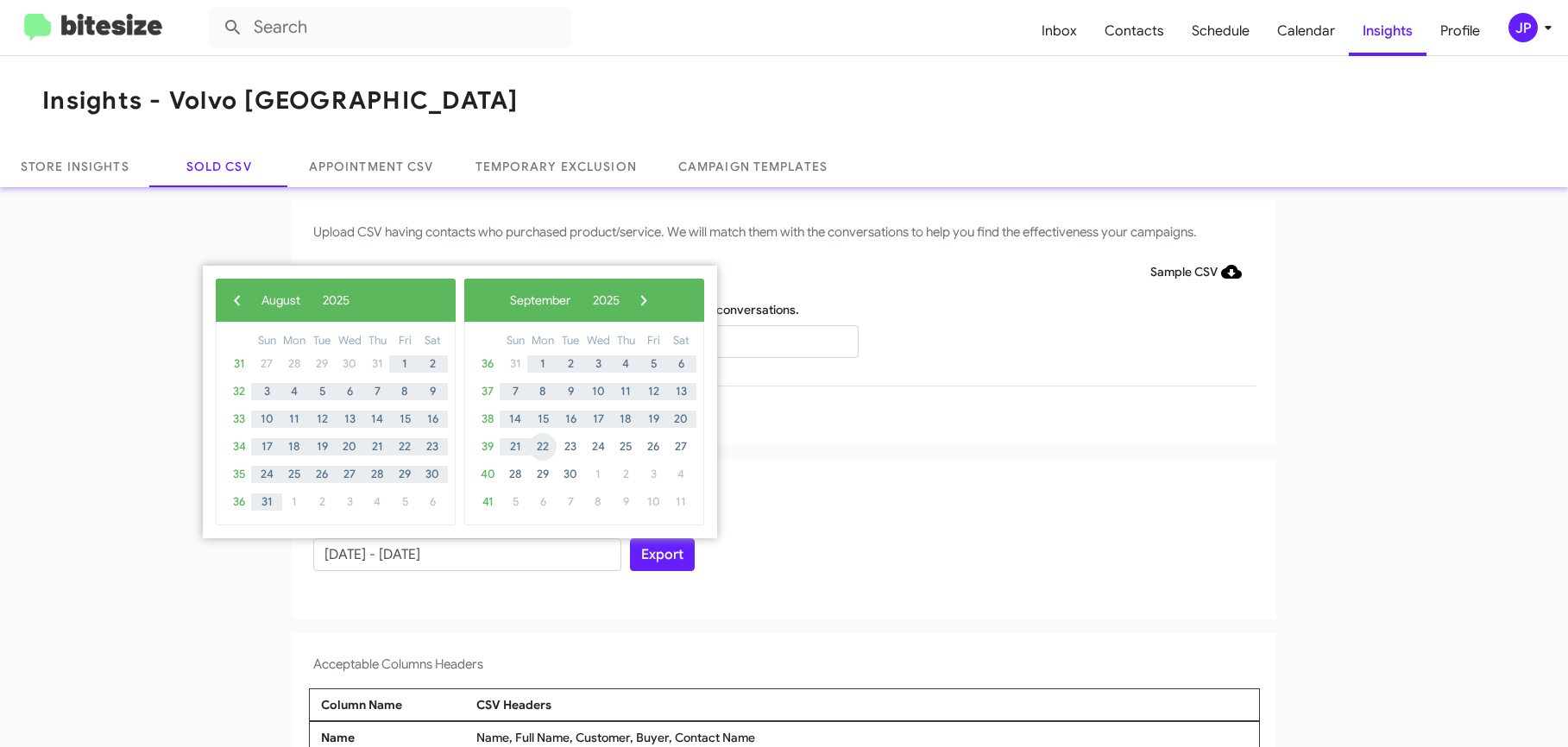
click at [547, 448] on span "22" at bounding box center [543, 447] width 28 height 28
type input "06/22/2025 - 09/22/2025"
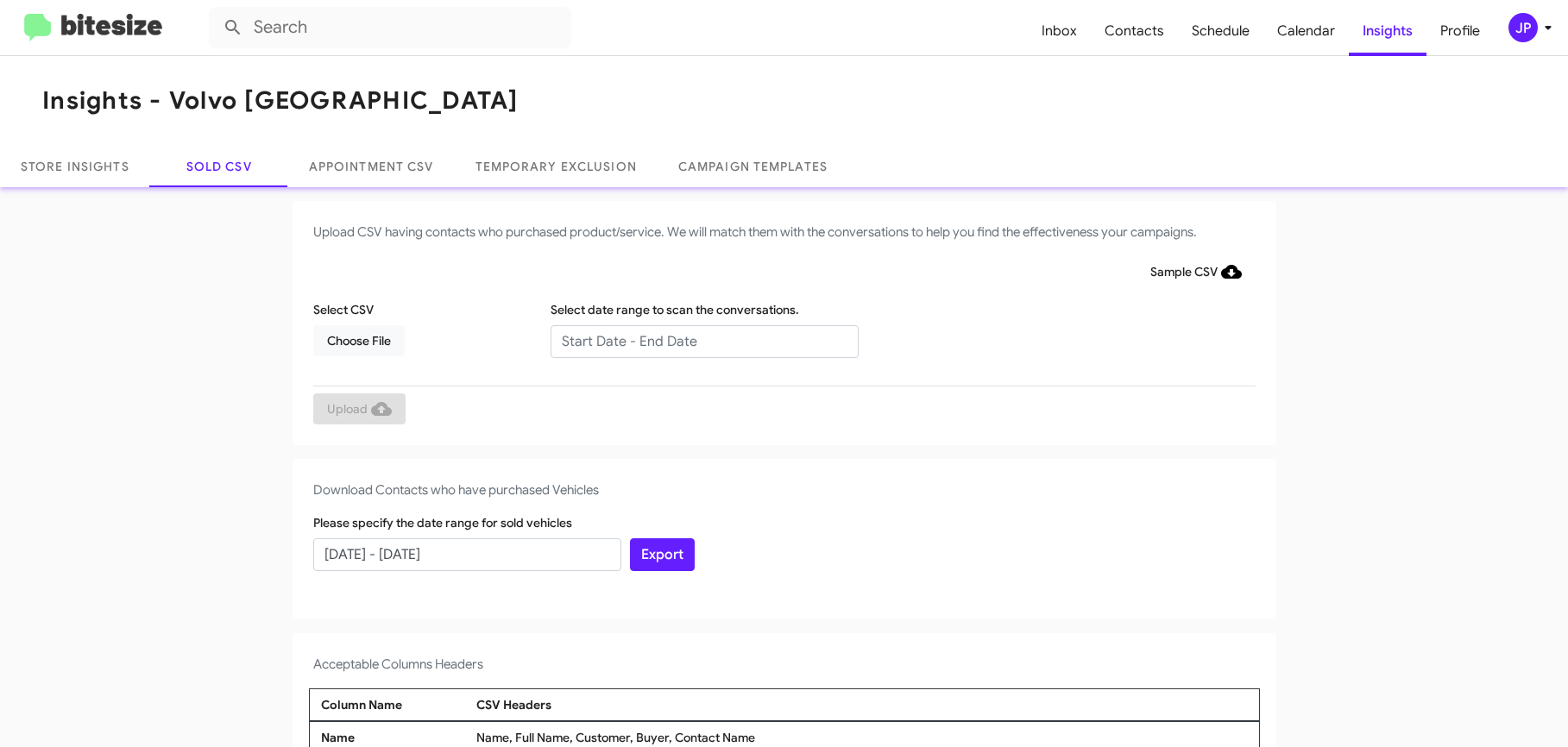
drag, startPoint x: 888, startPoint y: 492, endPoint x: 716, endPoint y: 586, distance: 196.0
click at [888, 497] on h4 "Download Contacts who have purchased Vehicles" at bounding box center [784, 490] width 942 height 20
click at [648, 548] on button "Export" at bounding box center [663, 554] width 65 height 33
click at [1543, 14] on span "JP" at bounding box center [1534, 28] width 52 height 30
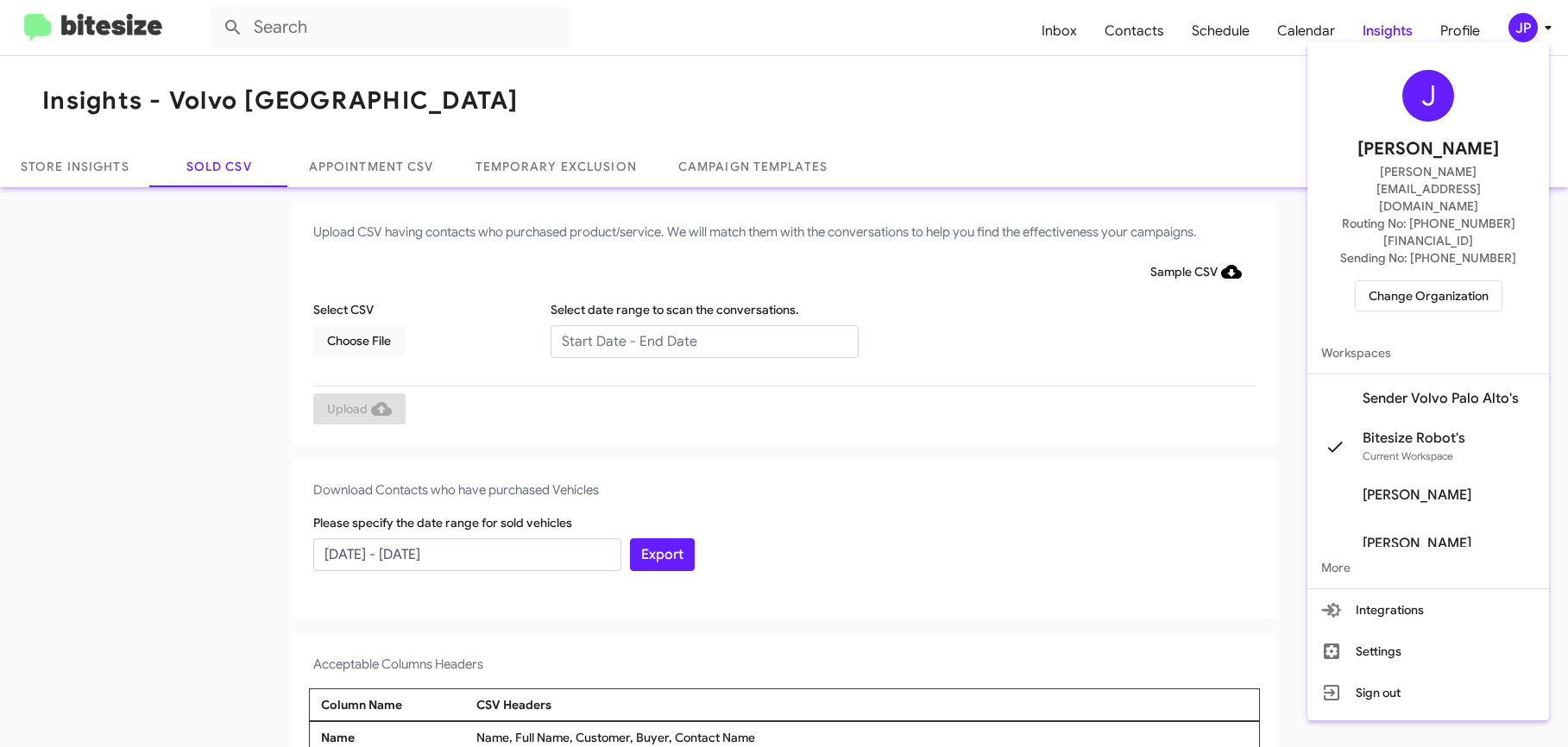
click at [1471, 282] on span "Change Organization" at bounding box center [1429, 296] width 120 height 30
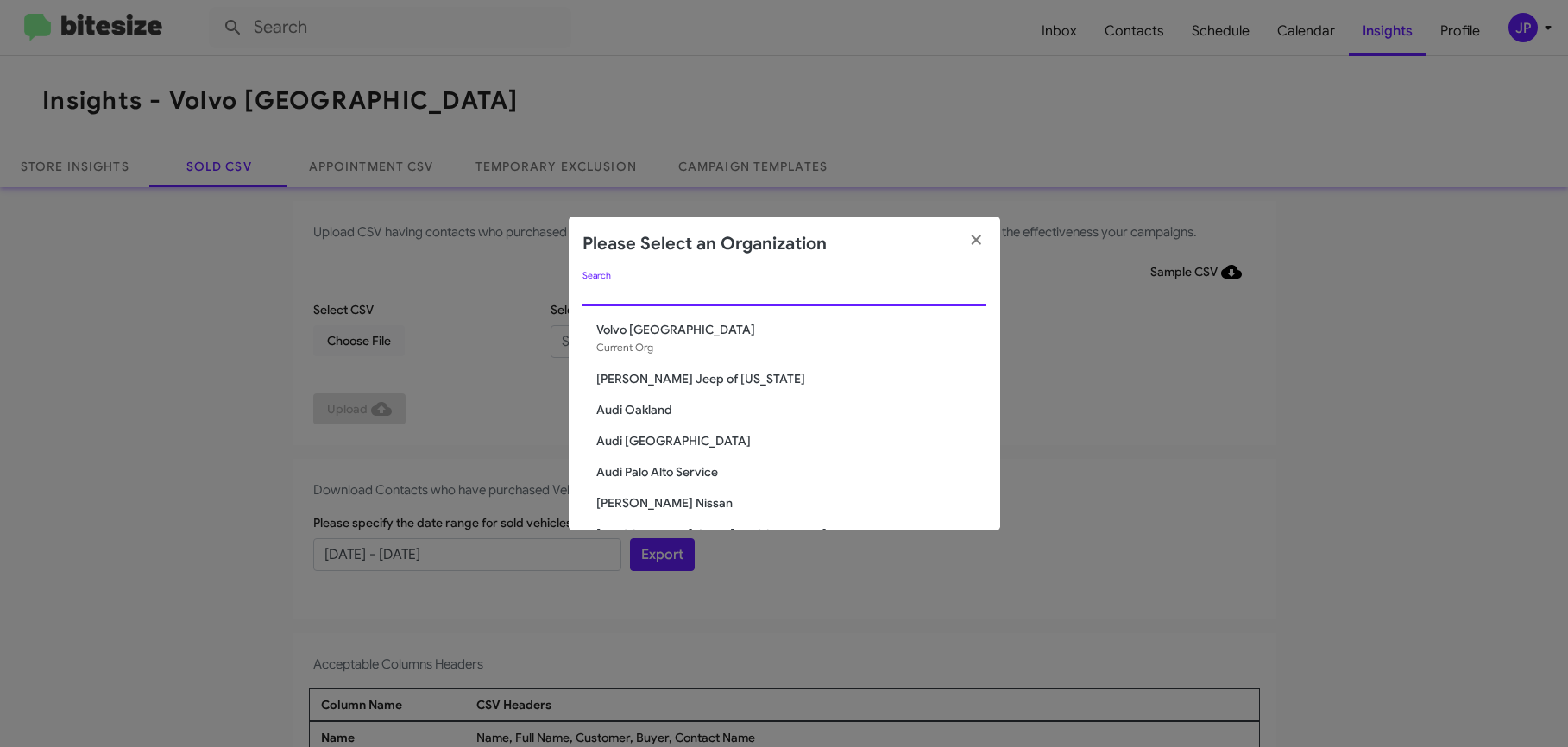
click at [633, 291] on input "Search" at bounding box center [784, 293] width 404 height 14
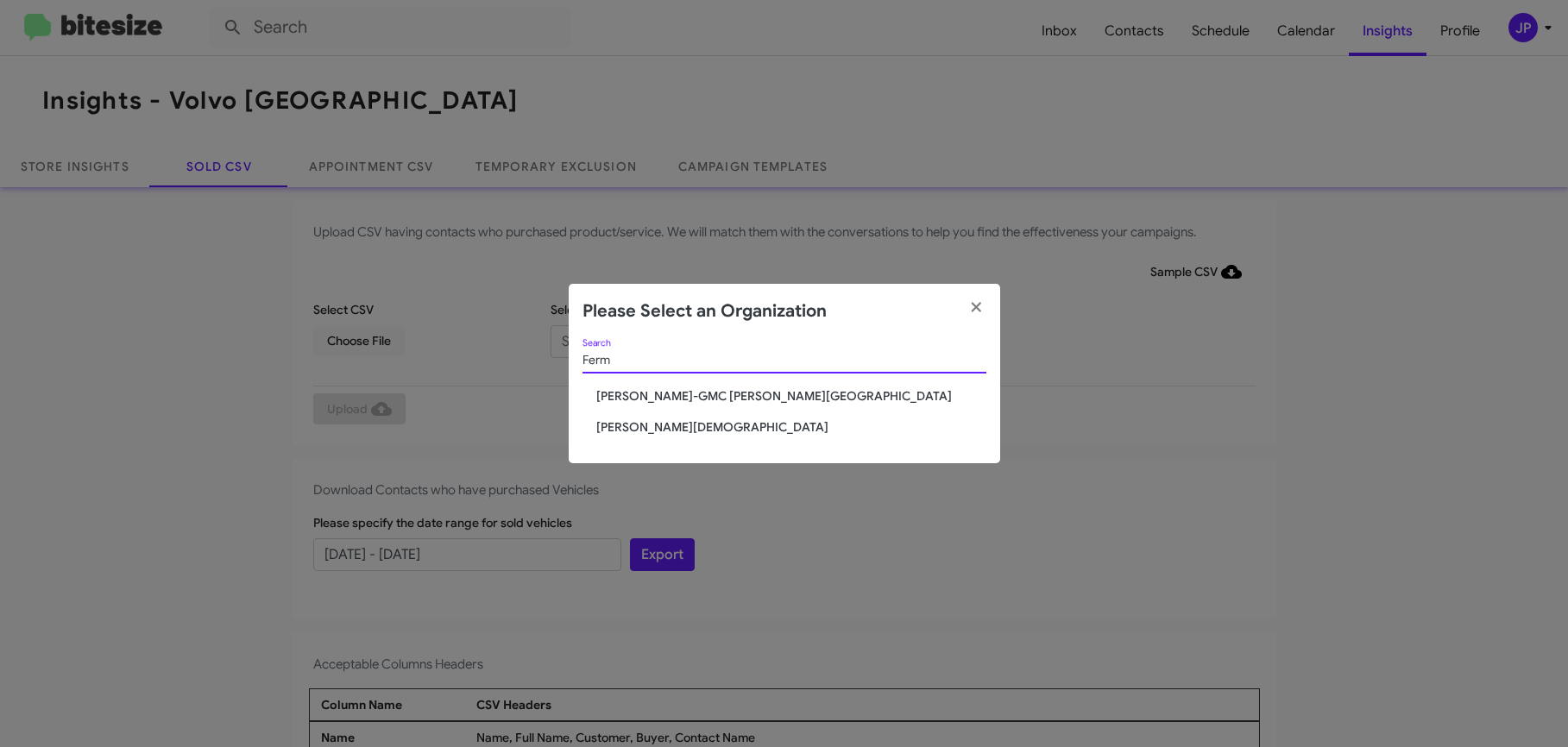
type input "Ferm"
click at [610, 415] on div "Ferm Search Ferman Buick-GMC Wesley Chapel Ferman Wesley Chapel" at bounding box center [784, 401] width 431 height 125
click at [611, 419] on span "[PERSON_NAME][DEMOGRAPHIC_DATA]" at bounding box center [792, 426] width 390 height 18
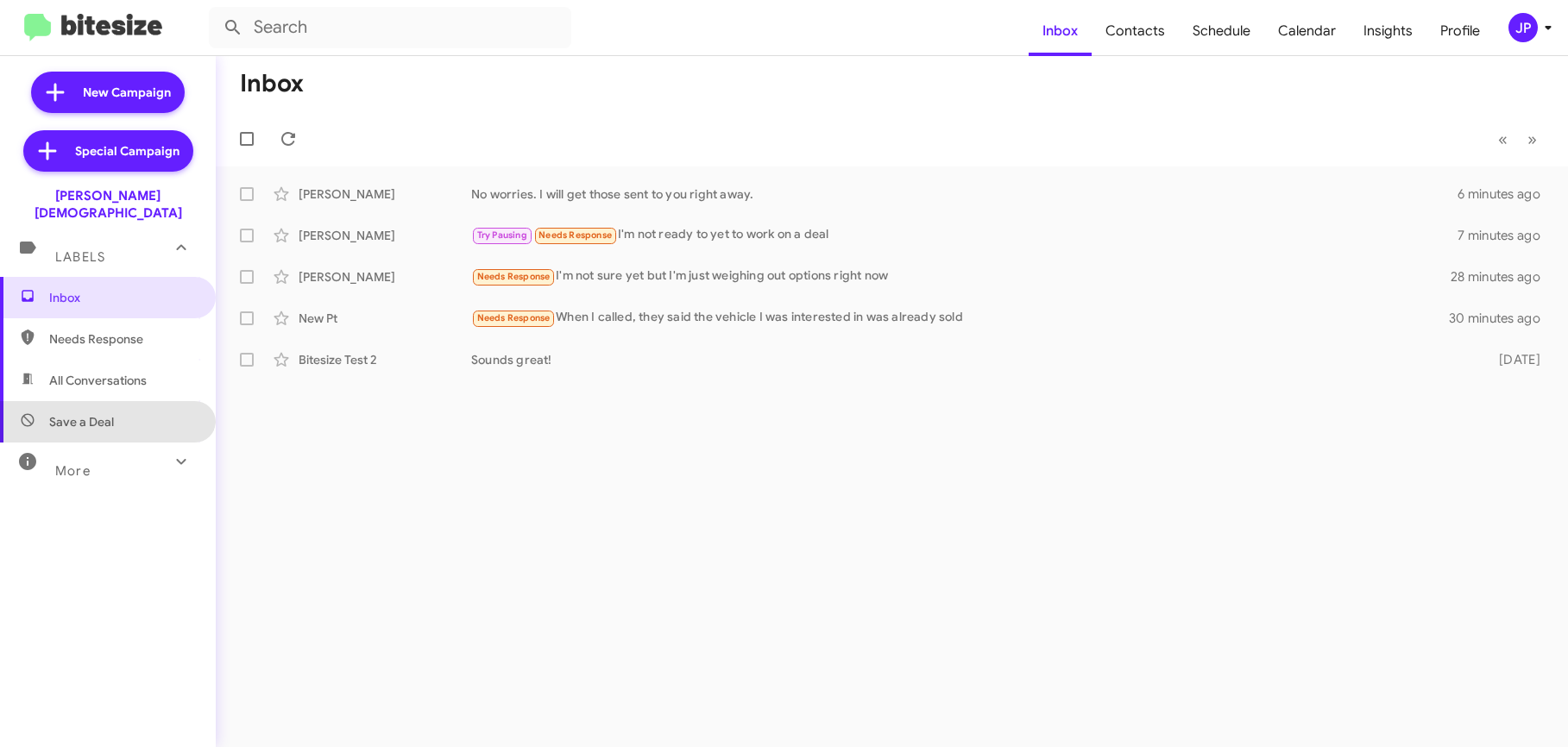
click at [105, 401] on span "Save a Deal" at bounding box center [108, 422] width 216 height 42
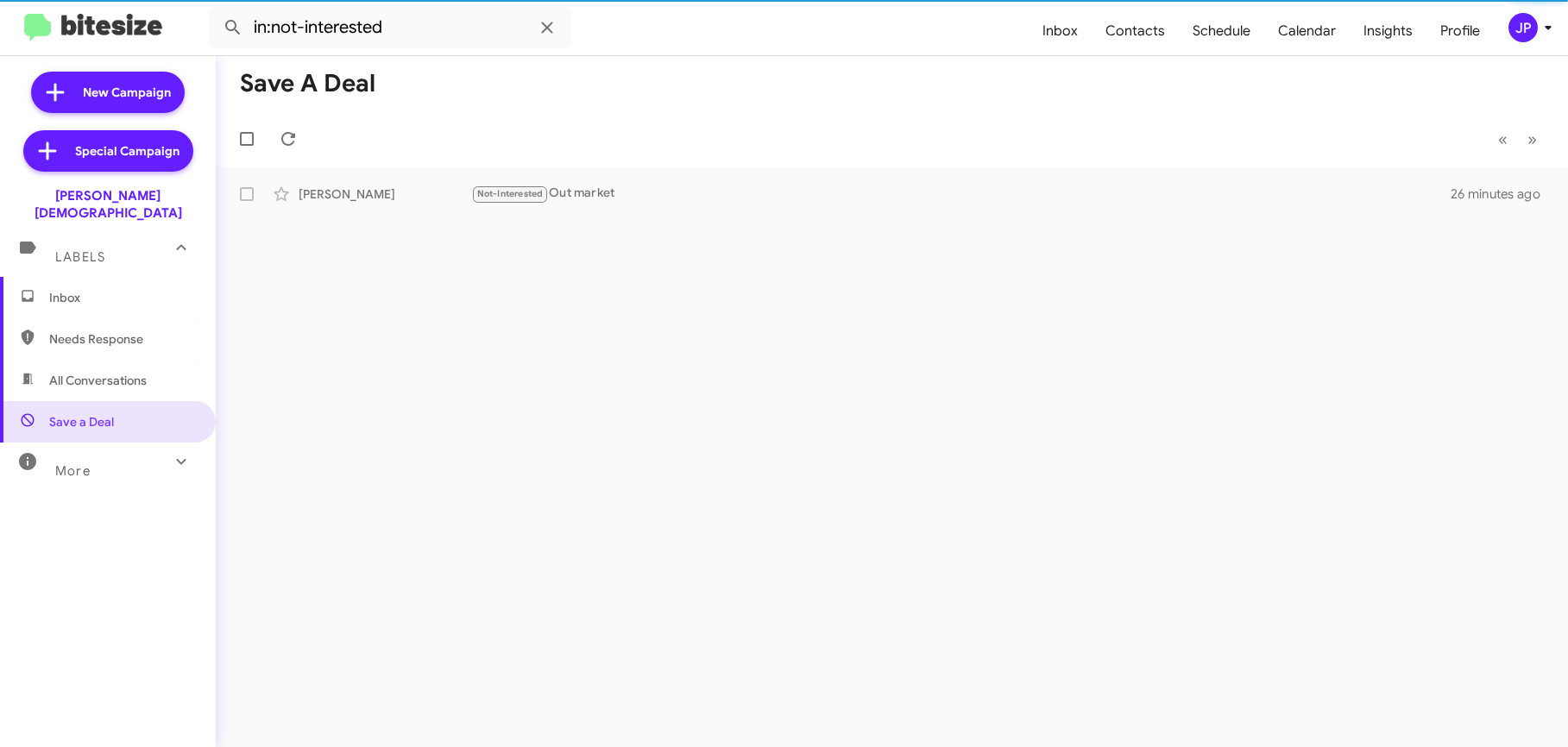
click at [109, 372] on span "All Conversations" at bounding box center [98, 380] width 98 height 18
type input "in:all-conversations"
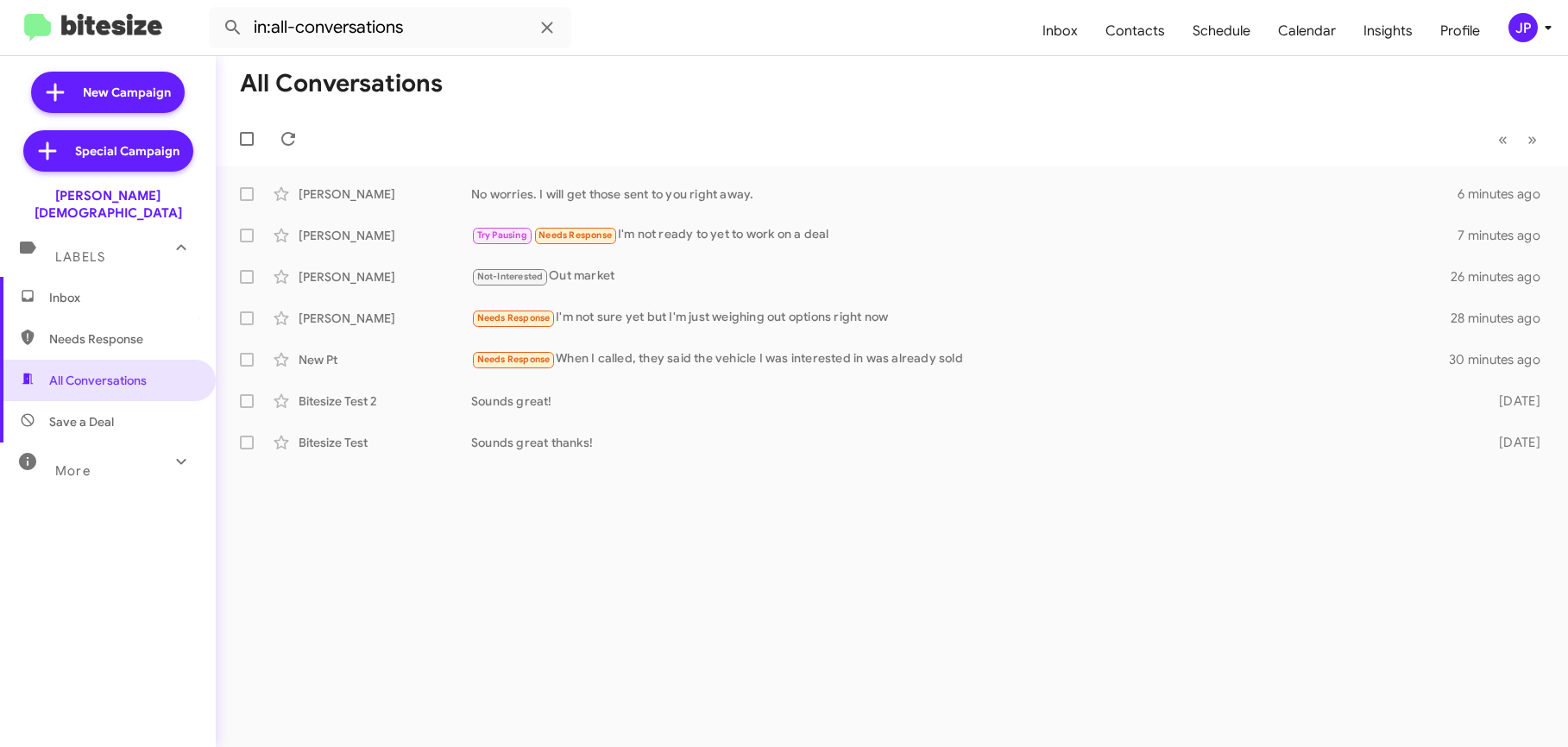
click at [155, 277] on span "Inbox" at bounding box center [108, 297] width 216 height 42
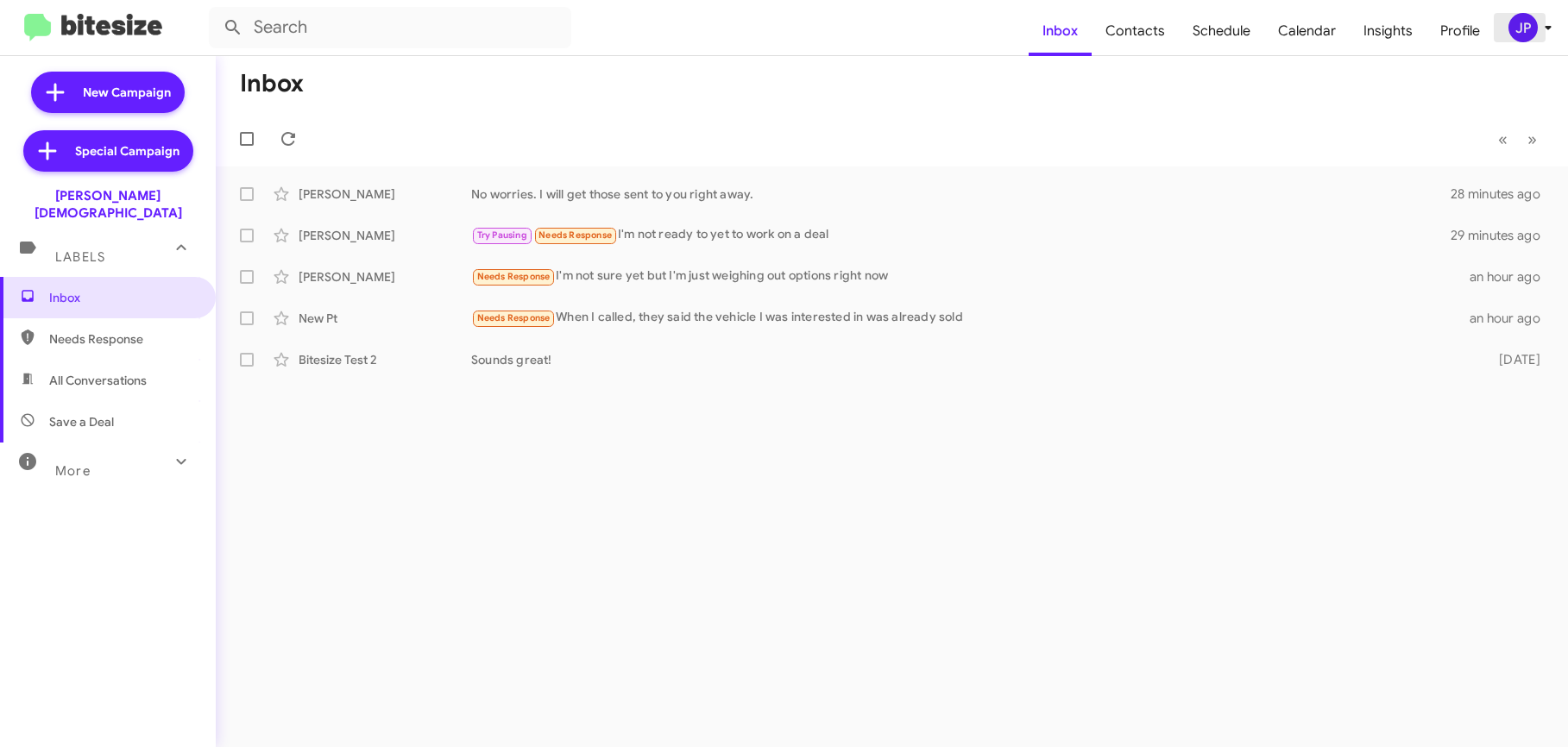
click at [1510, 21] on div "JP" at bounding box center [1523, 28] width 30 height 30
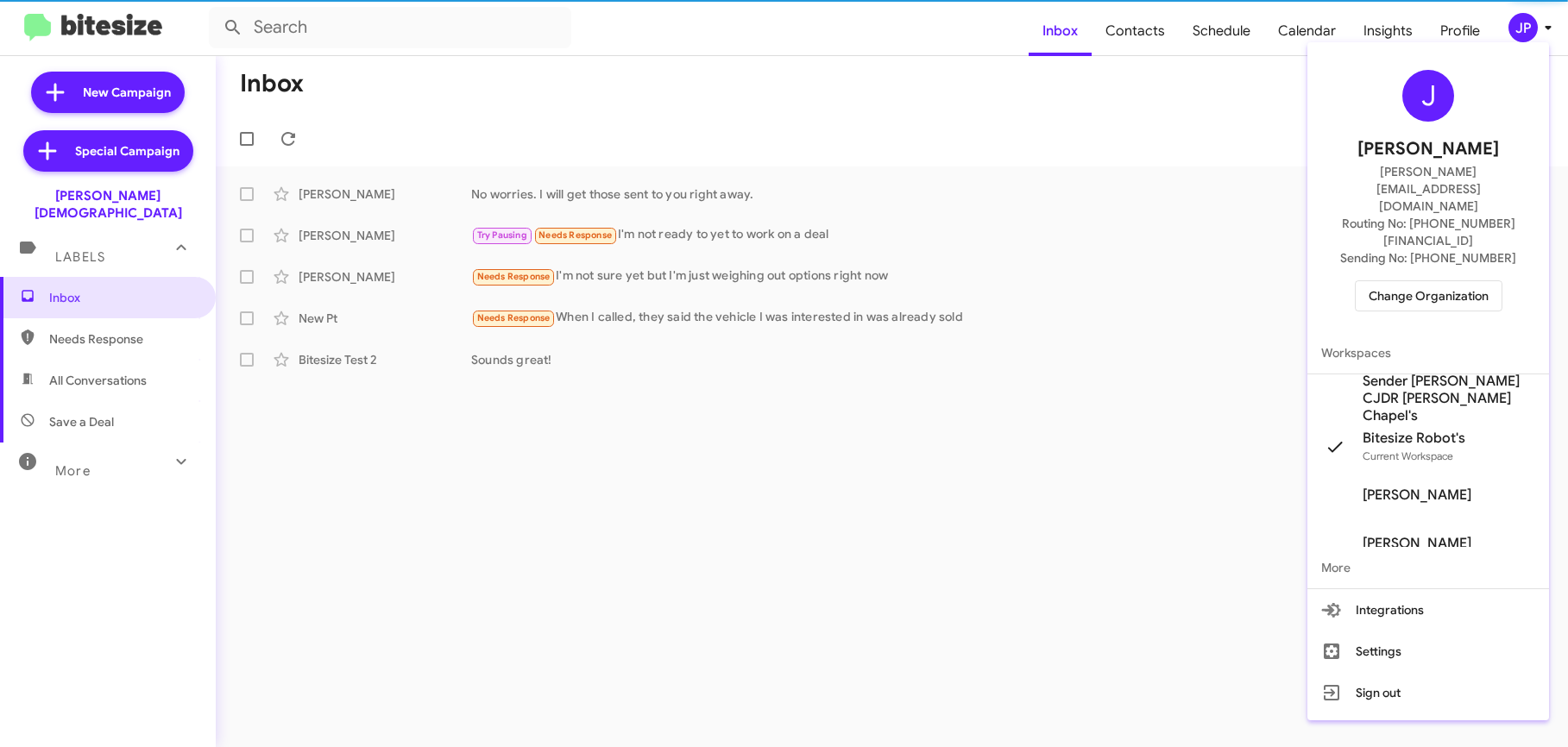
click at [1438, 282] on span "Change Organization" at bounding box center [1429, 296] width 120 height 30
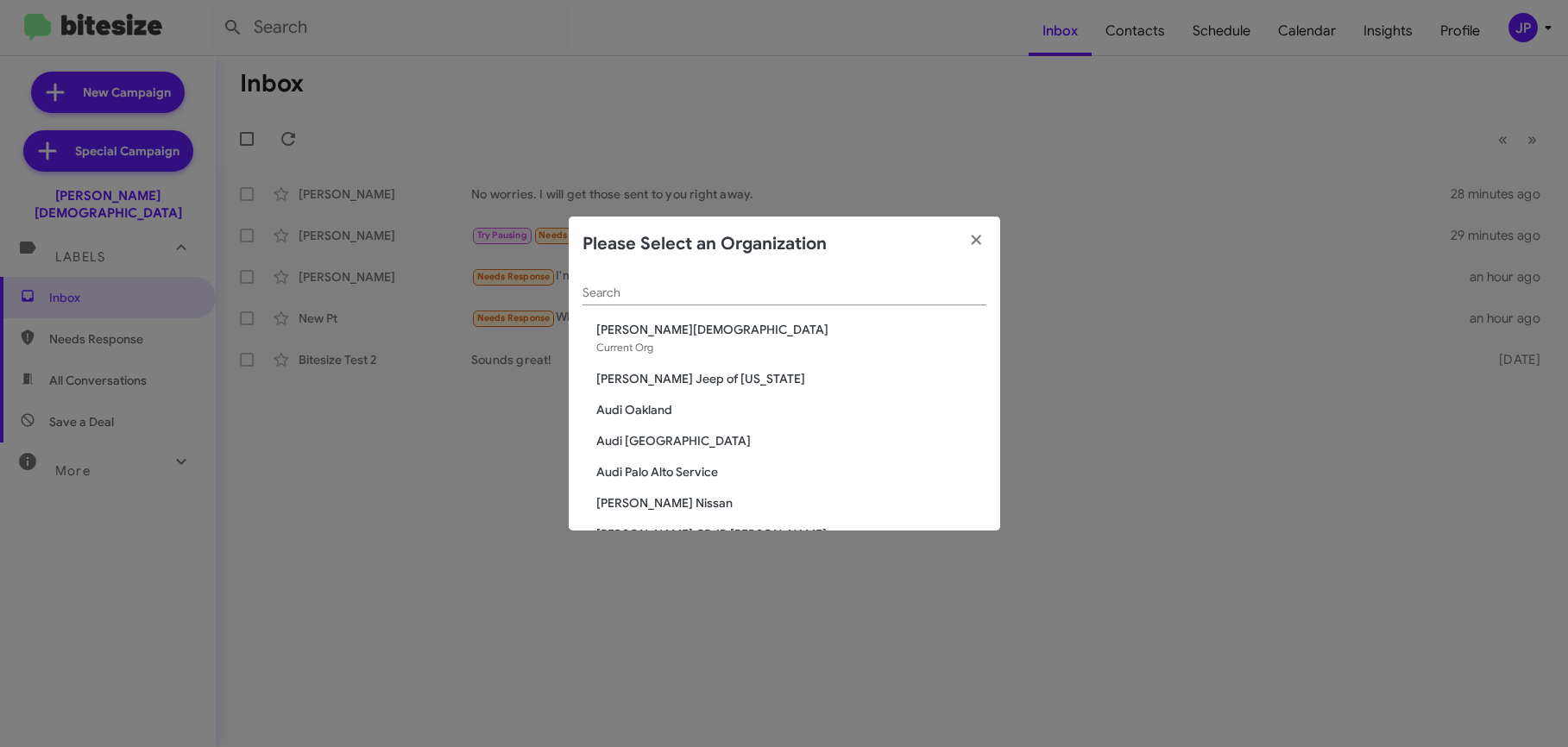
click at [845, 299] on input "Search" at bounding box center [784, 293] width 404 height 14
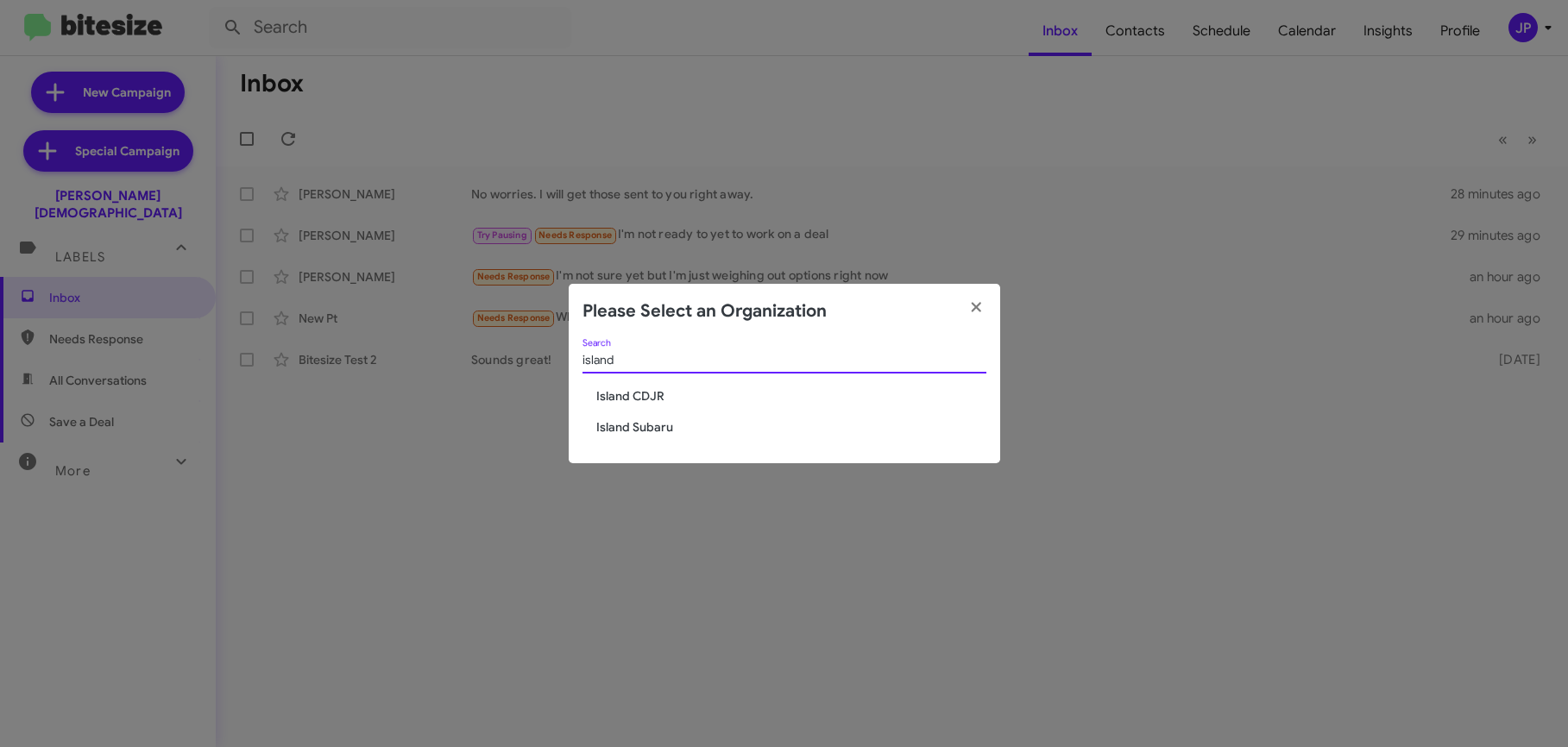
type input "island"
click at [629, 393] on span "Island CDJR" at bounding box center [792, 396] width 390 height 18
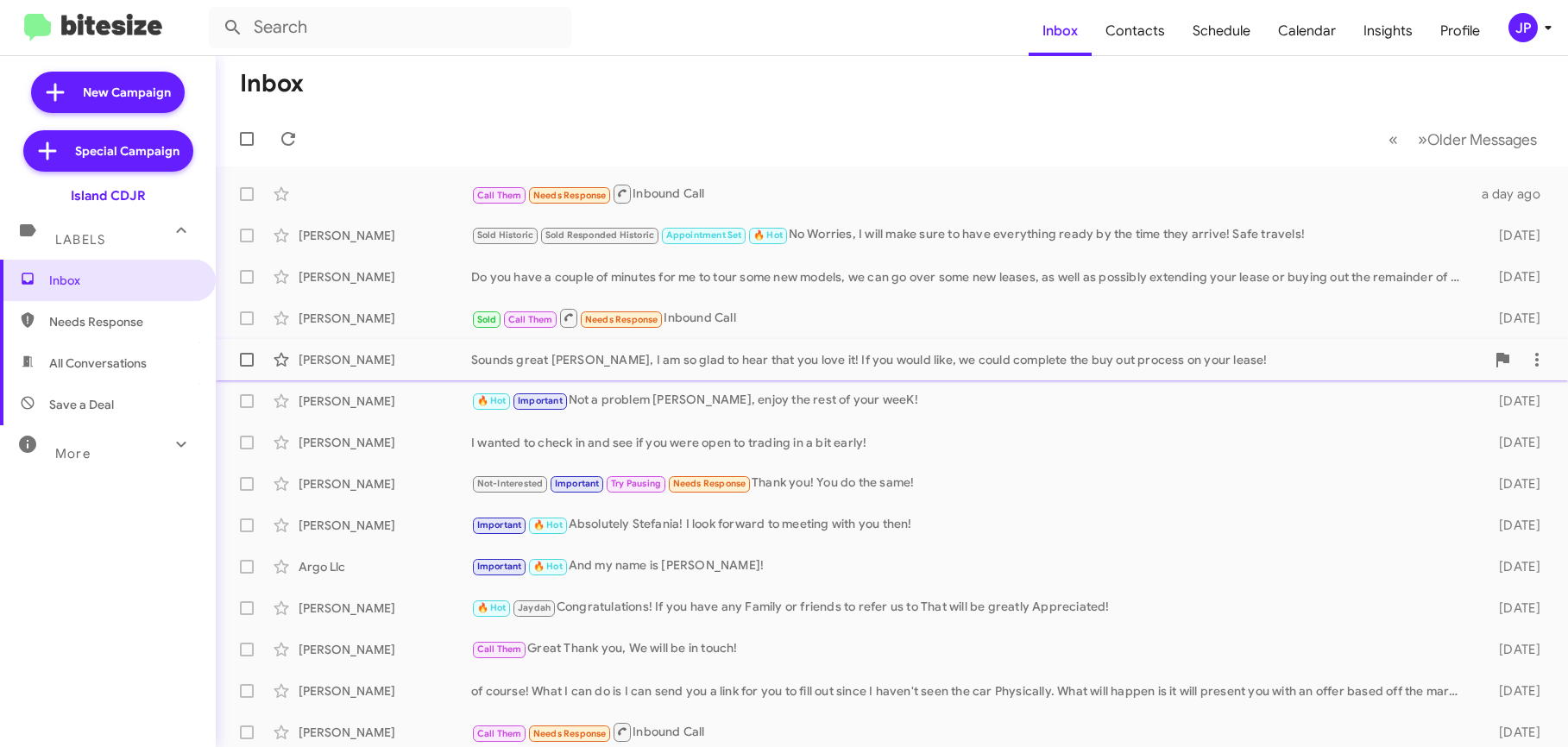
click at [780, 351] on div "Sounds great [PERSON_NAME], I am so glad to hear that you love it! If you would…" at bounding box center [978, 360] width 1014 height 18
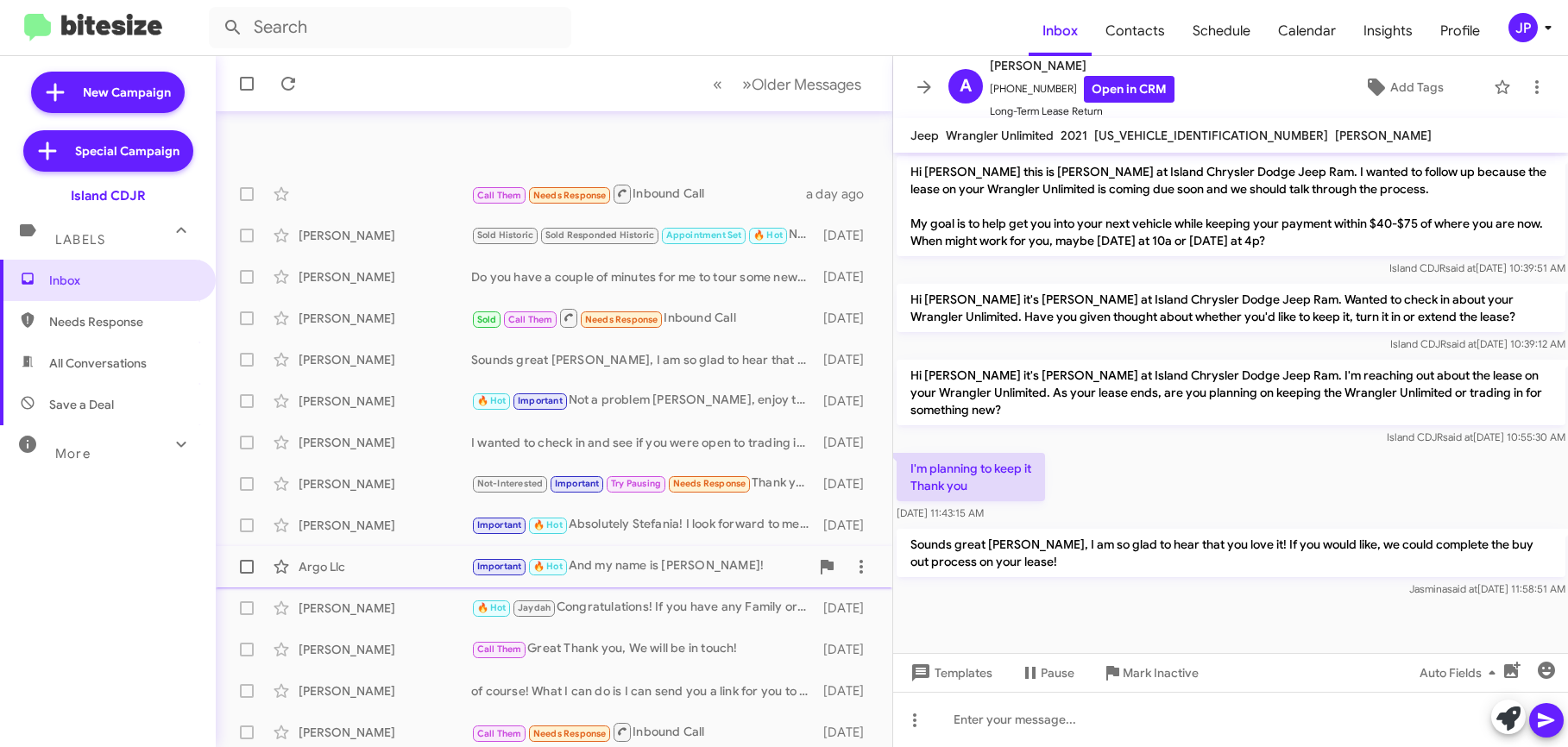
scroll to position [255, 0]
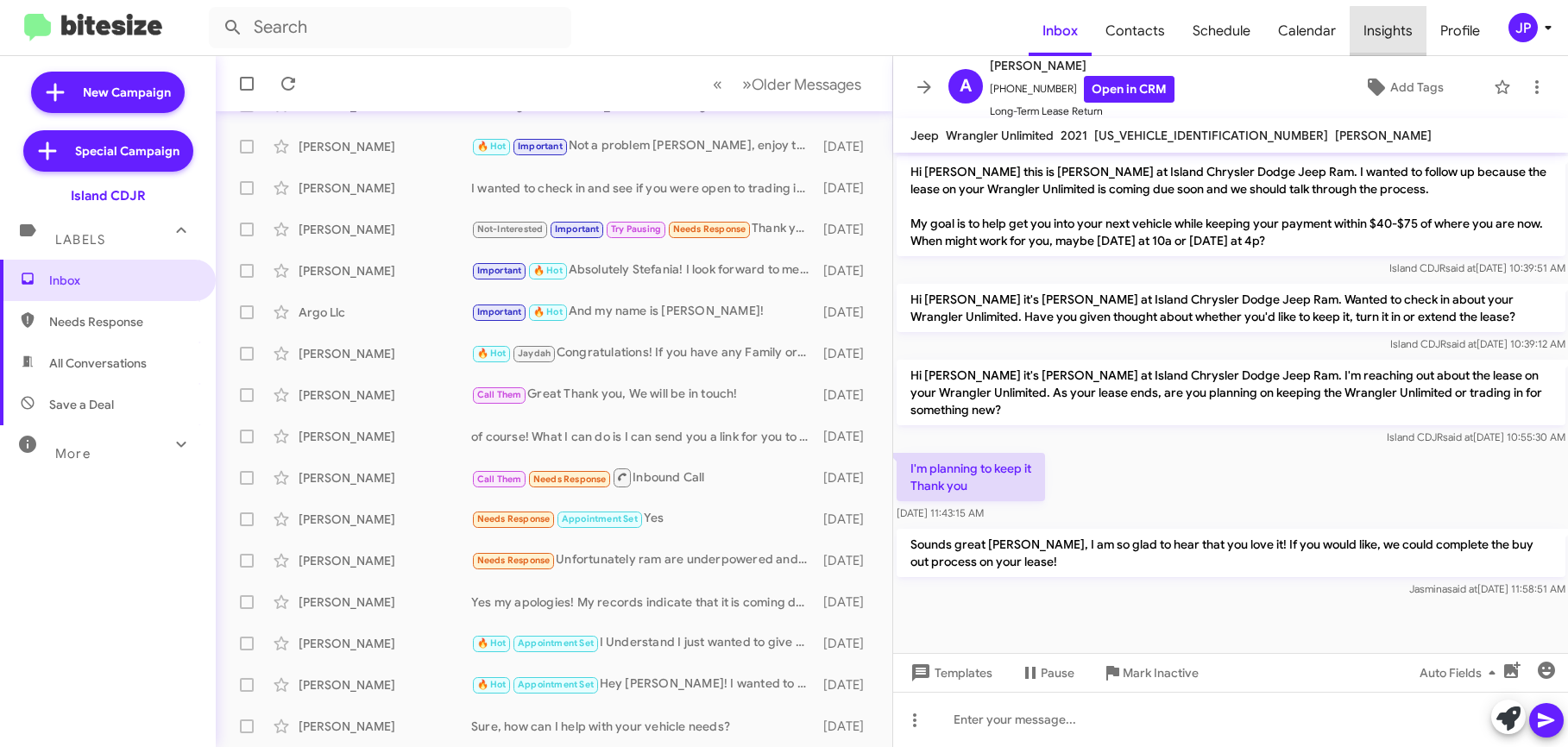
click at [1410, 41] on span "Insights" at bounding box center [1388, 32] width 77 height 50
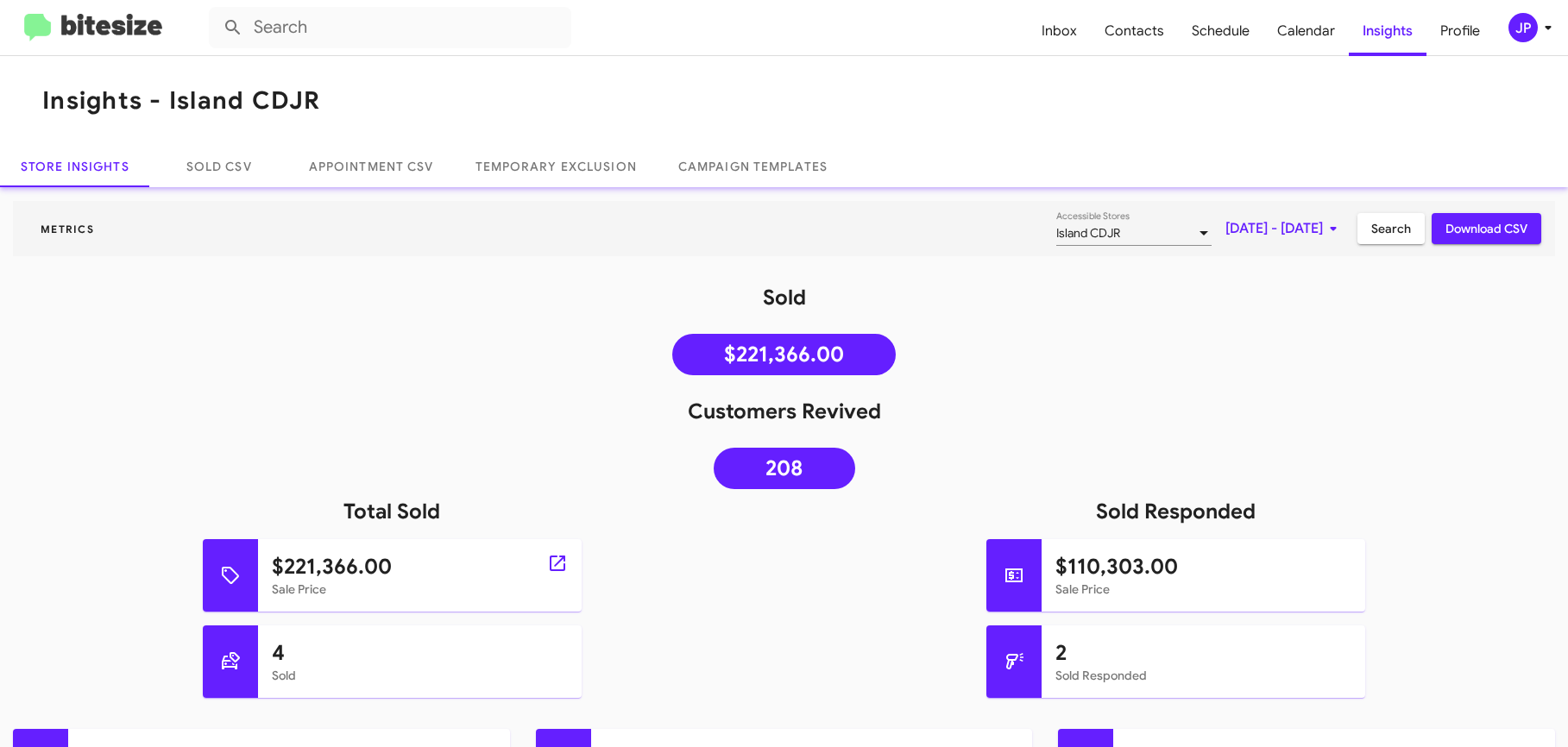
scroll to position [4, 0]
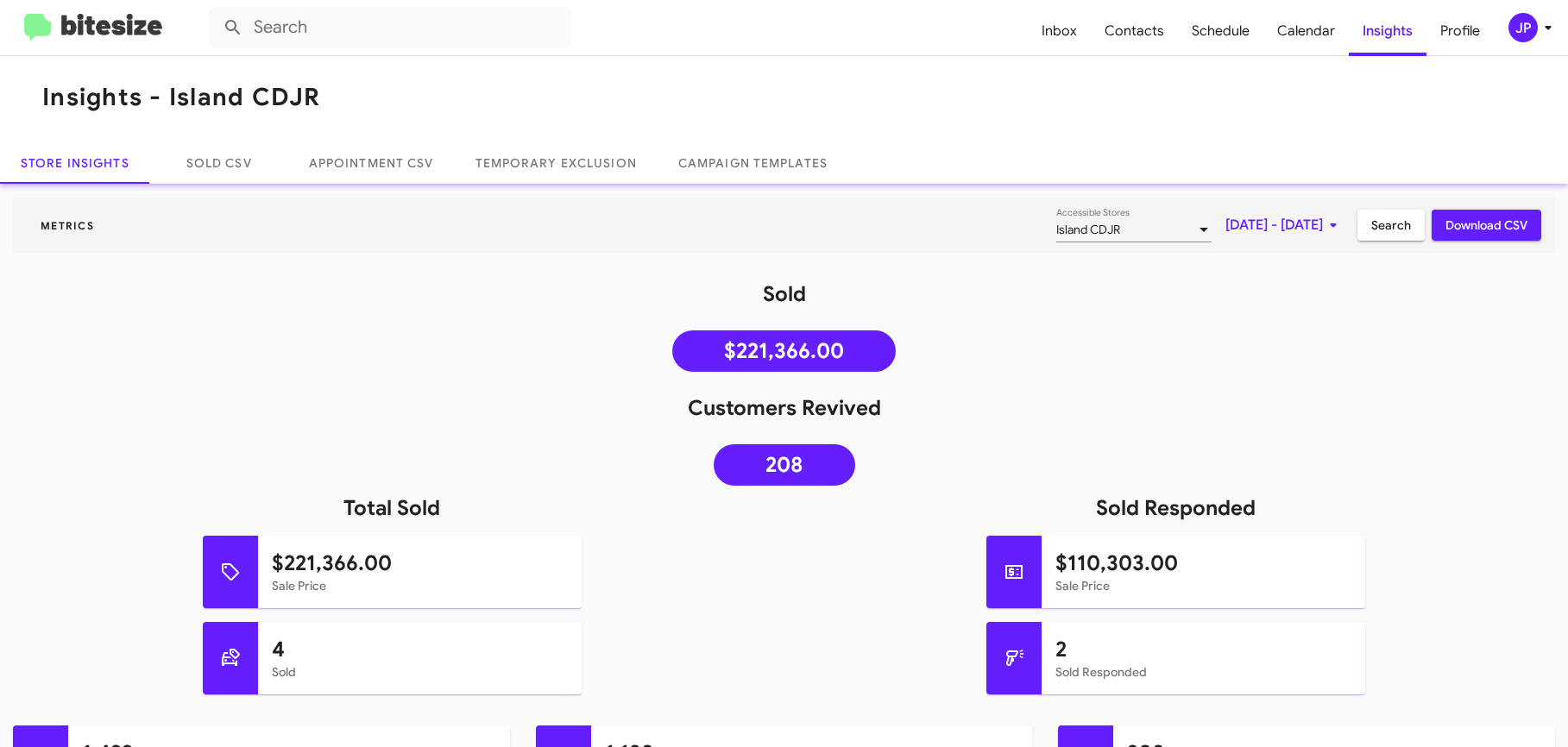
click at [83, 22] on img at bounding box center [93, 28] width 138 height 29
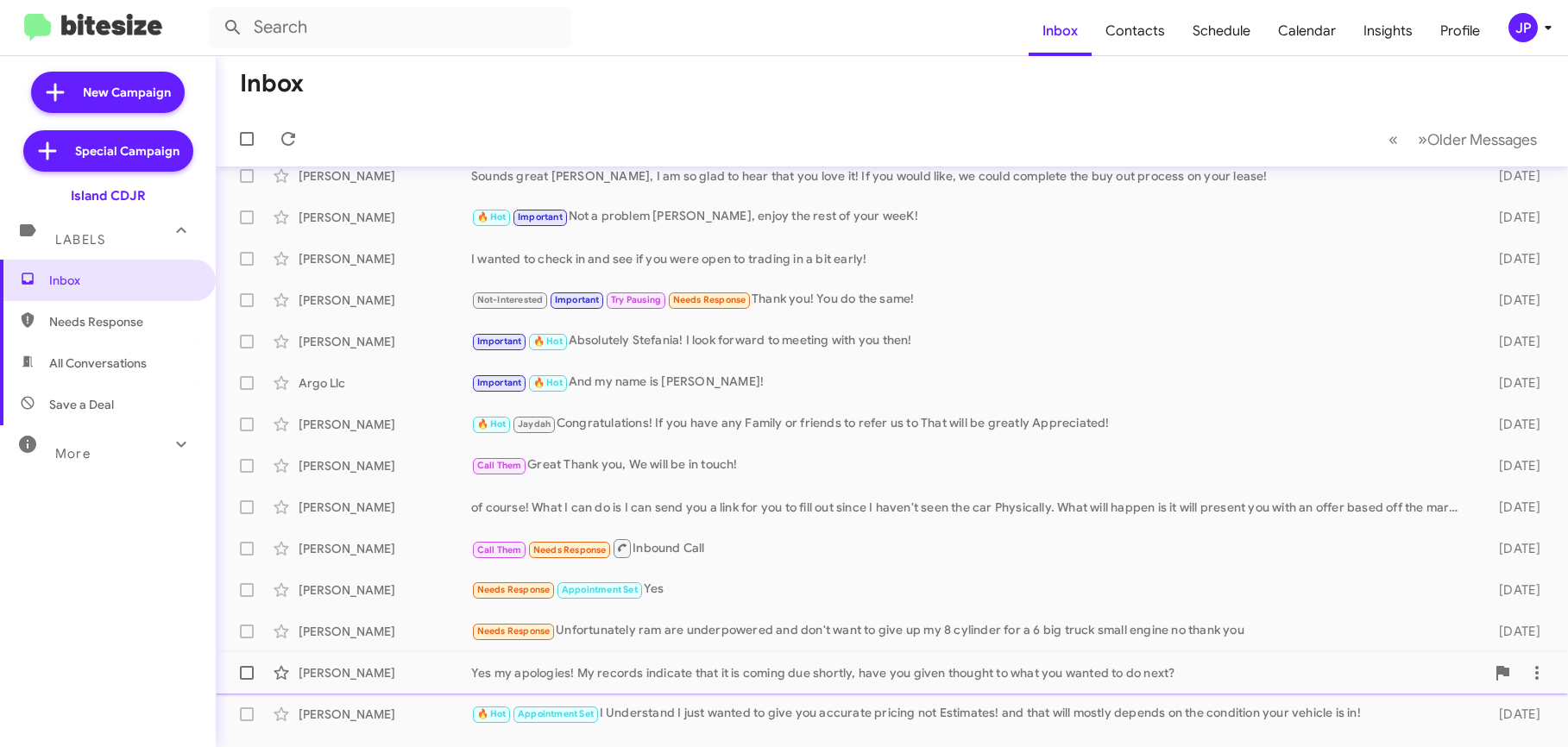
scroll to position [255, 0]
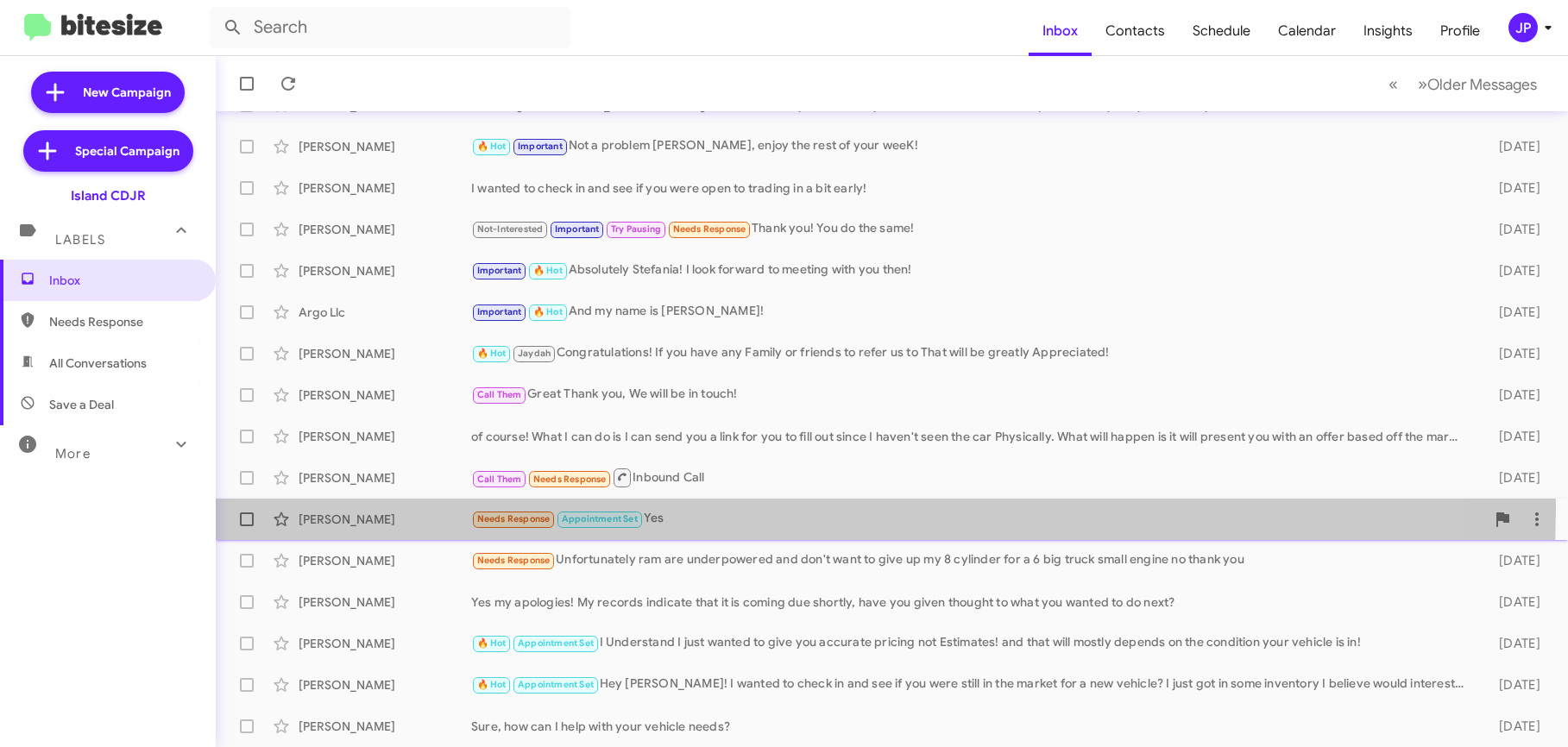
click at [744, 509] on div "Needs Response Appointment Set Yes" at bounding box center [978, 518] width 1014 height 20
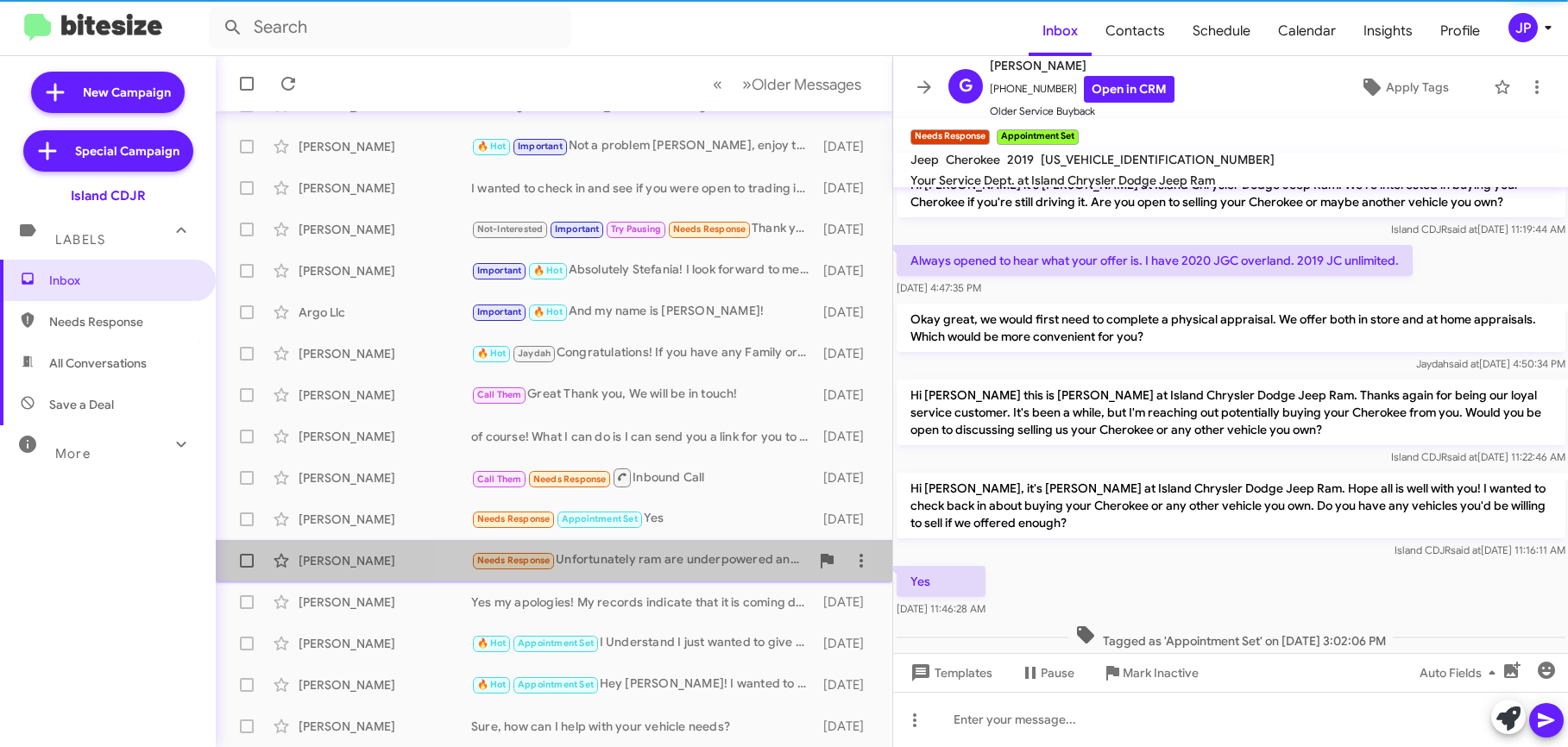
click at [610, 575] on div "[PERSON_NAME] Needs Response Unfortunately ram are underpowered and don't want …" at bounding box center [554, 560] width 649 height 34
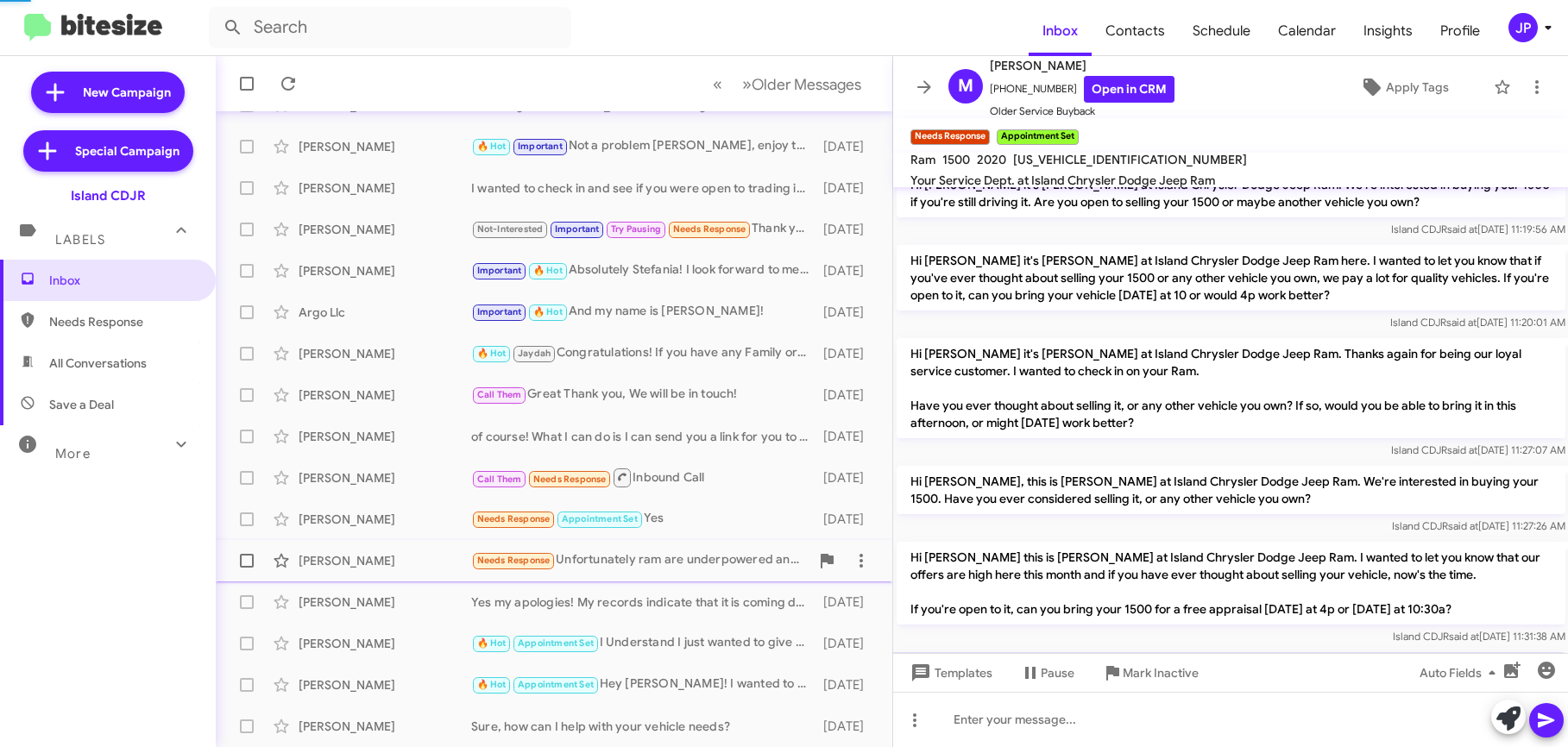
scroll to position [251, 0]
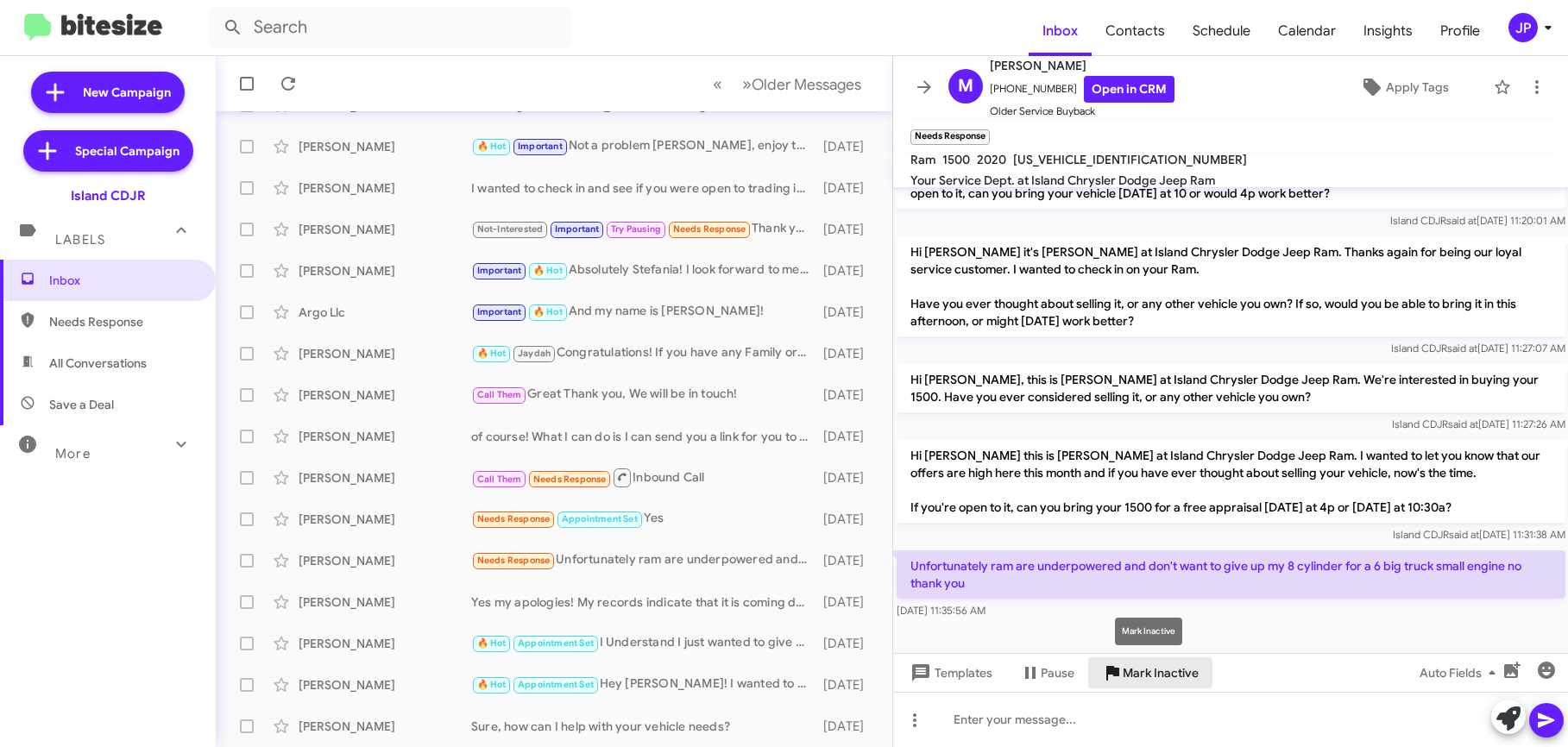
click at [1167, 683] on span "Mark Inactive" at bounding box center [1161, 673] width 76 height 31
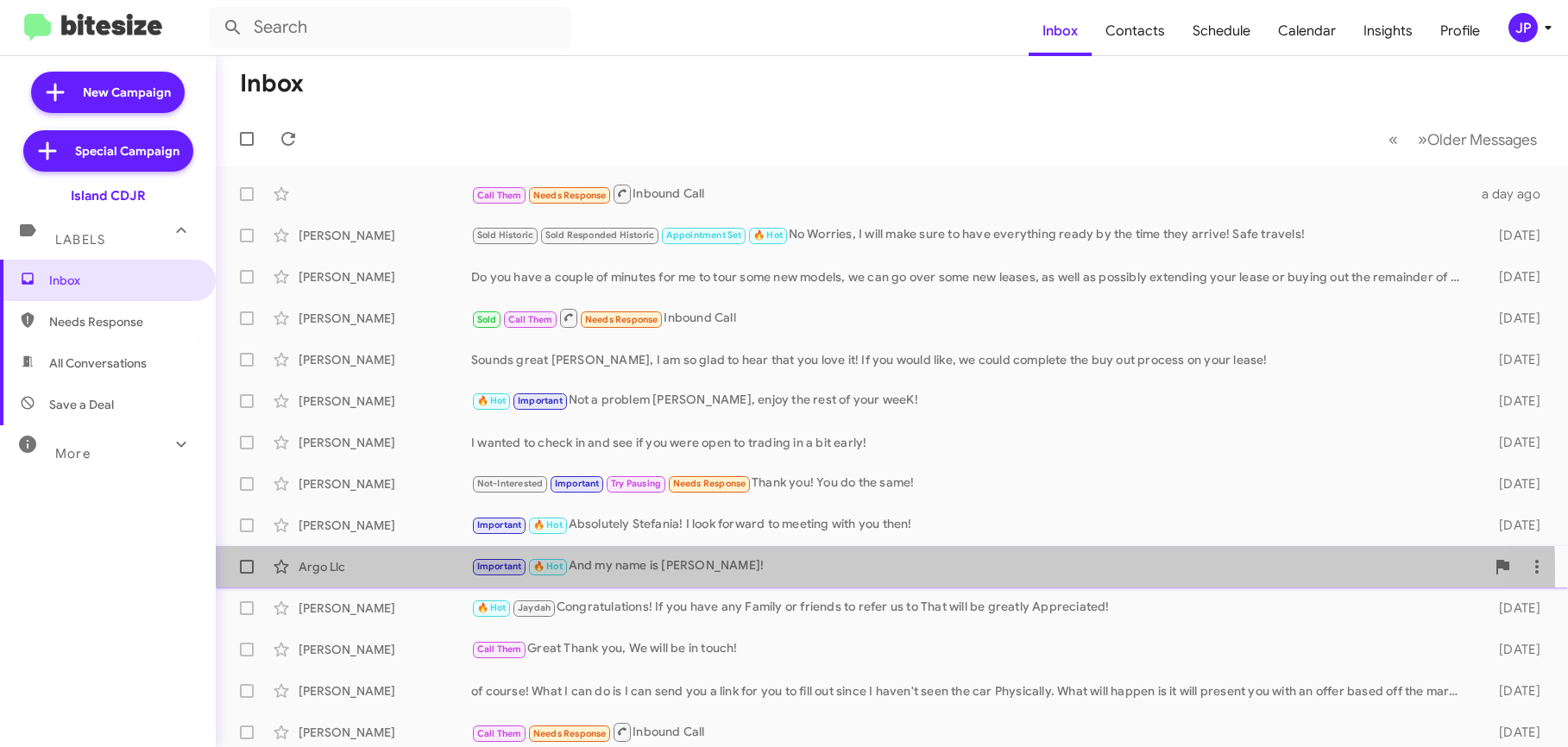
click at [654, 574] on div "Important 🔥 Hot And my name is [PERSON_NAME]!" at bounding box center [978, 566] width 1014 height 20
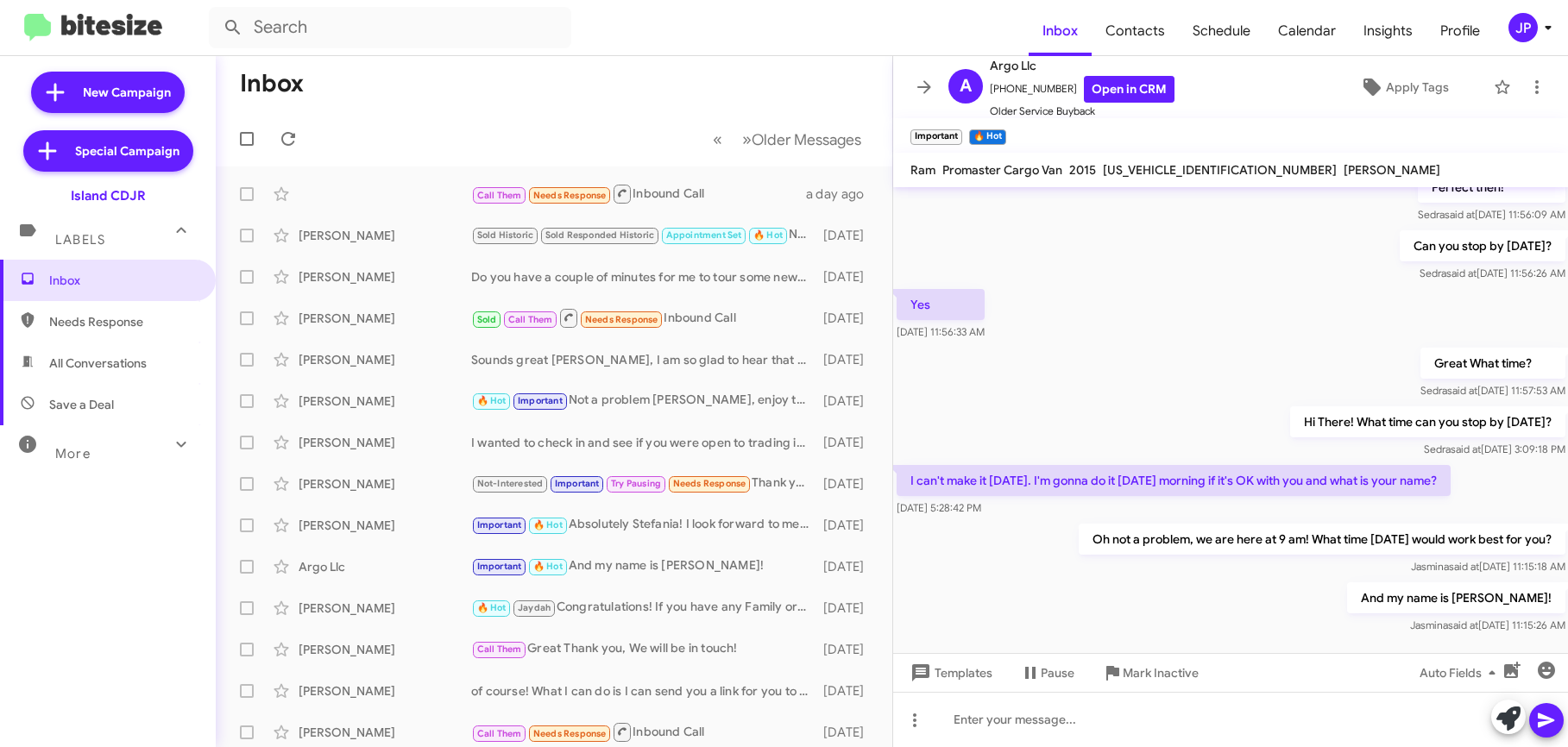
scroll to position [3021, 0]
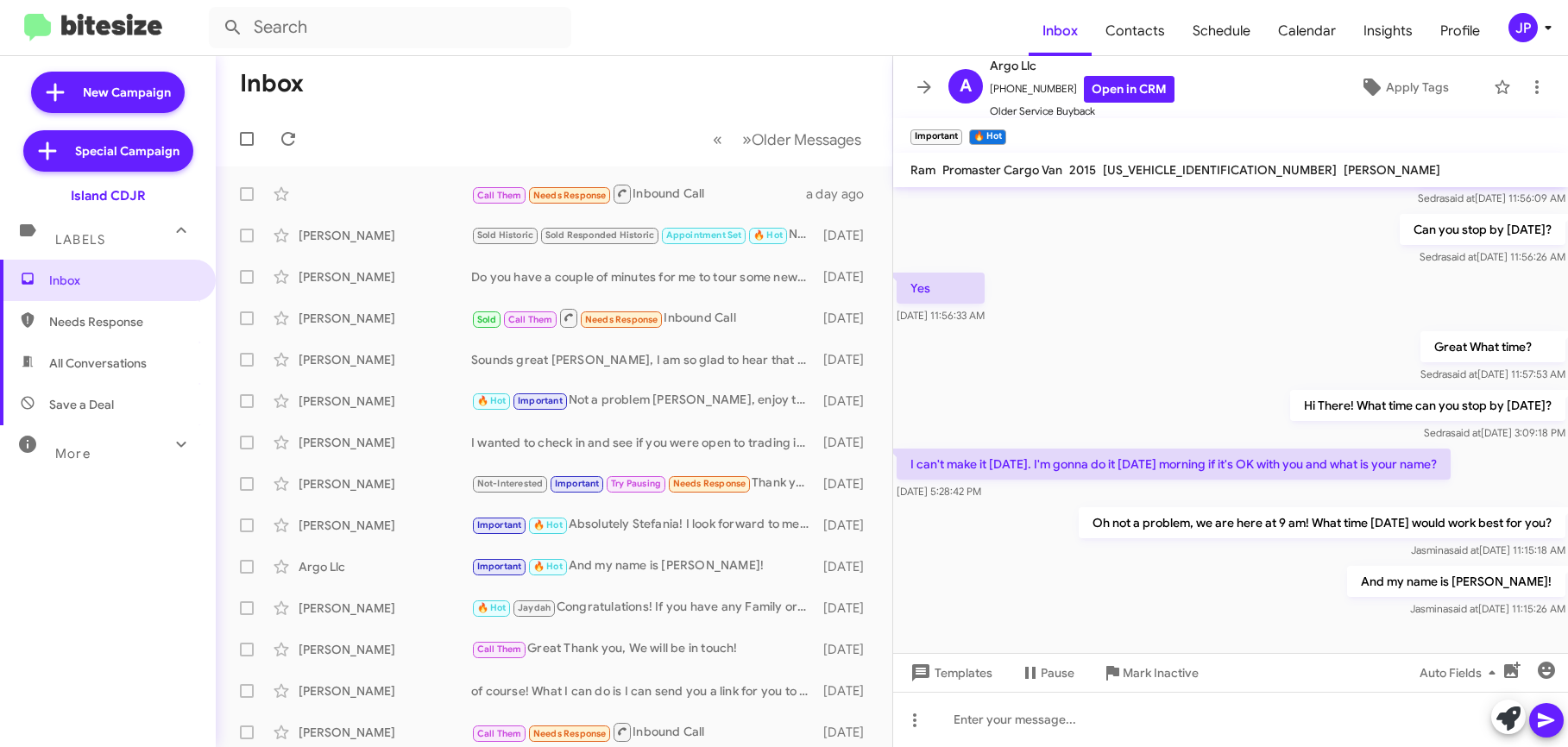
click at [1534, 38] on span "JP" at bounding box center [1534, 28] width 52 height 30
click at [1534, 38] on body "Inbox Contacts Schedule Calendar Insights Profile JP New Campaign Special Campa…" at bounding box center [784, 374] width 1568 height 747
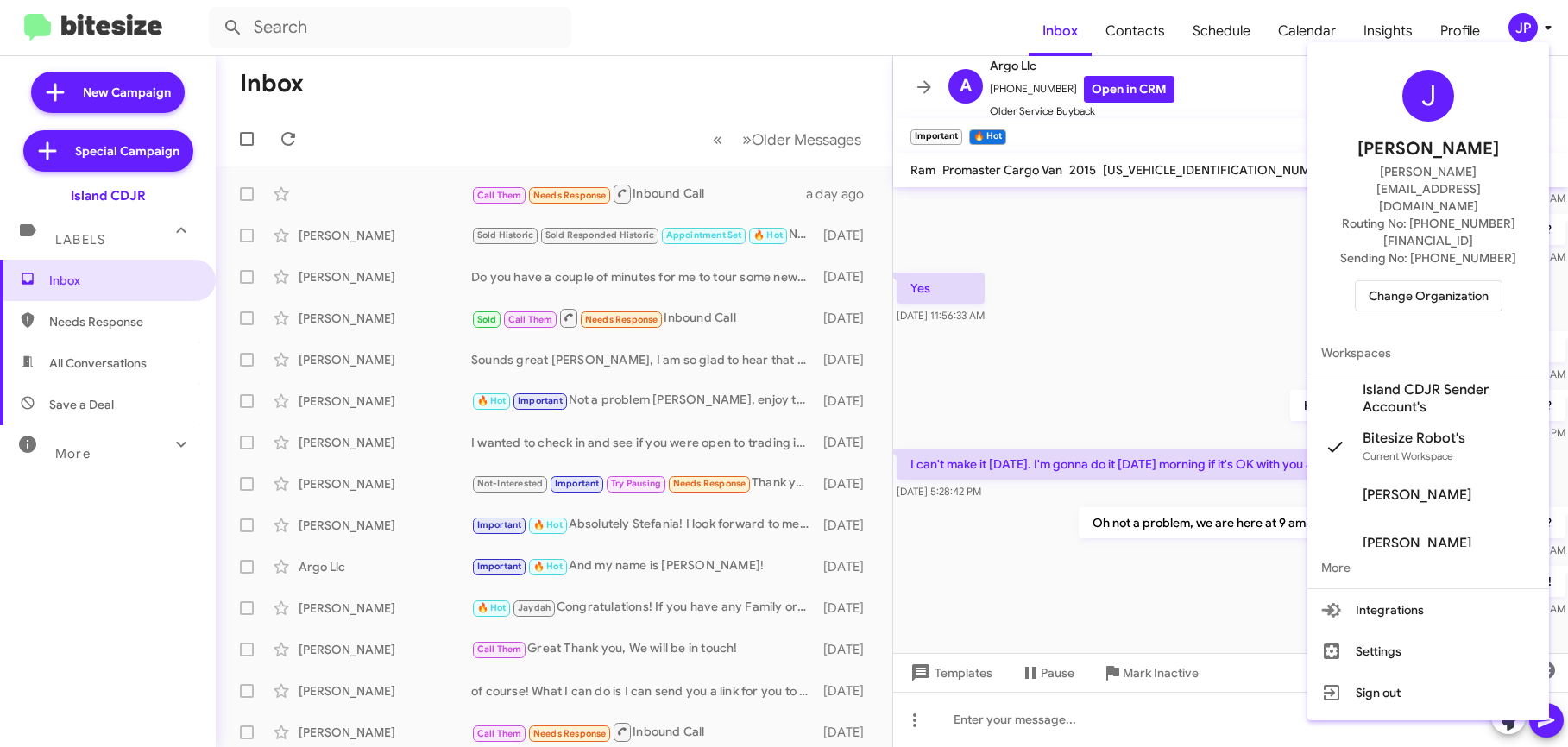
click at [1456, 282] on span "Change Organization" at bounding box center [1429, 296] width 120 height 30
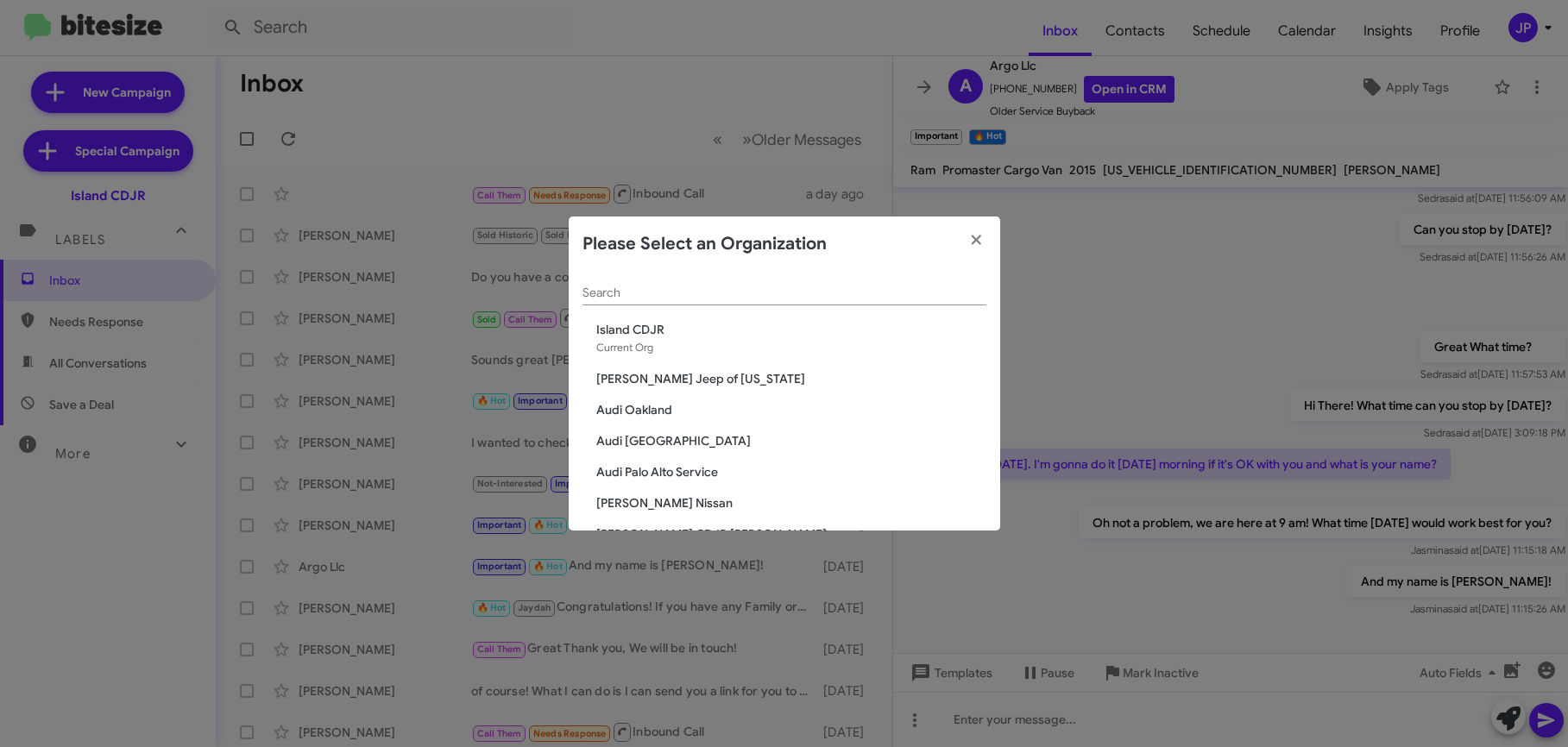
click at [635, 293] on input "Search" at bounding box center [784, 293] width 404 height 14
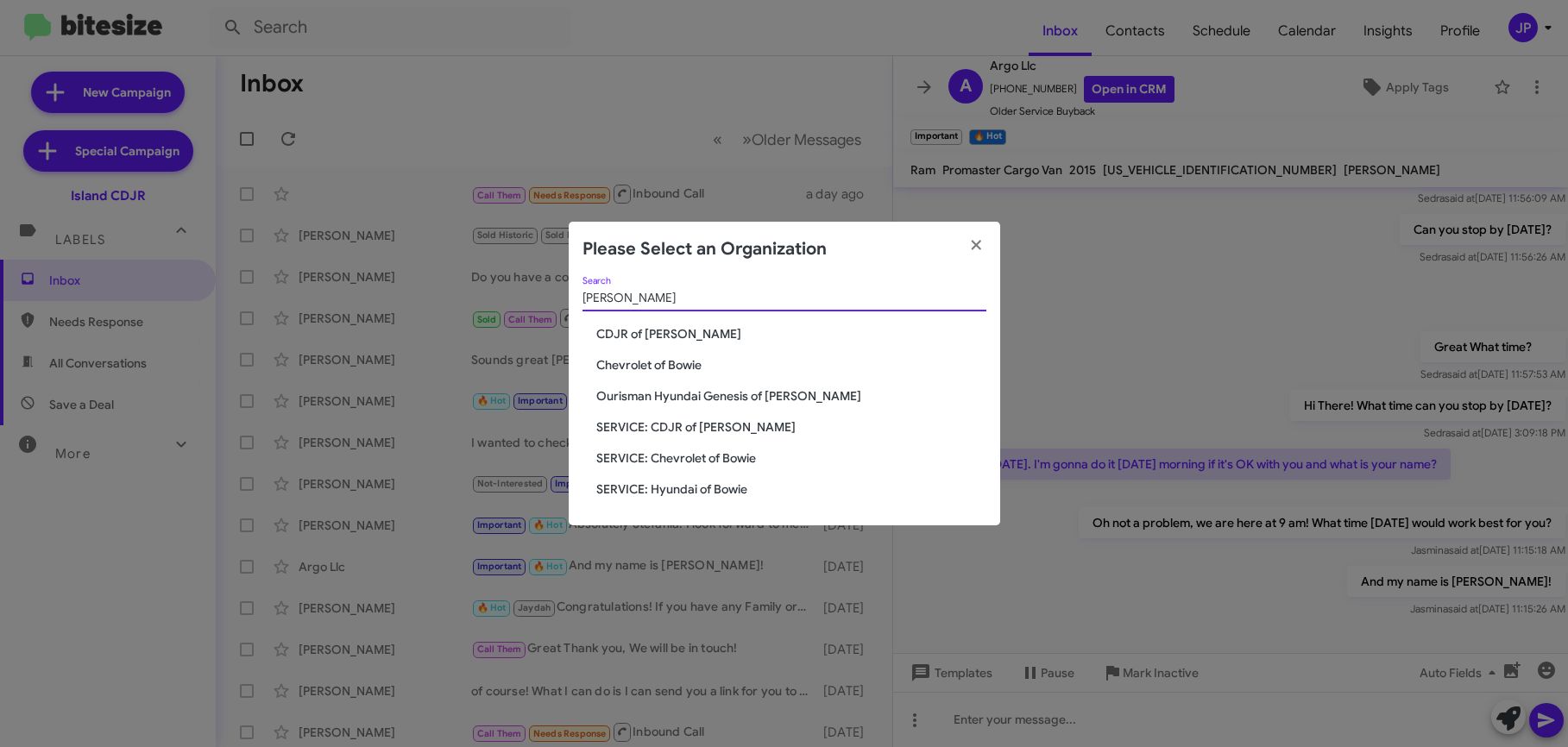
type input "[PERSON_NAME]"
click at [609, 326] on span "CDJR of [PERSON_NAME]" at bounding box center [792, 334] width 390 height 18
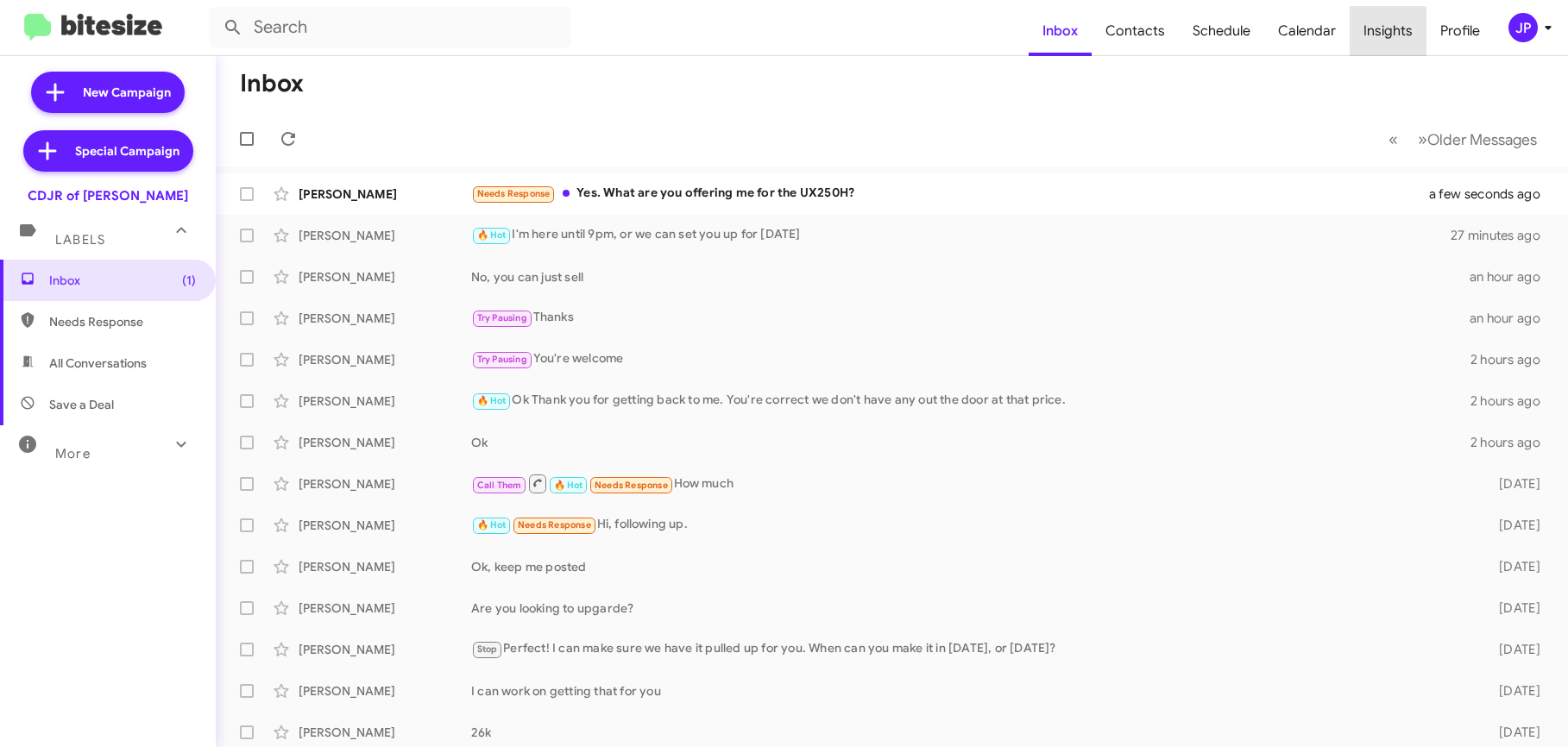
drag, startPoint x: 1377, startPoint y: 39, endPoint x: 1519, endPoint y: 107, distance: 157.4
click at [1377, 39] on span "Insights" at bounding box center [1388, 32] width 77 height 50
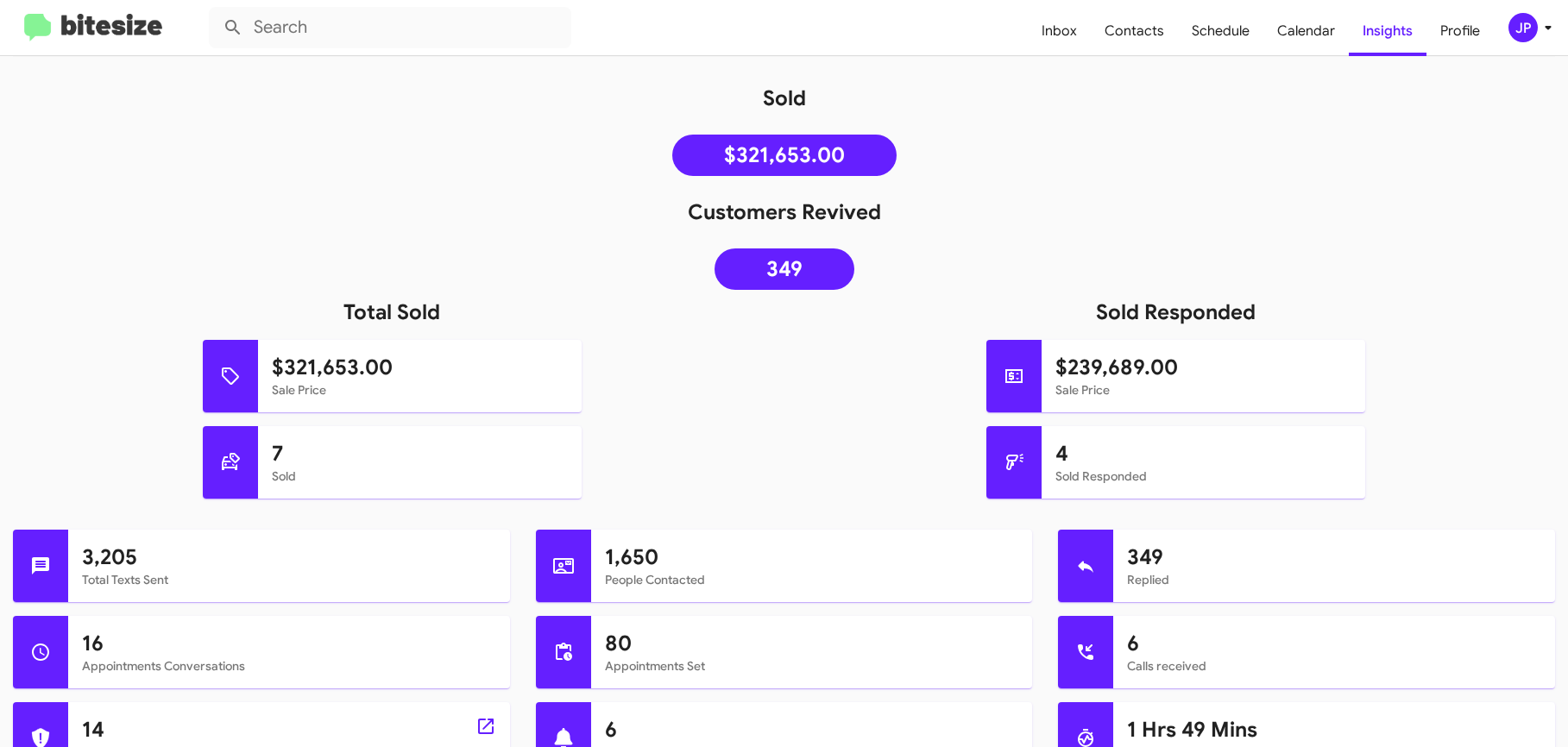
scroll to position [12, 0]
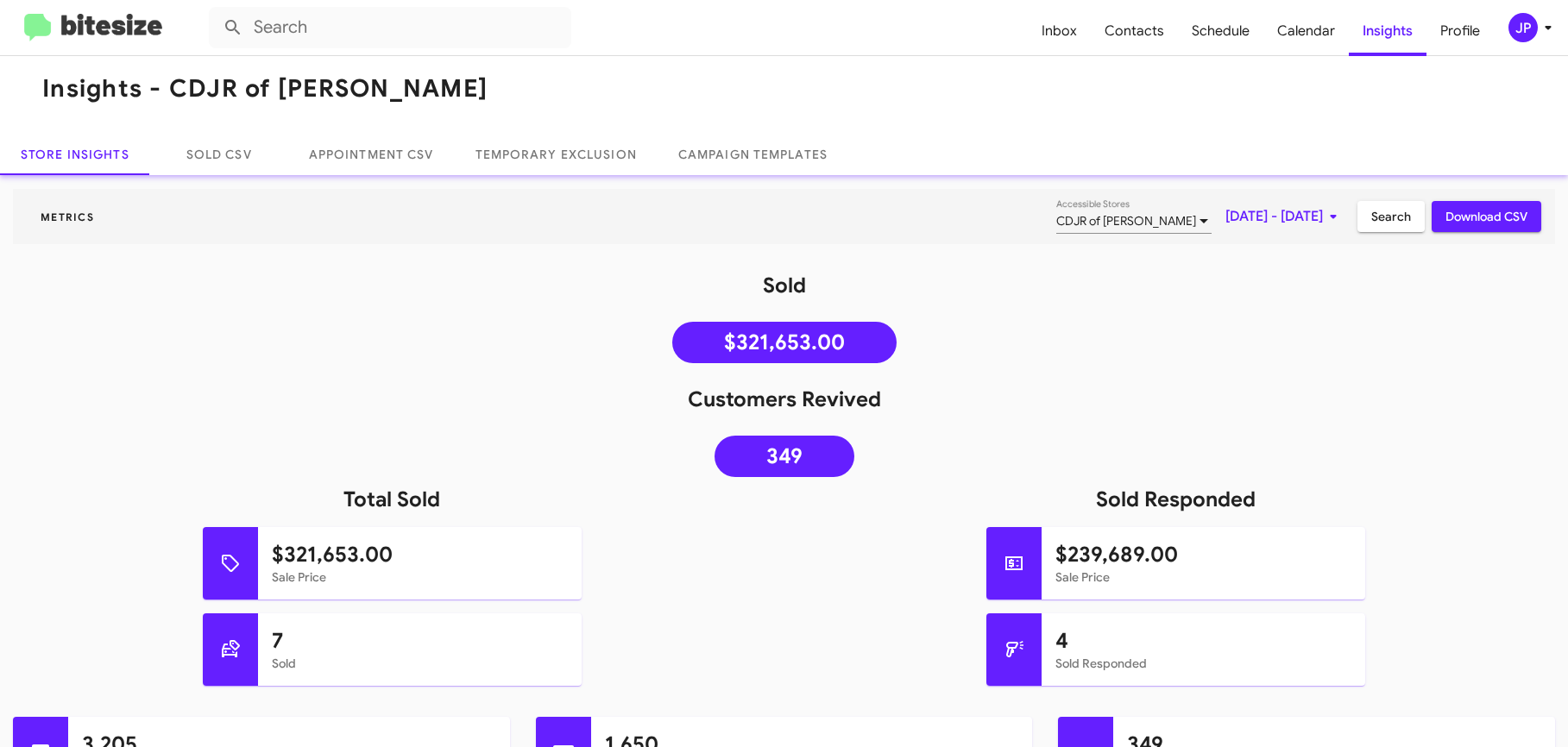
click at [96, 31] on img at bounding box center [93, 28] width 138 height 29
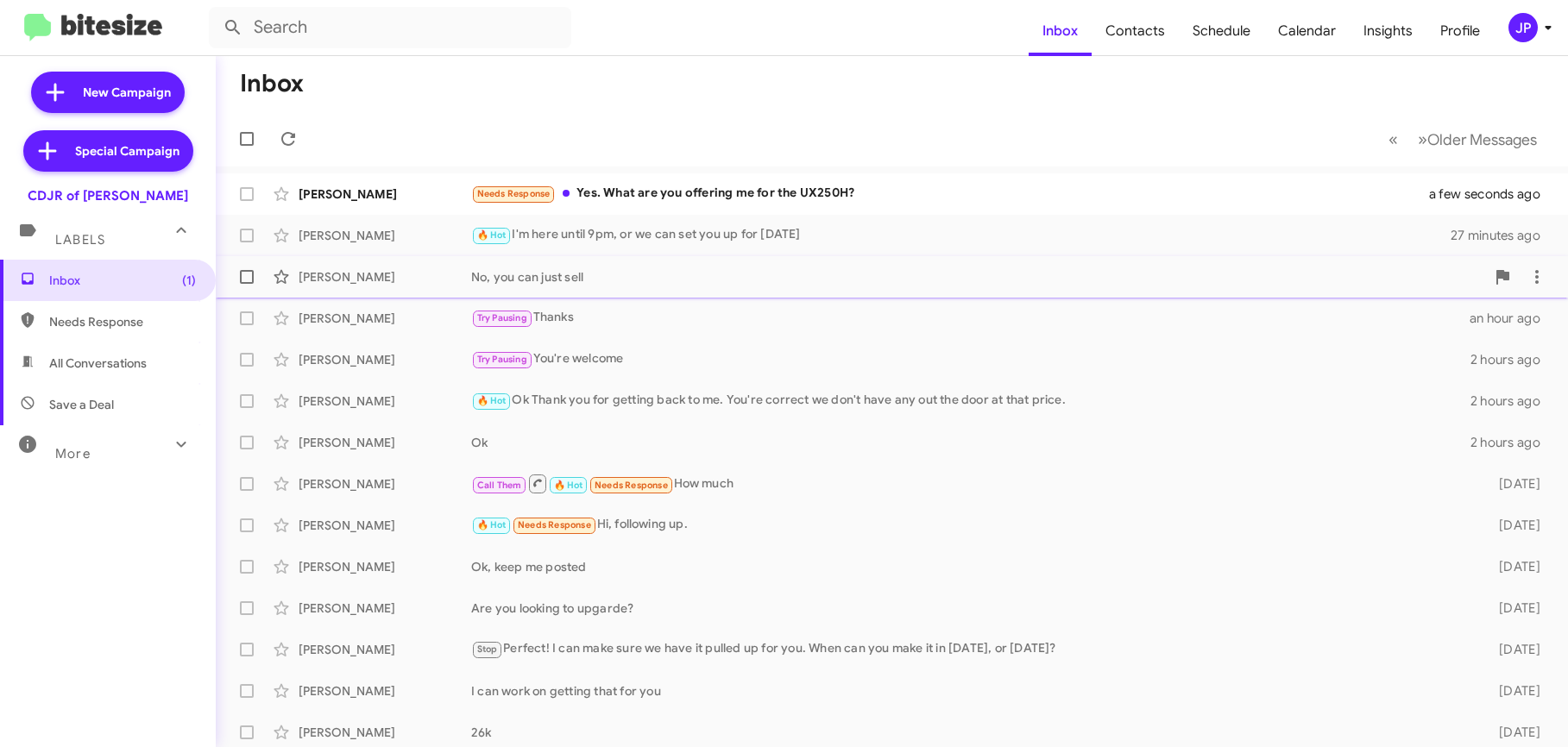
click at [492, 291] on div "[PERSON_NAME] No, you can just sell an hour ago" at bounding box center [892, 277] width 1325 height 34
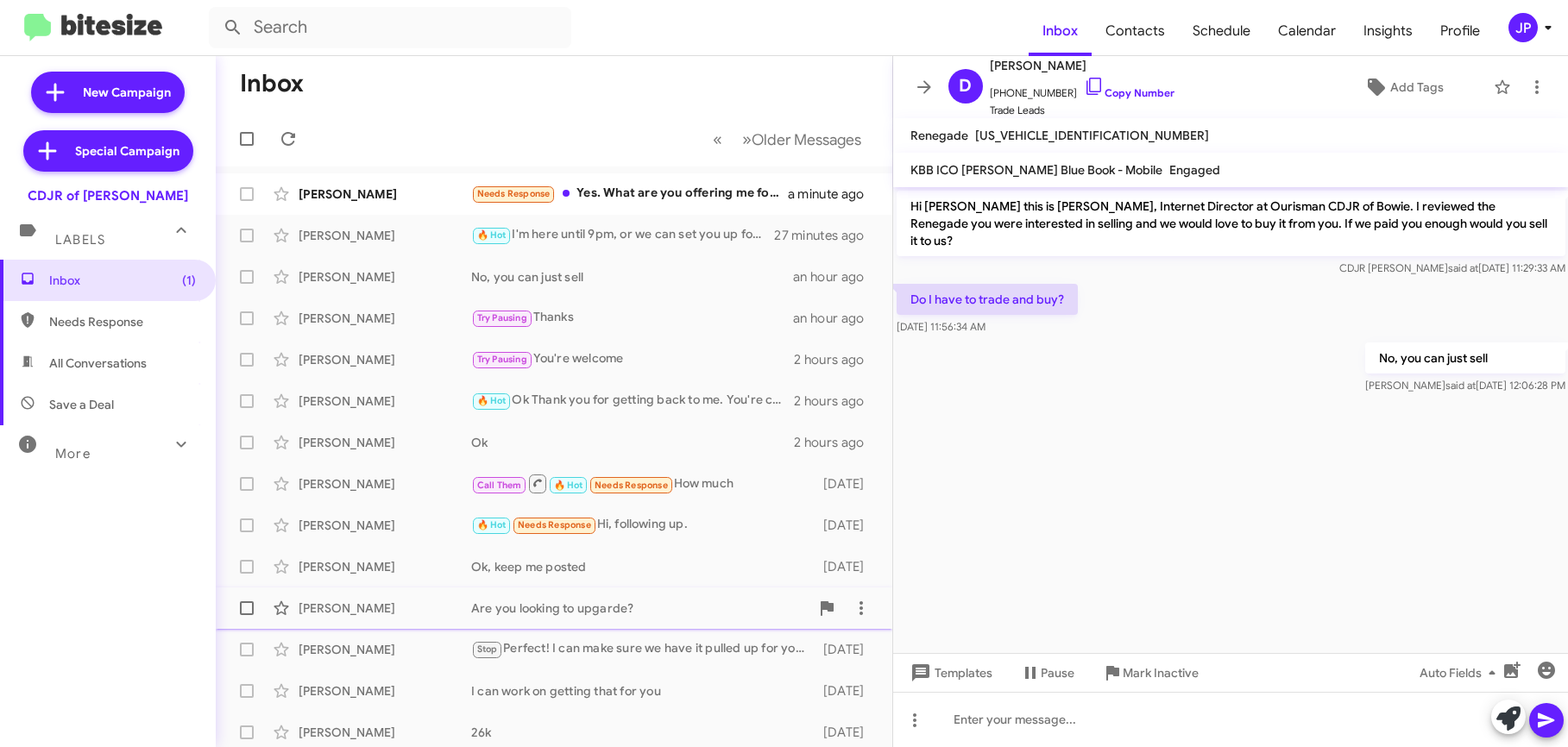
click at [511, 610] on div "Are you looking to upgarde?" at bounding box center [640, 608] width 338 height 18
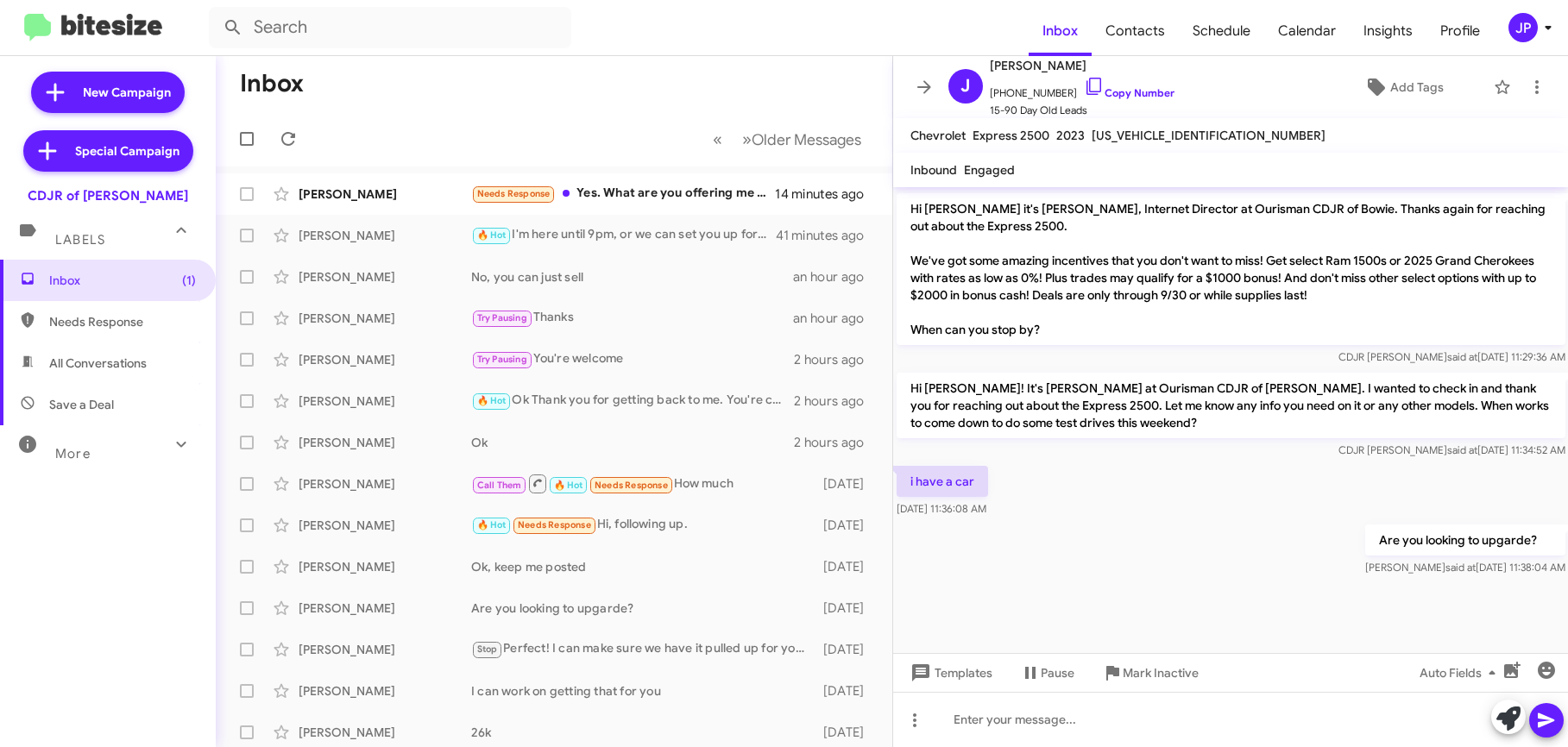
click at [1519, 30] on div "JP" at bounding box center [1523, 28] width 30 height 30
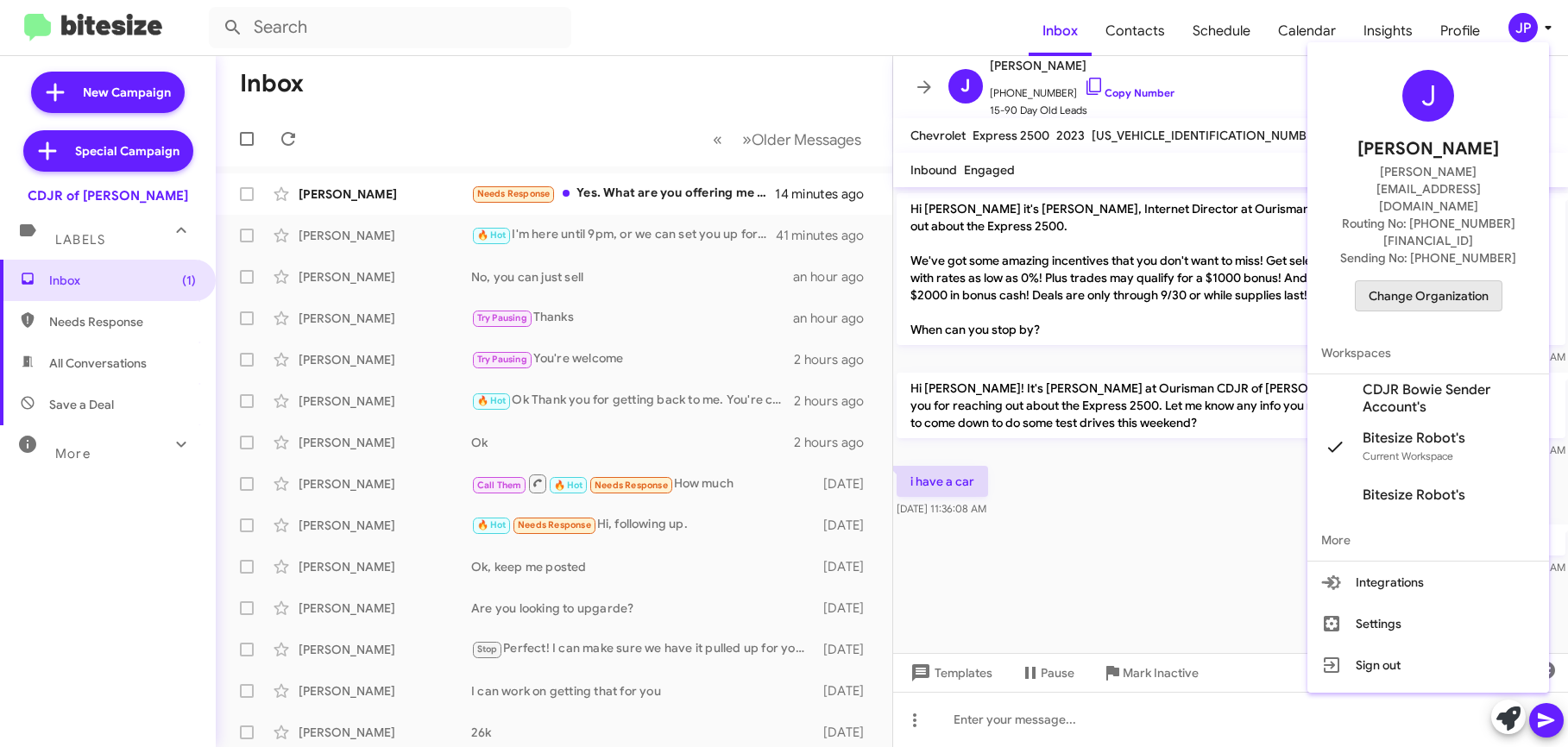
click at [1433, 282] on span "Change Organization" at bounding box center [1429, 296] width 120 height 30
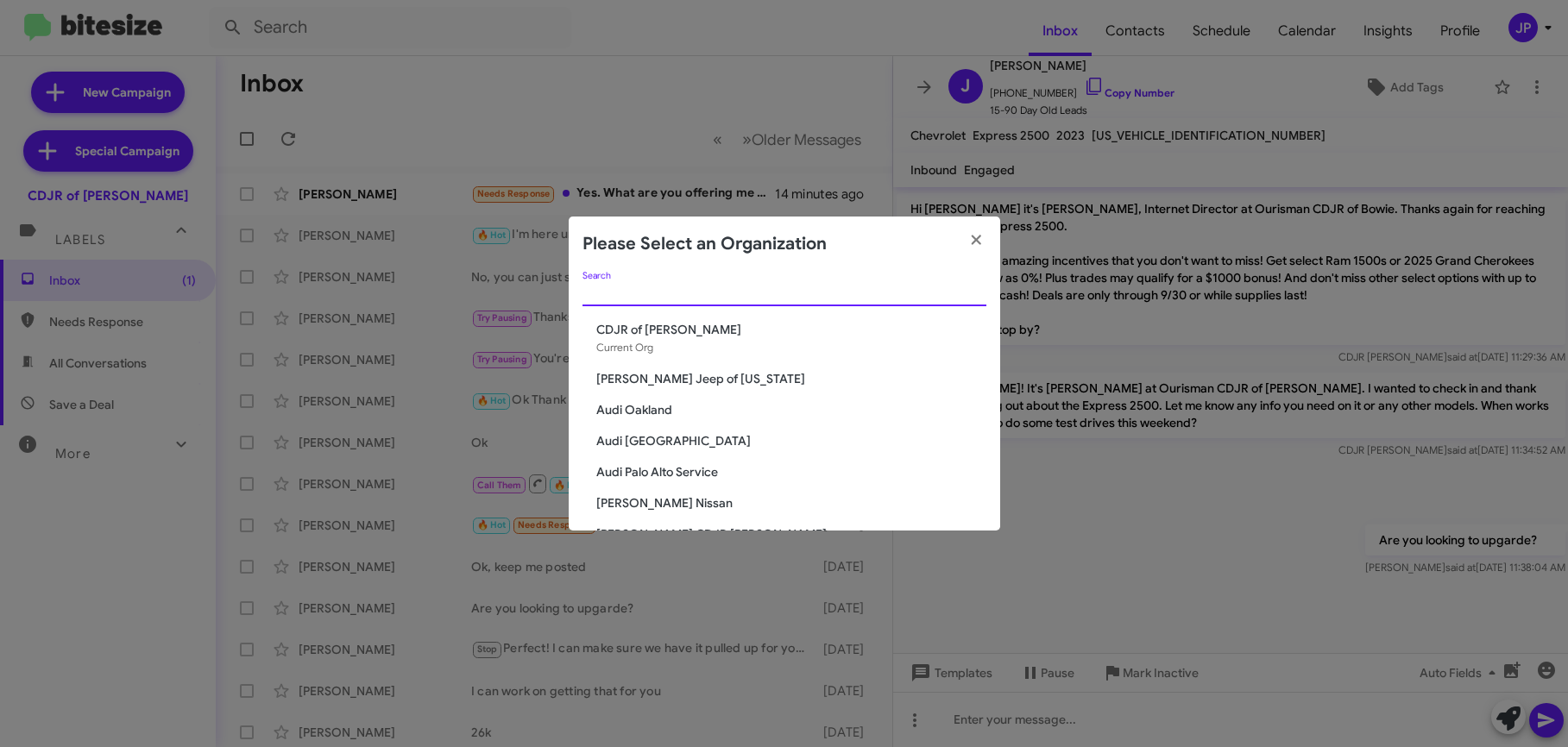
click at [828, 289] on input "Search" at bounding box center [784, 293] width 404 height 14
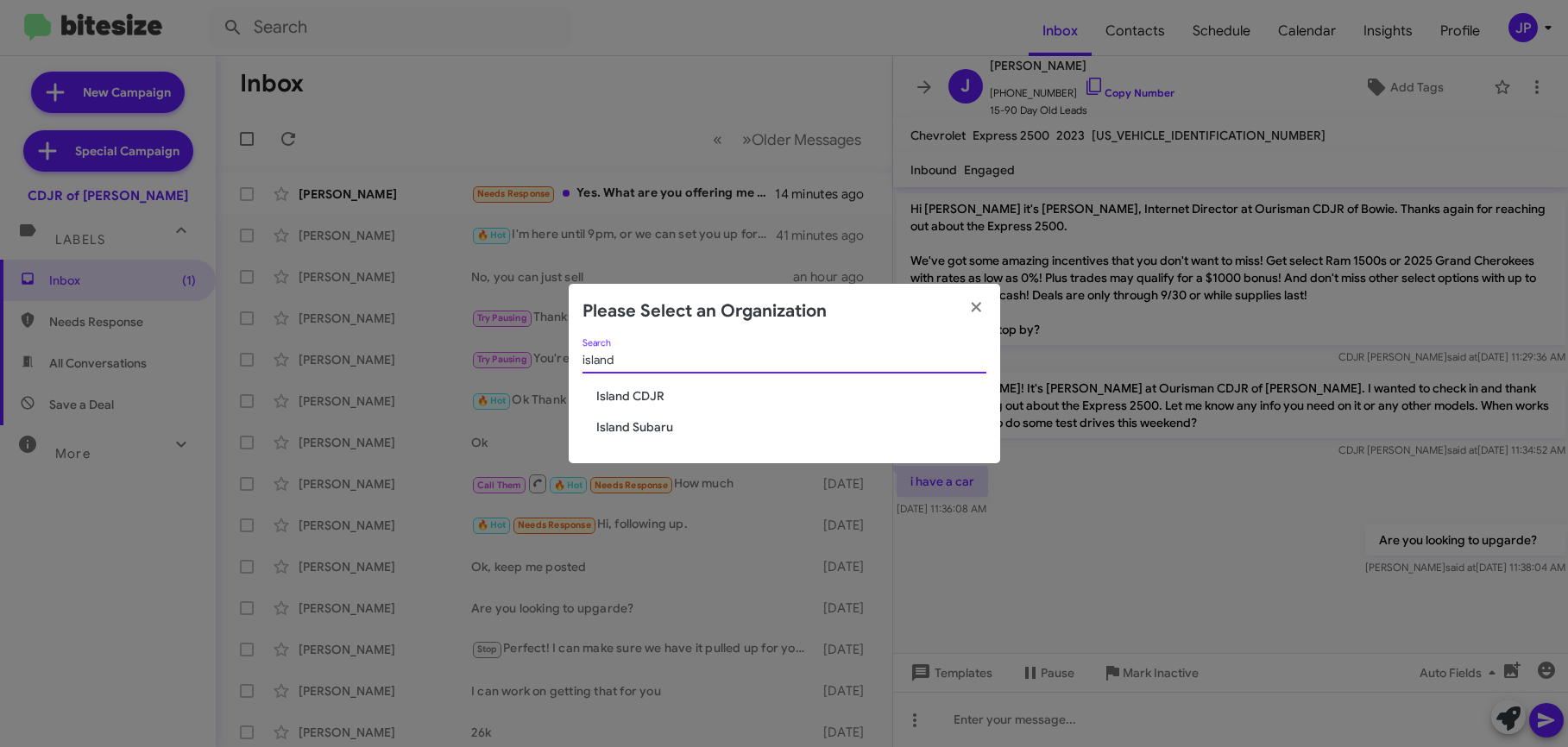
type input "island"
click at [614, 403] on span "Island CDJR" at bounding box center [792, 396] width 390 height 18
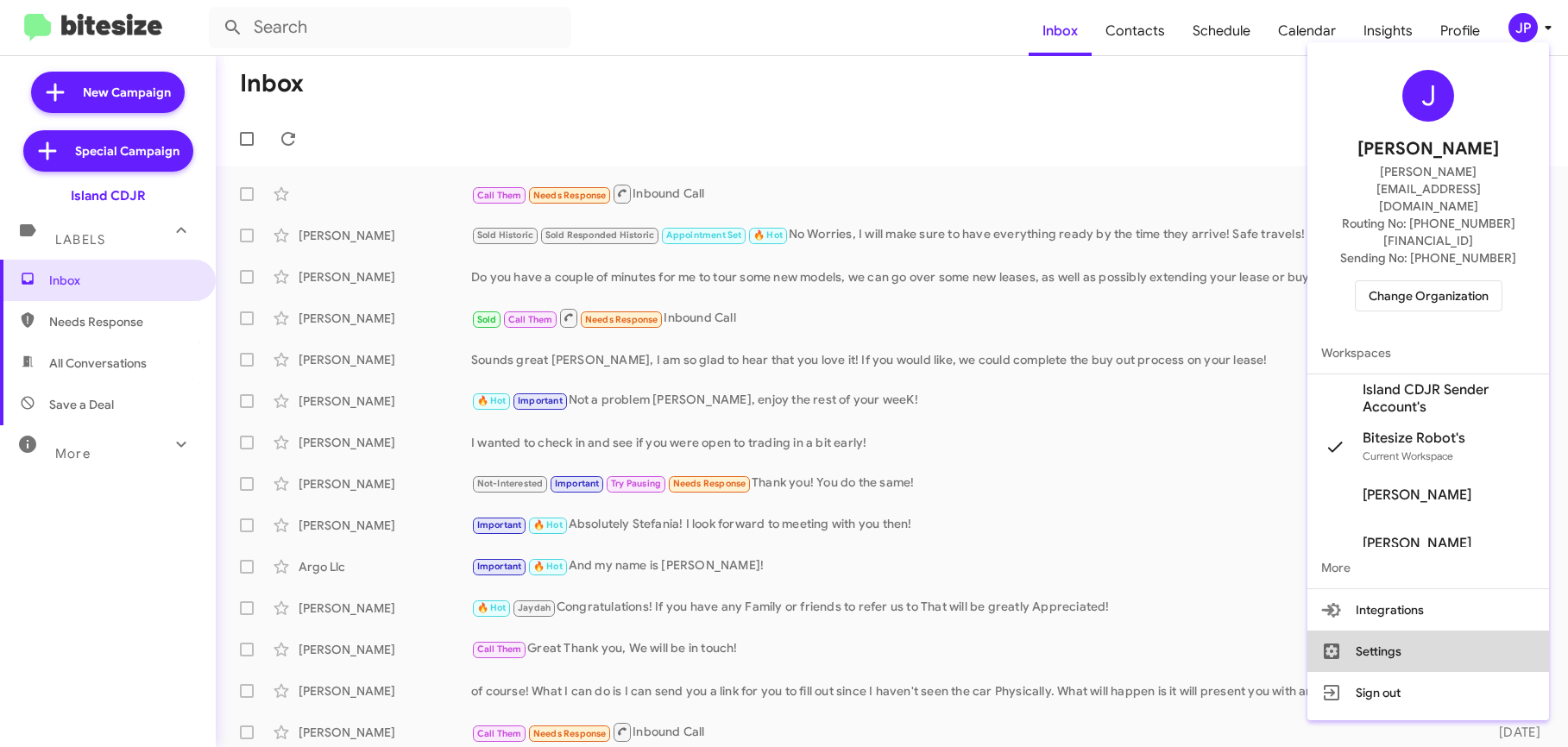
click at [1427, 631] on button "Settings" at bounding box center [1429, 651] width 242 height 42
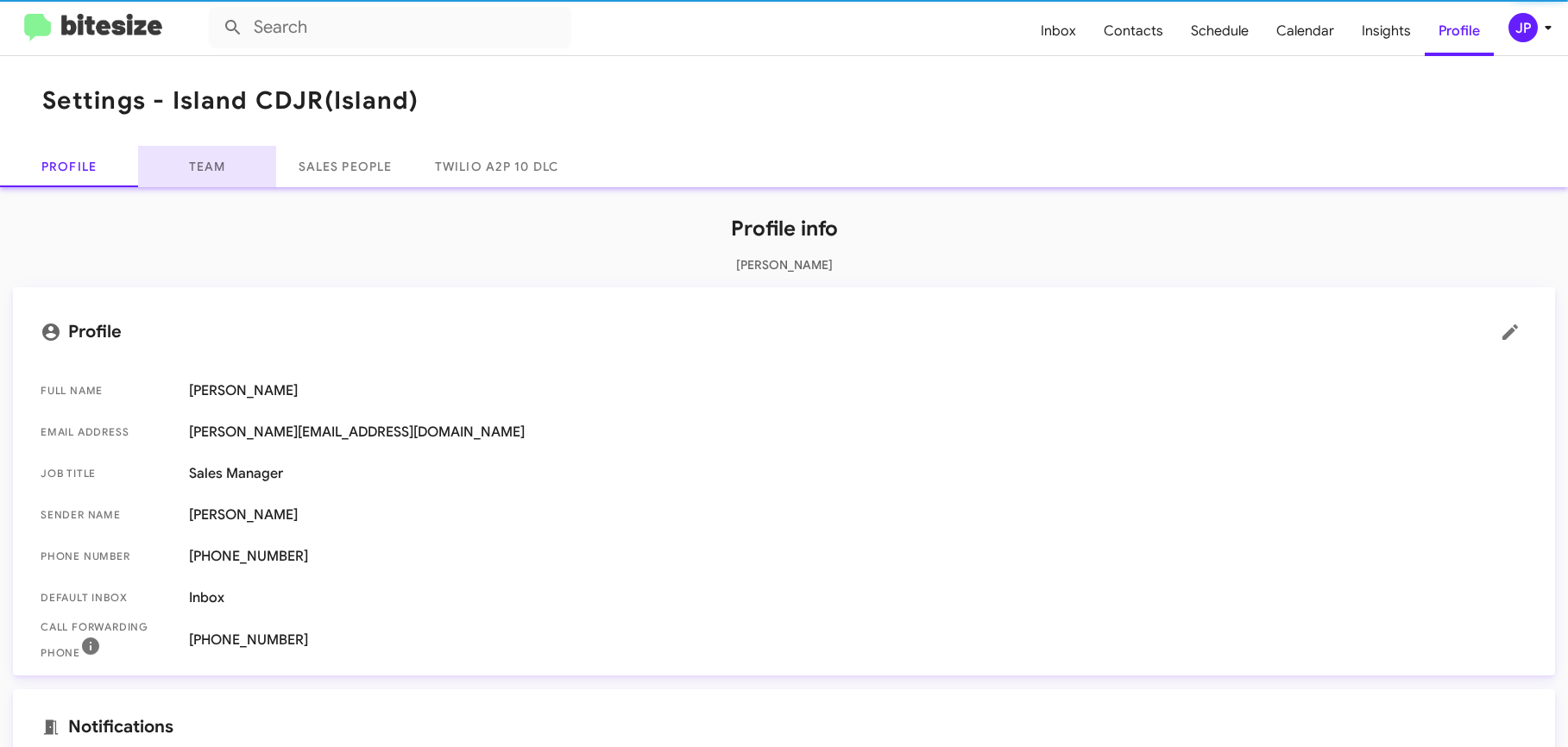
click at [258, 176] on link "Team" at bounding box center [207, 166] width 138 height 42
